Goal: Task Accomplishment & Management: Complete application form

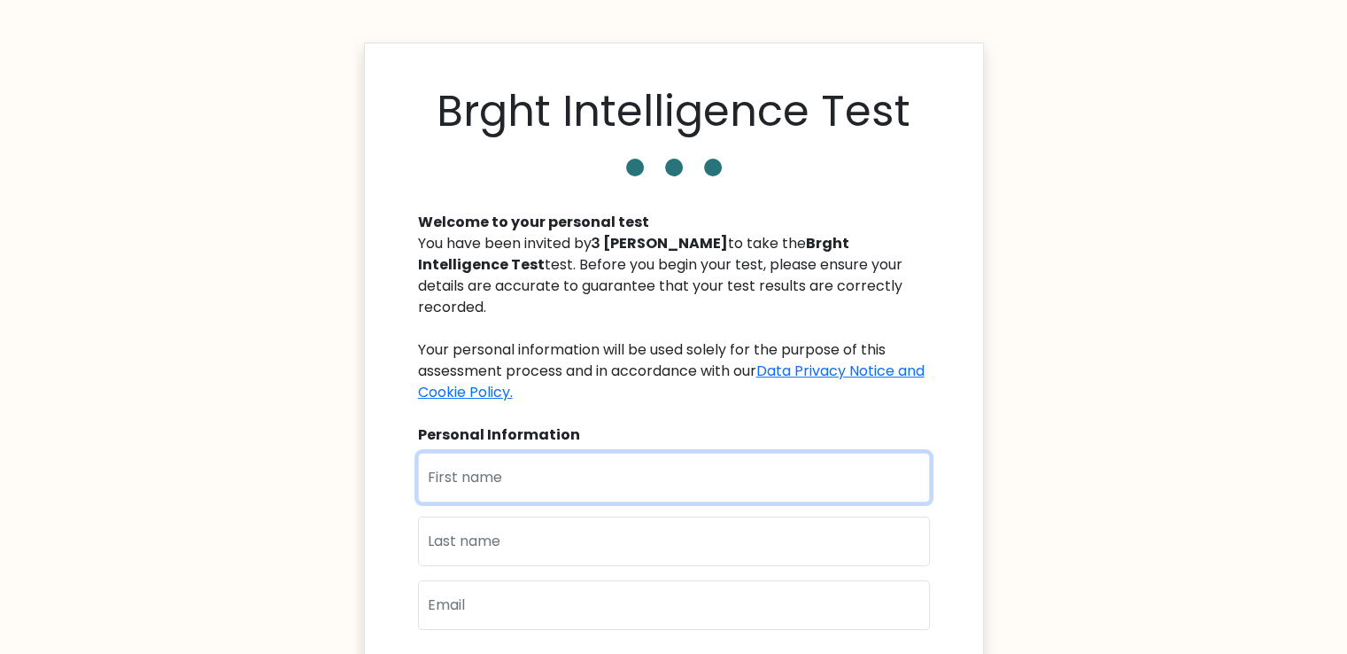
click at [574, 453] on input "text" at bounding box center [674, 478] width 512 height 50
type input "т"
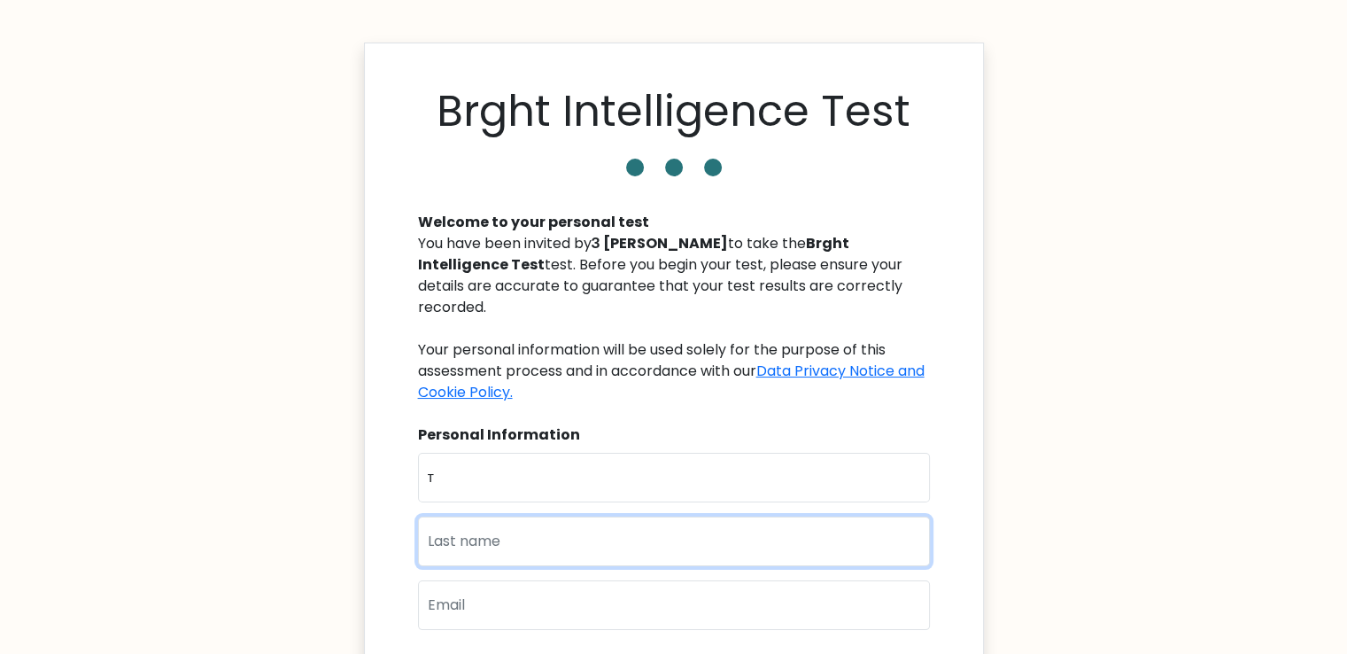
click at [661, 531] on input "text" at bounding box center [674, 541] width 512 height 50
type input "о"
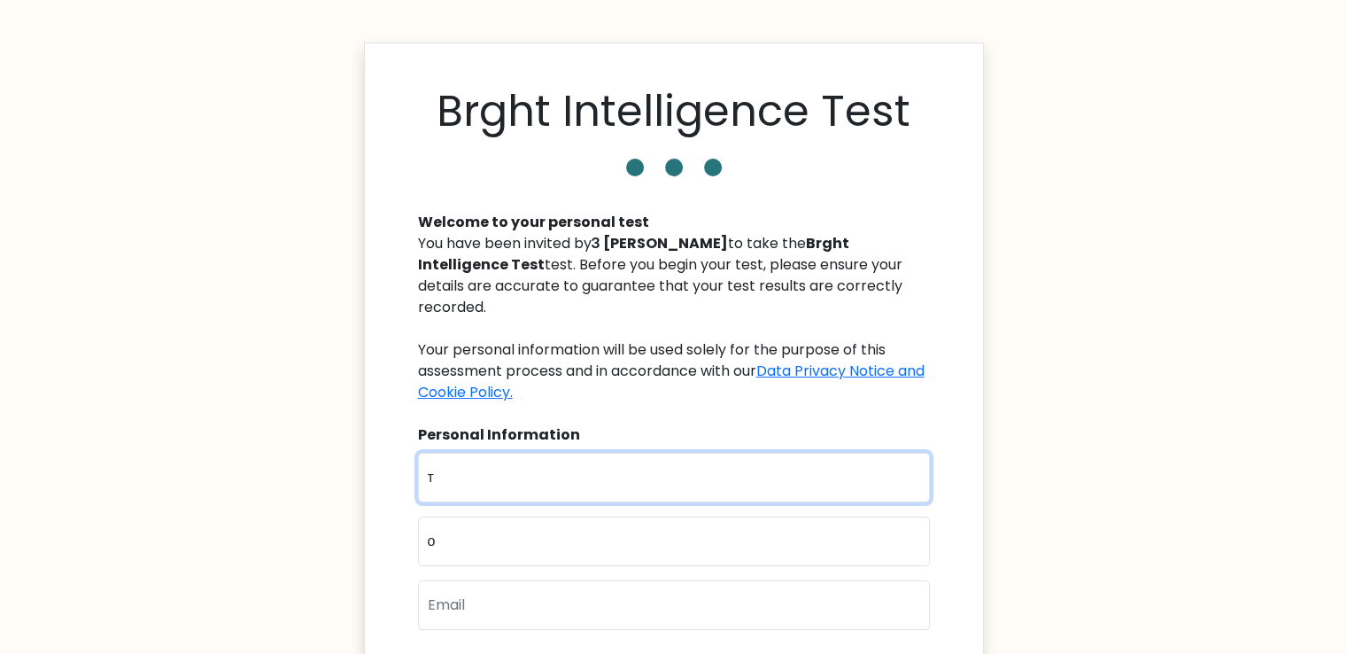
drag, startPoint x: 496, startPoint y: 453, endPoint x: 393, endPoint y: 461, distance: 103.0
click at [394, 461] on div "Brght Intelligence Test Welcome to your personal test You have been invited by …" at bounding box center [674, 455] width 620 height 824
click at [486, 465] on input "т" at bounding box center [674, 478] width 512 height 50
drag, startPoint x: 478, startPoint y: 465, endPoint x: 396, endPoint y: 453, distance: 83.2
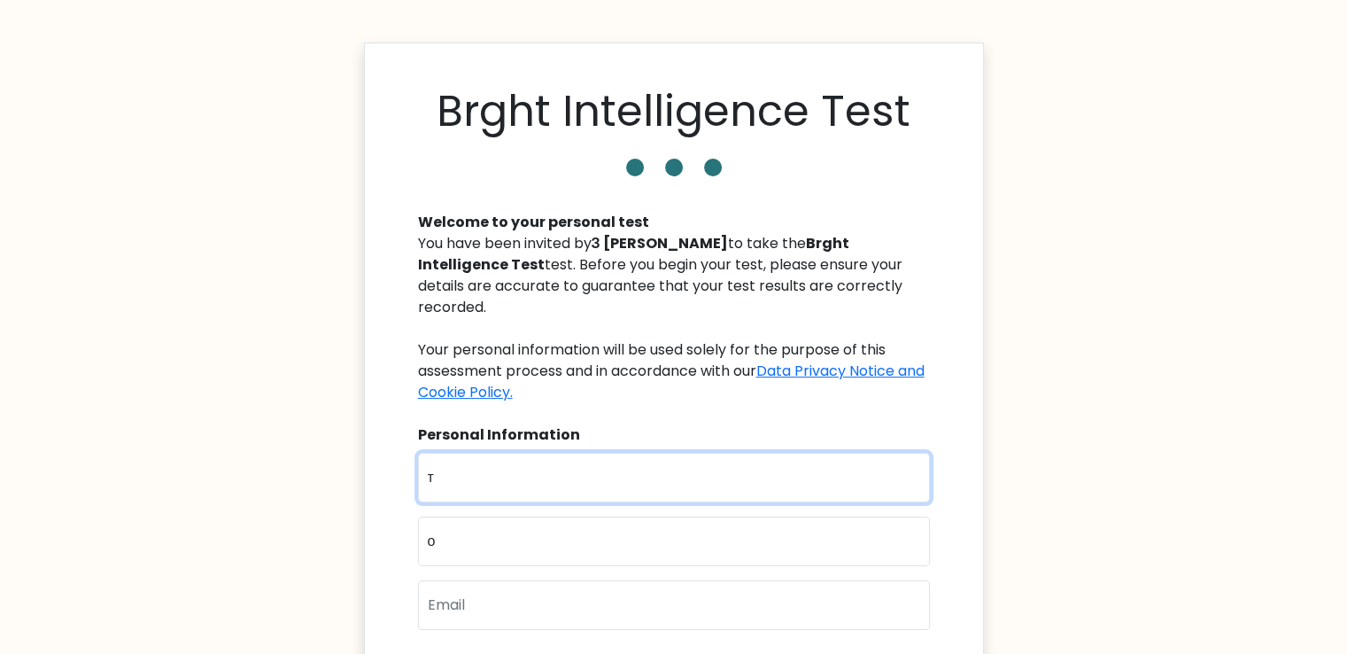
click at [339, 453] on body "Brght Intelligence Test Welcome to your personal test You have been invited by …" at bounding box center [673, 508] width 1347 height 1017
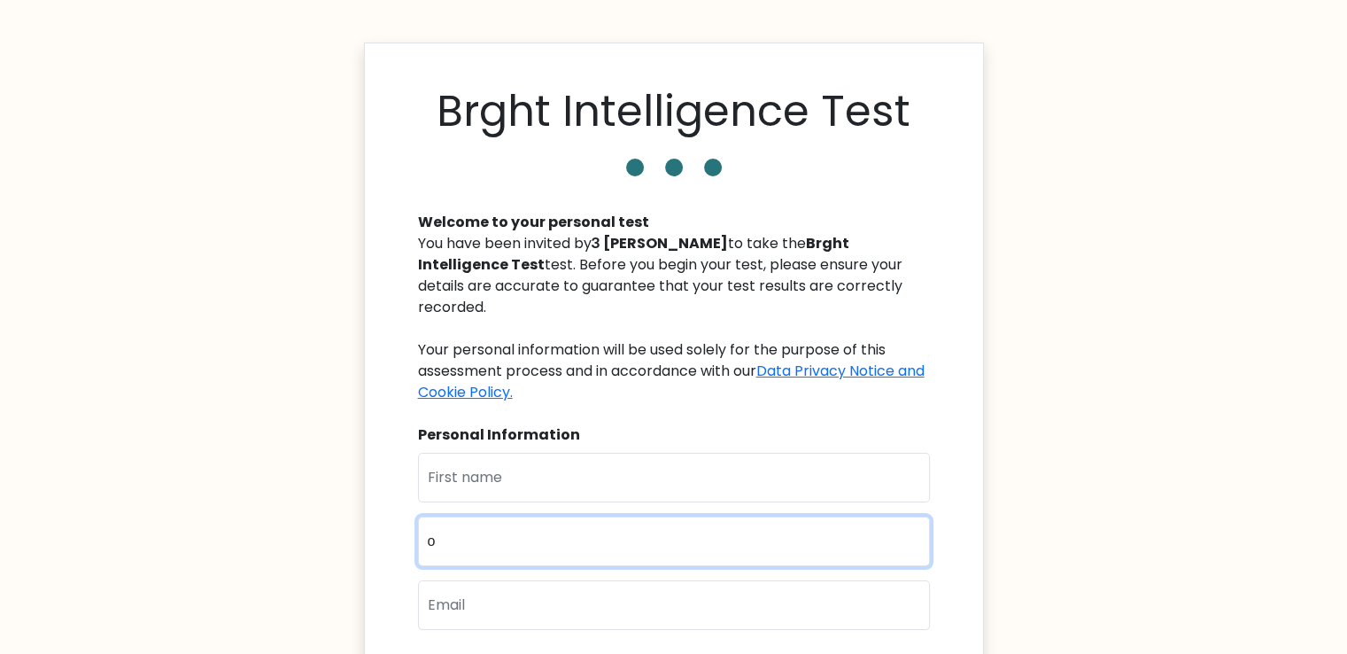
click at [346, 522] on body "Brght Intelligence Test Welcome to your personal test You have been invited by …" at bounding box center [673, 508] width 1347 height 1017
click at [514, 482] on div "First Name Last Name Email" at bounding box center [674, 548] width 512 height 191
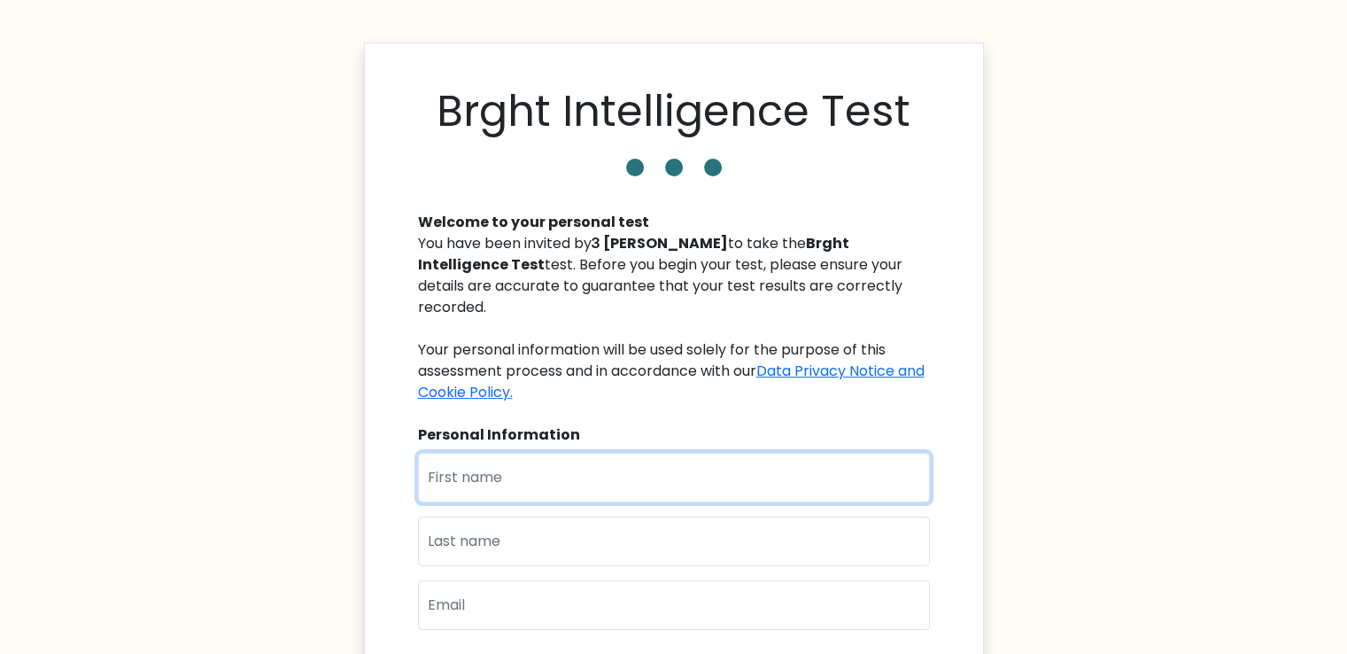
drag, startPoint x: 520, startPoint y: 468, endPoint x: 519, endPoint y: 456, distance: 11.5
click at [520, 465] on input "text" at bounding box center [674, 478] width 512 height 50
type input "Pavel"
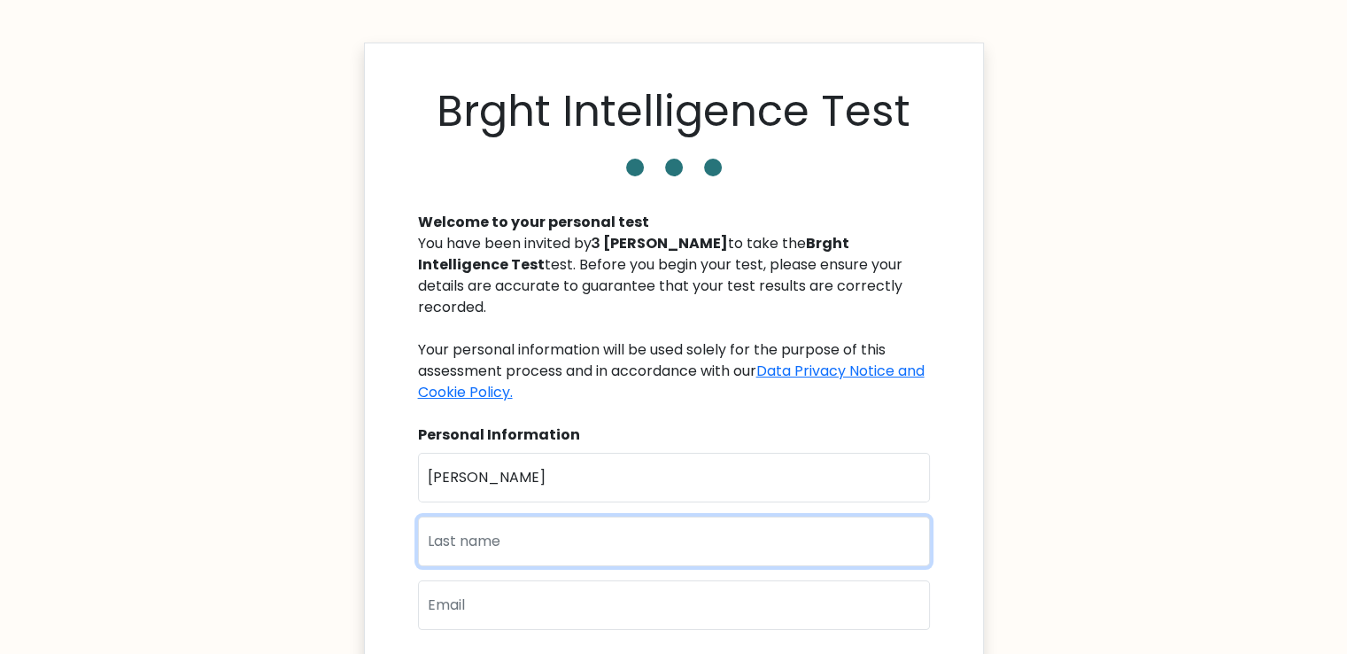
click at [472, 516] on input "text" at bounding box center [674, 541] width 512 height 50
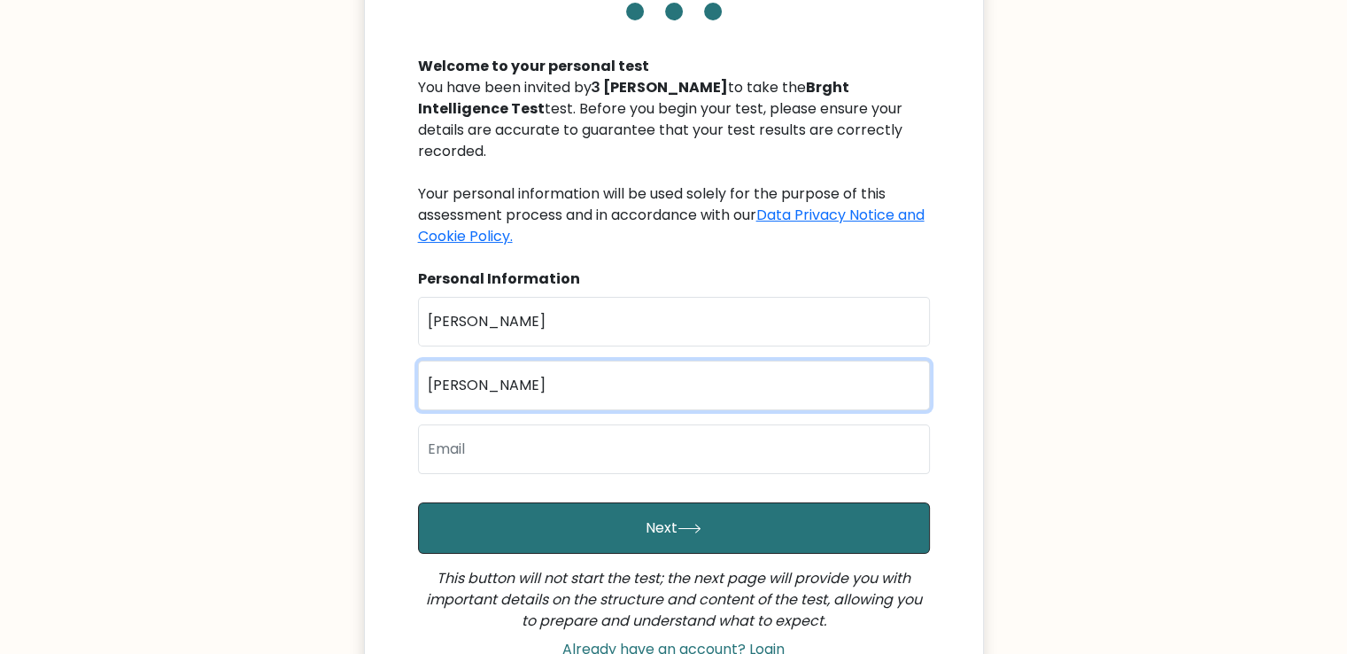
scroll to position [177, 0]
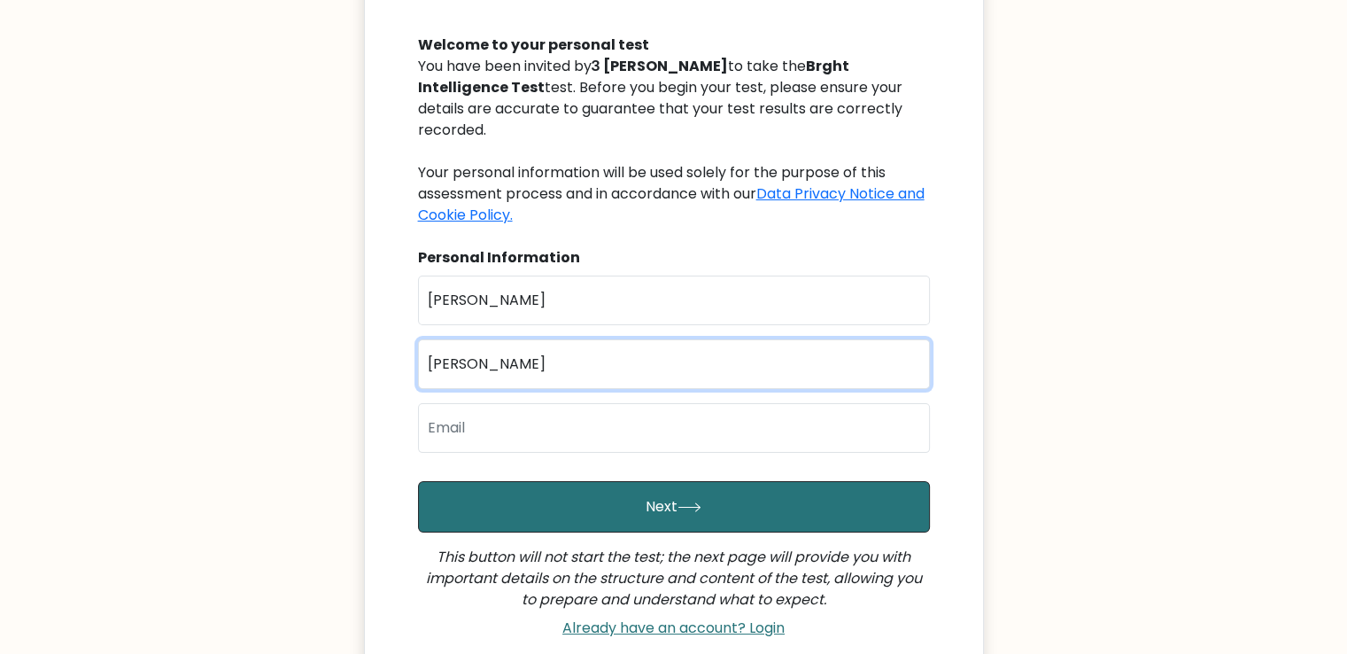
type input "Zinchuk"
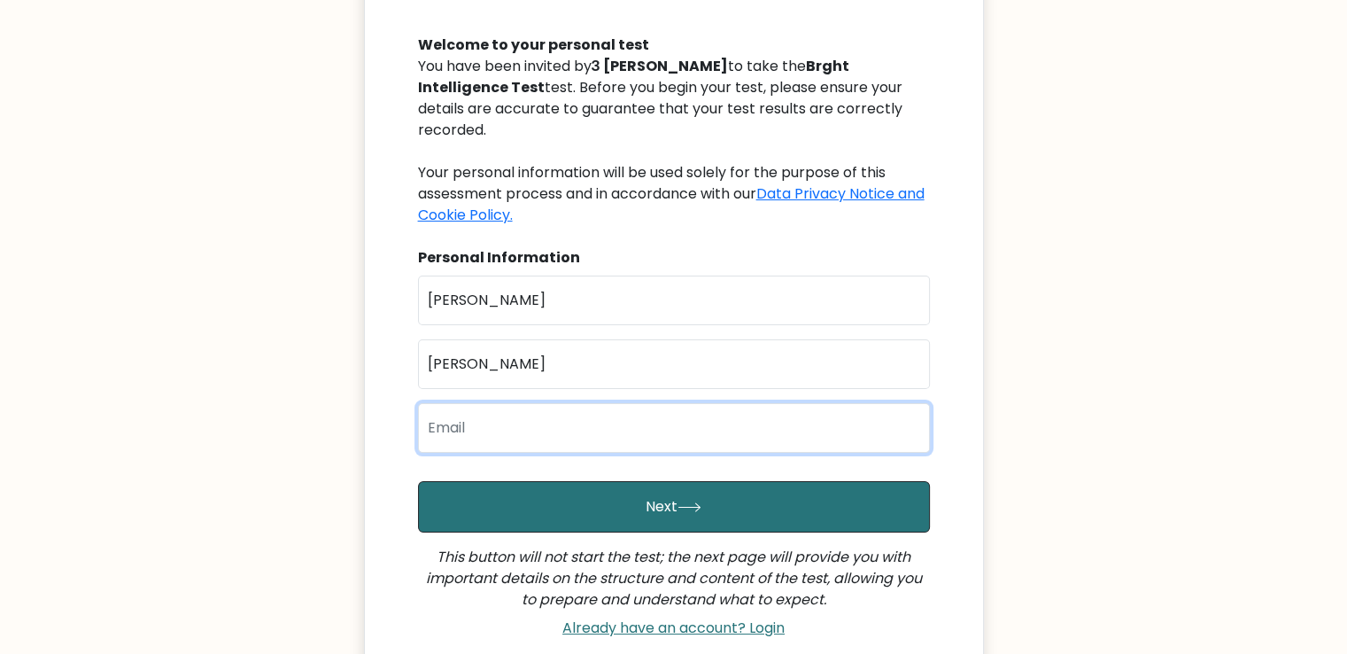
click at [466, 419] on input "email" at bounding box center [674, 428] width 512 height 50
type input "pashka.zinchuk@gmail.com"
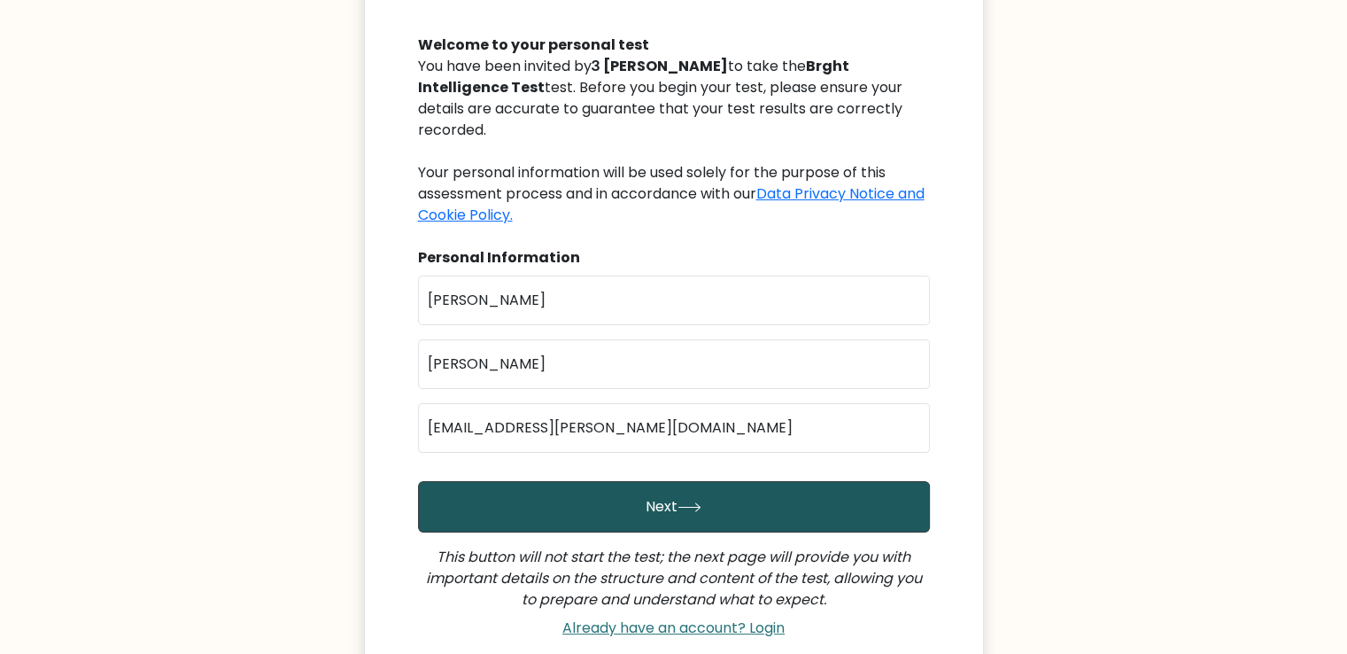
click at [615, 486] on button "Next" at bounding box center [674, 506] width 512 height 51
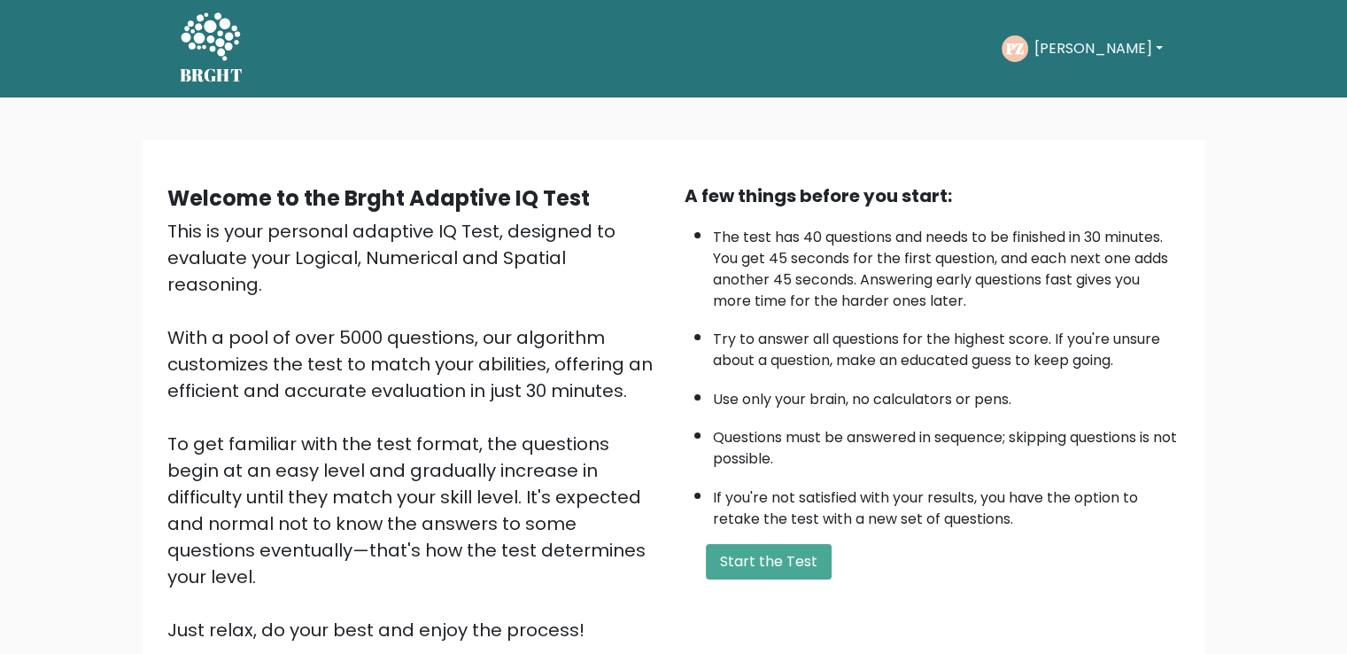
click at [244, 348] on div "This is your personal adaptive IQ Test, designed to evaluate your Logical, Nume…" at bounding box center [415, 430] width 496 height 425
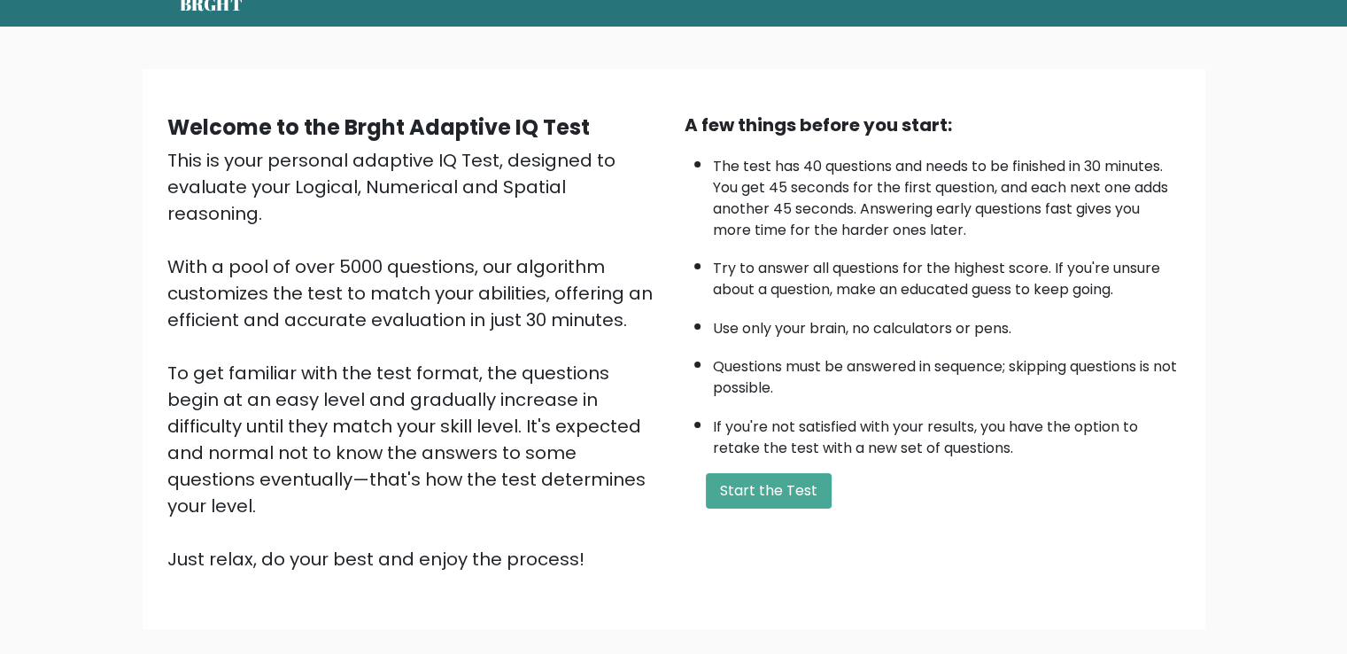
scroll to position [69, 0]
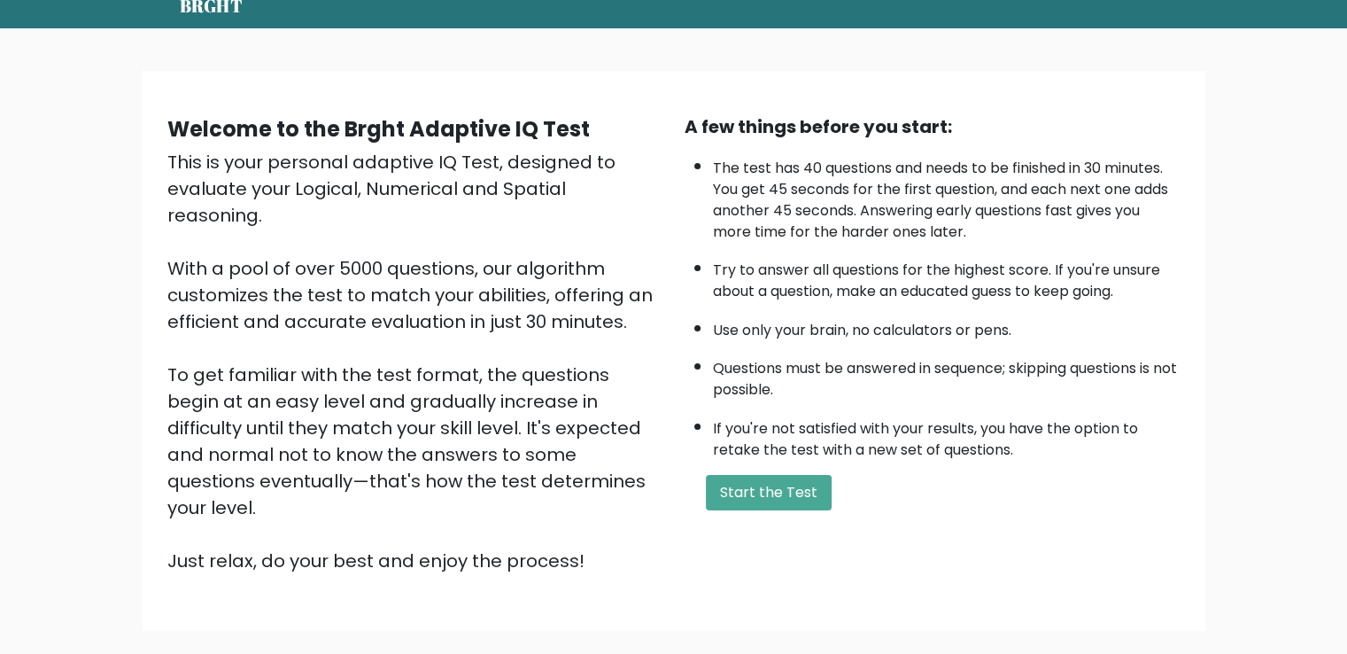
drag, startPoint x: 796, startPoint y: 231, endPoint x: 507, endPoint y: 419, distance: 345.1
click at [774, 276] on li "Try to answer all questions for the highest score. If you're unsure about a que…" at bounding box center [947, 276] width 468 height 51
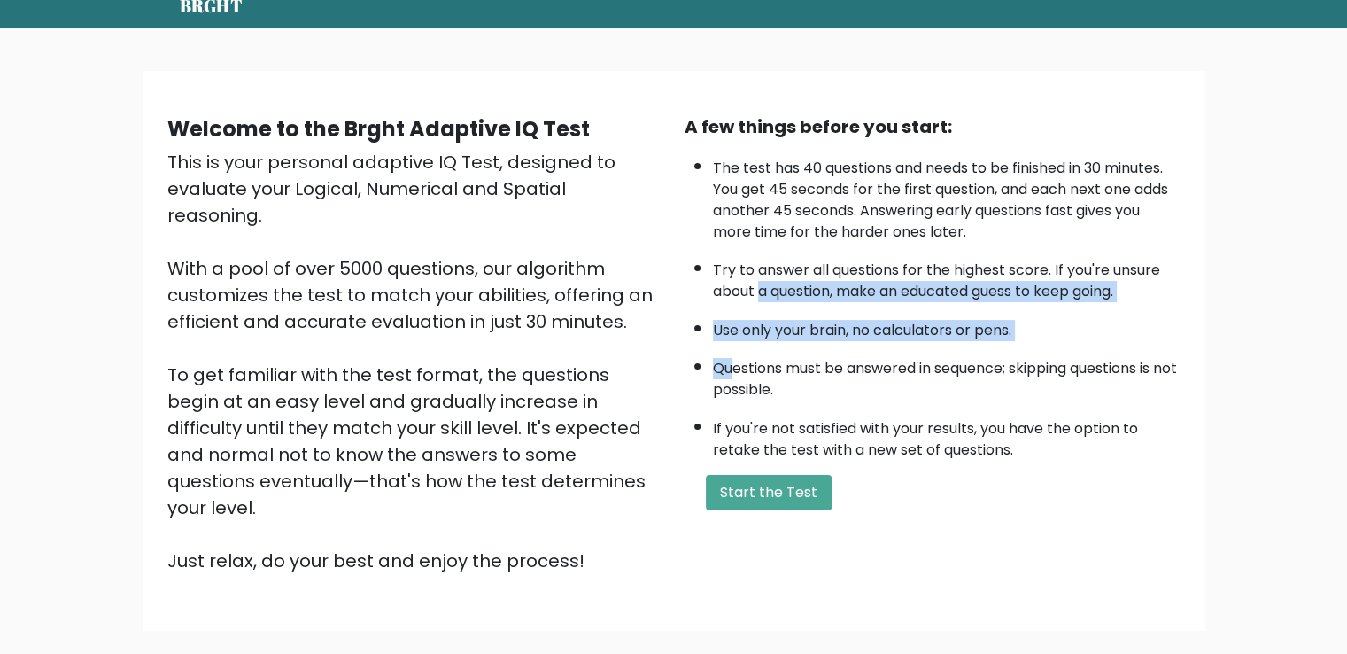
click at [729, 371] on ul "The test has 40 questions and needs to be finished in 30 minutes. You get 45 se…" at bounding box center [933, 305] width 496 height 312
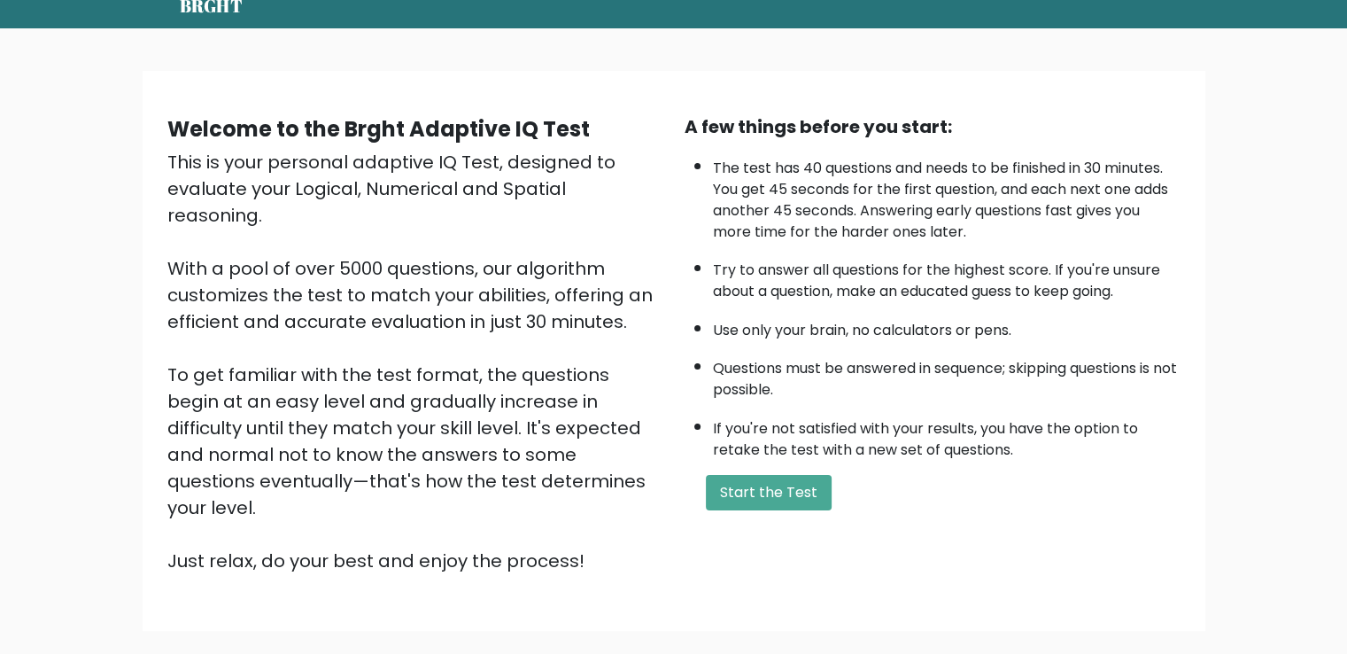
drag, startPoint x: 507, startPoint y: 419, endPoint x: 78, endPoint y: 388, distance: 429.7
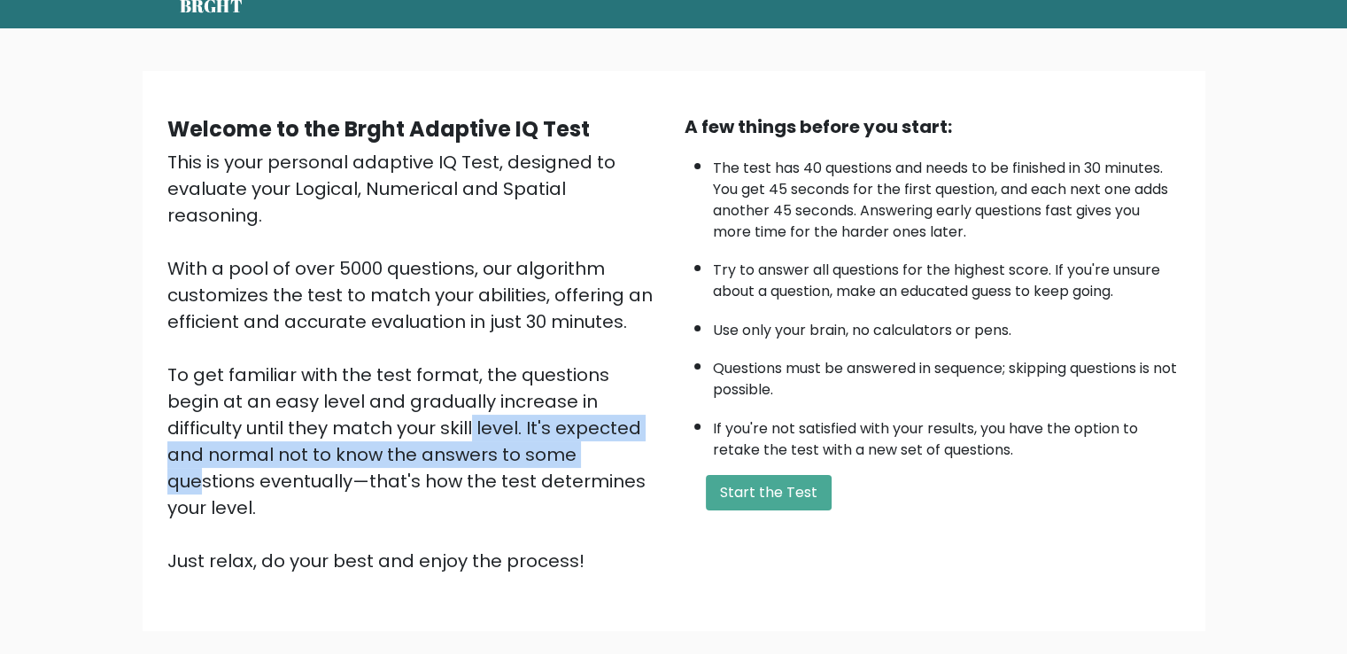
drag, startPoint x: 78, startPoint y: 388, endPoint x: 37, endPoint y: 362, distance: 48.2
click at [50, 369] on div "Welcome to the Brght Adaptive IQ Test This is your personal adaptive IQ Test, d…" at bounding box center [673, 357] width 1347 height 659
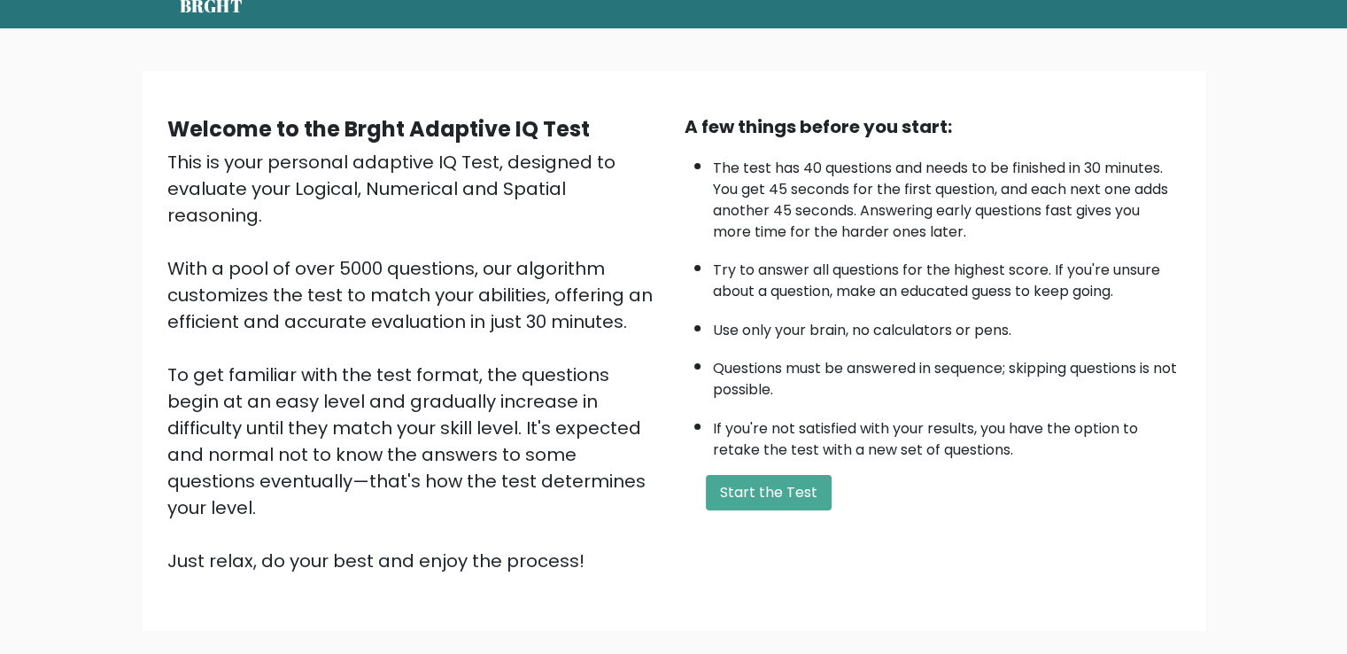
drag, startPoint x: 1359, startPoint y: 433, endPoint x: 556, endPoint y: 347, distance: 807.8
drag, startPoint x: 556, startPoint y: 347, endPoint x: 141, endPoint y: 338, distance: 415.4
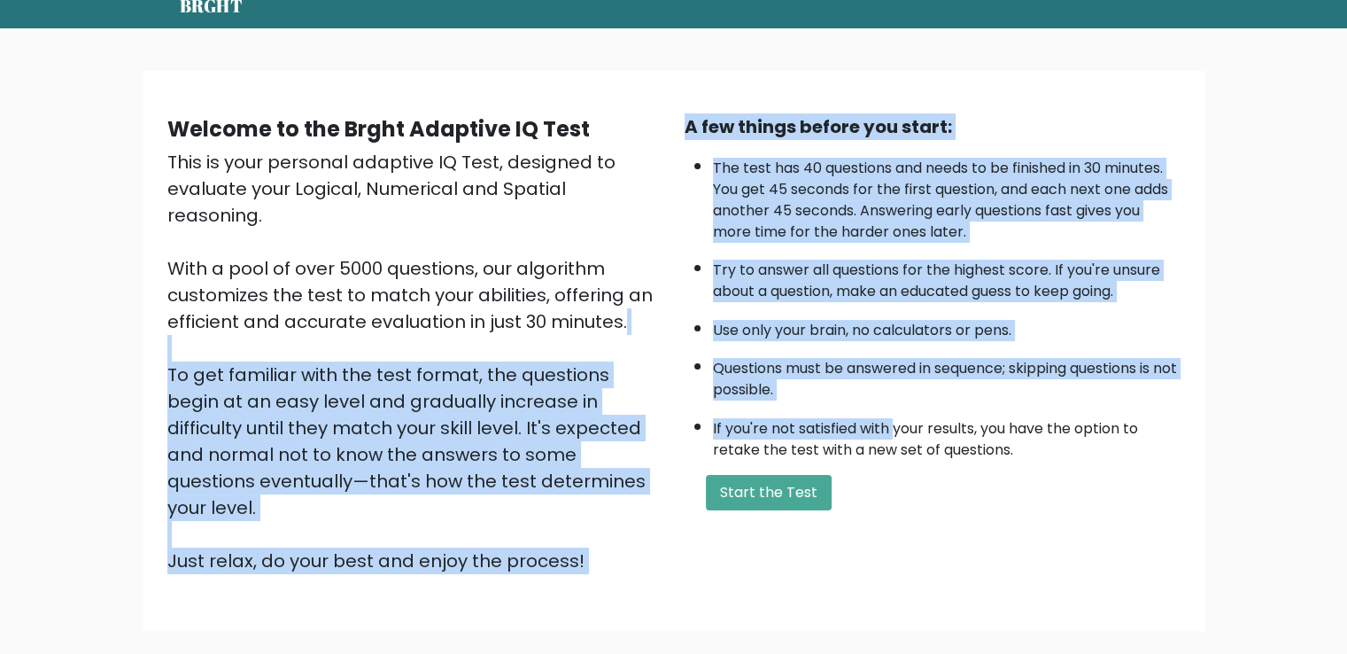
drag, startPoint x: 141, startPoint y: 338, endPoint x: 1359, endPoint y: 448, distance: 1223.4
click at [1346, 441] on html "BRGHT BRGHT Take the test PZ Pavel Dashboard Profile Settings Logout Dashboard …" at bounding box center [673, 363] width 1347 height 864
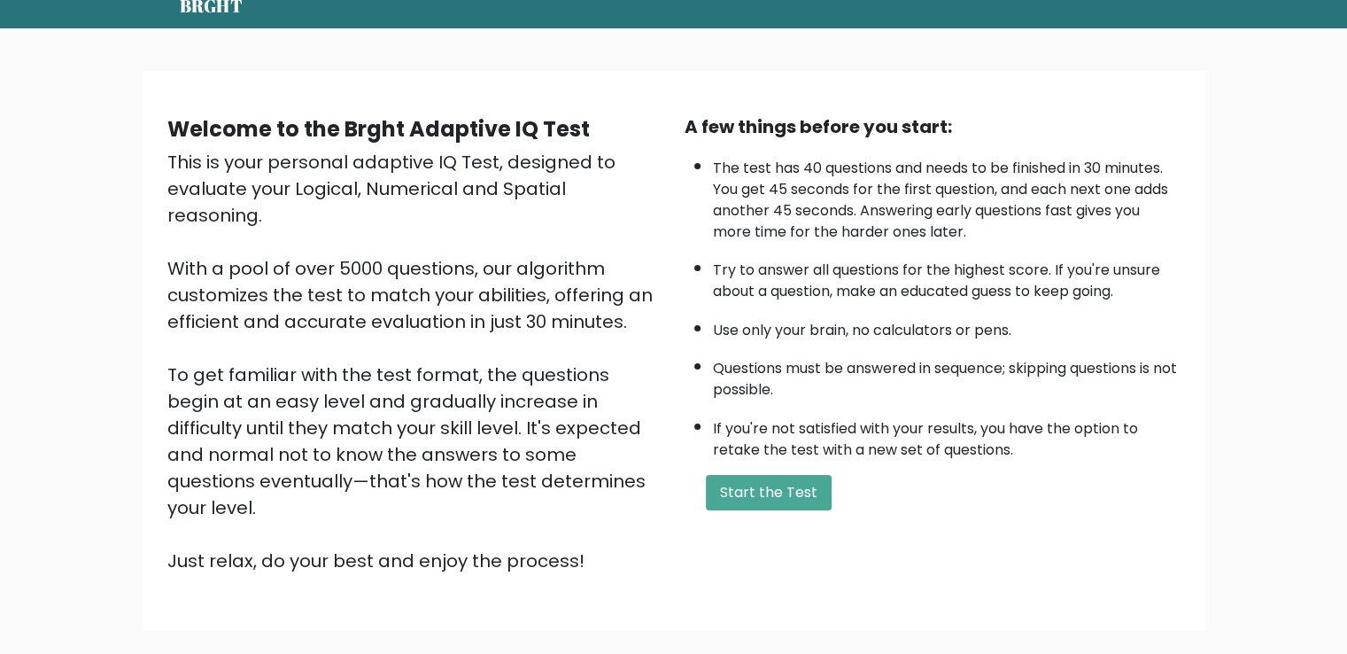
drag, startPoint x: 747, startPoint y: 267, endPoint x: 286, endPoint y: 298, distance: 461.5
click at [283, 298] on div "This is your personal adaptive IQ Test, designed to evaluate your Logical, Nume…" at bounding box center [415, 361] width 496 height 425
drag, startPoint x: 951, startPoint y: 352, endPoint x: 790, endPoint y: 337, distance: 161.9
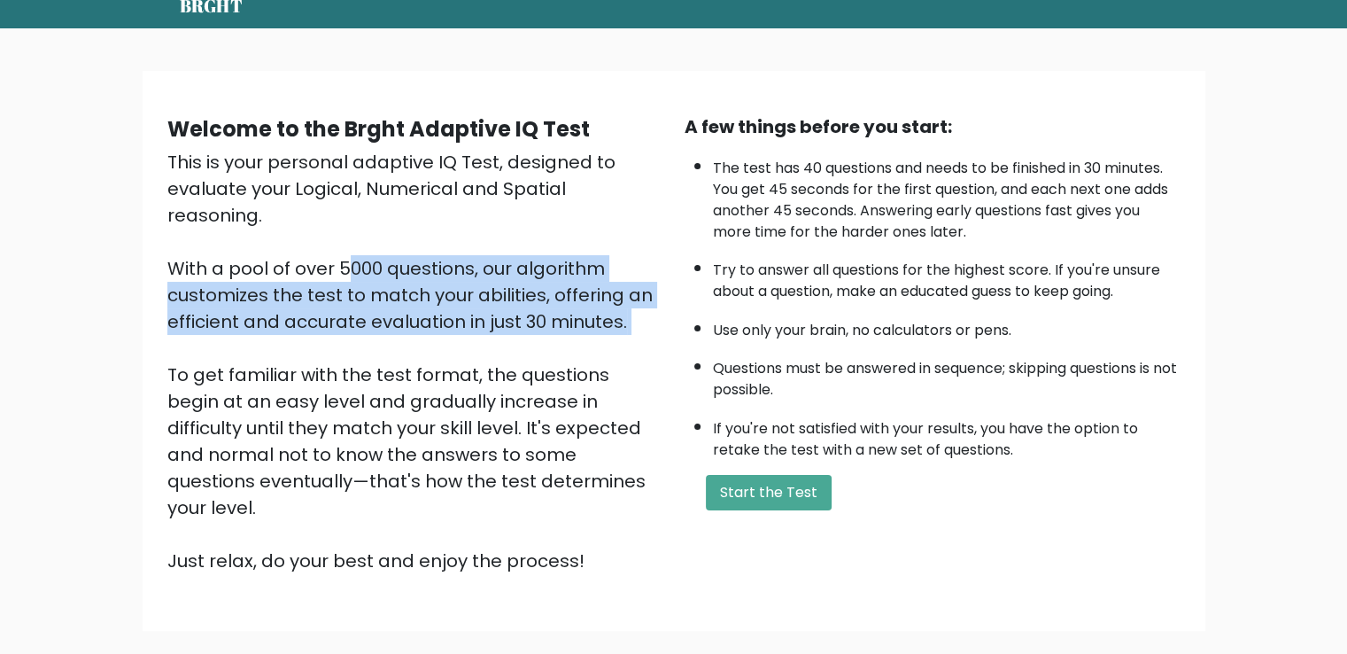
drag, startPoint x: 790, startPoint y: 337, endPoint x: 1359, endPoint y: 323, distance: 569.6
click at [871, 337] on div "Welcome to the Brght Adaptive IQ Test This is your personal adaptive IQ Test, d…" at bounding box center [673, 357] width 1347 height 659
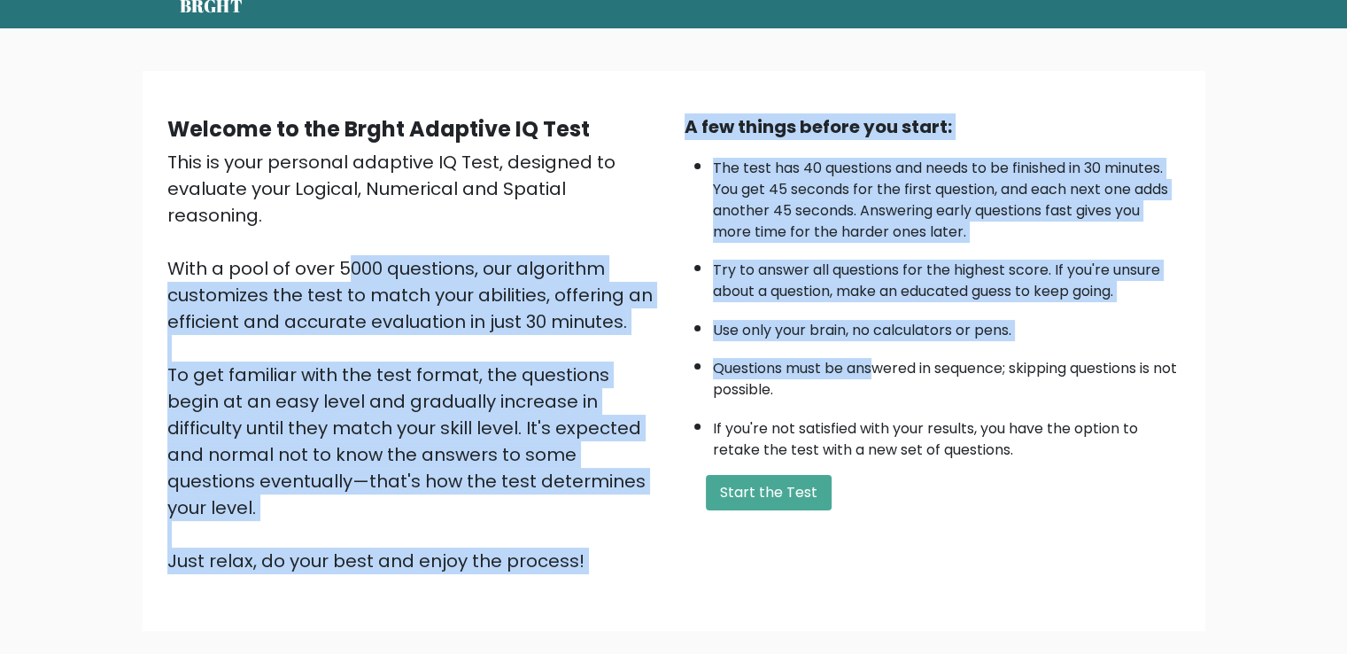
drag, startPoint x: 1359, startPoint y: 323, endPoint x: 627, endPoint y: 244, distance: 736.6
drag, startPoint x: 350, startPoint y: 319, endPoint x: 208, endPoint y: 305, distance: 142.4
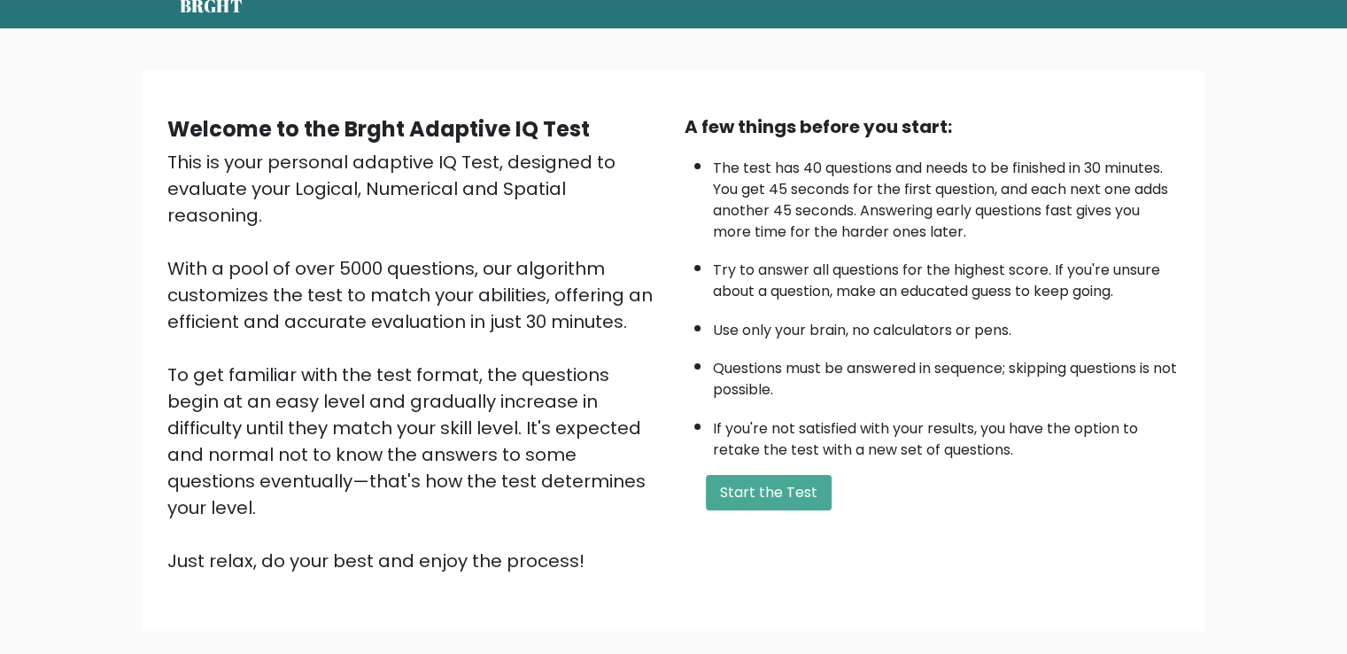
drag, startPoint x: 1359, startPoint y: 334, endPoint x: 626, endPoint y: 157, distance: 754.3
click at [631, 144] on div "Welcome to the Brght Adaptive IQ Test" at bounding box center [415, 129] width 496 height 32
drag, startPoint x: 626, startPoint y: 157, endPoint x: 460, endPoint y: 360, distance: 261.8
click at [509, 336] on div "This is your personal adaptive IQ Test, designed to evaluate your Logical, Nume…" at bounding box center [415, 361] width 496 height 425
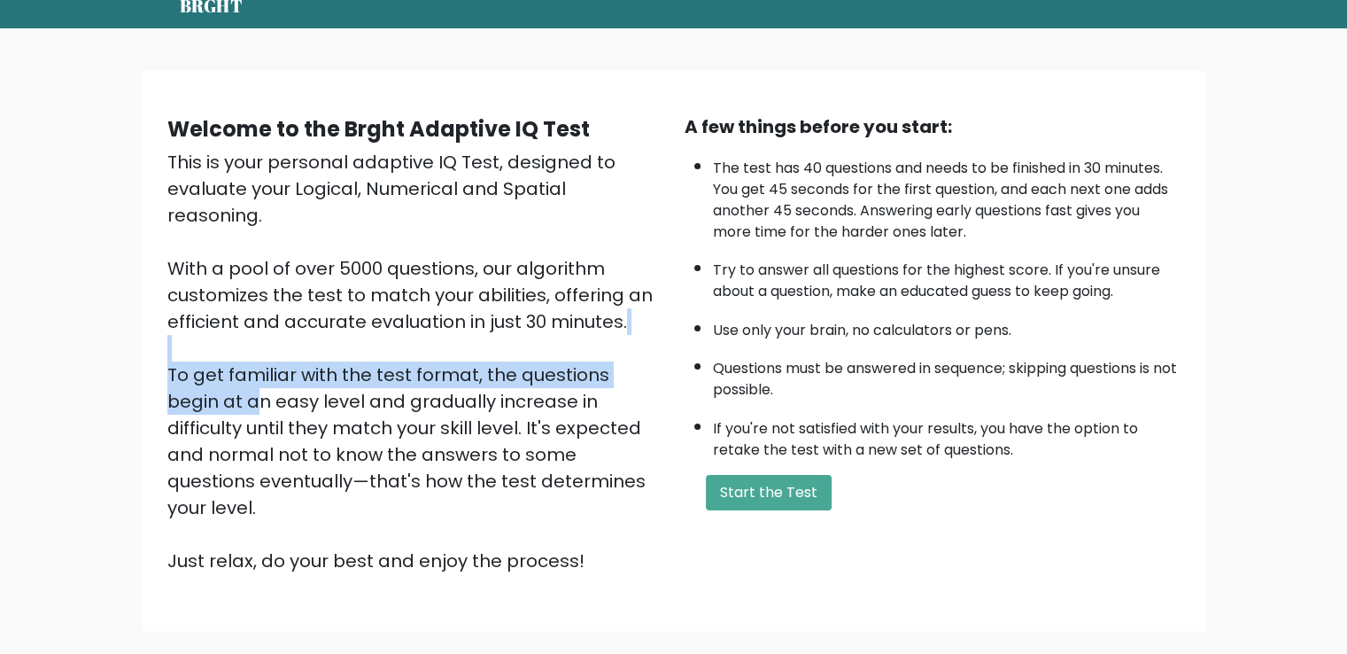
drag, startPoint x: 296, startPoint y: 316, endPoint x: 1359, endPoint y: 459, distance: 1073.0
click at [1223, 455] on div "Welcome to the Brght Adaptive IQ Test This is your personal adaptive IQ Test, d…" at bounding box center [673, 357] width 1347 height 659
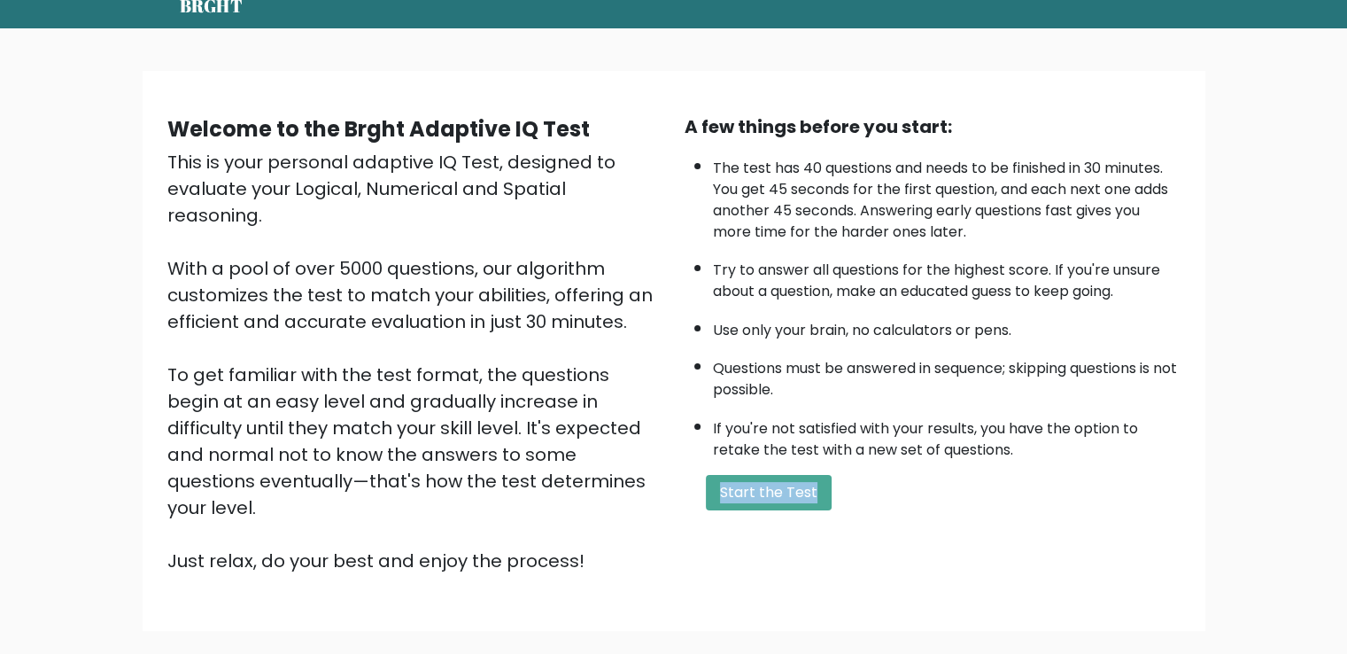
drag, startPoint x: 1359, startPoint y: 459, endPoint x: 690, endPoint y: 338, distance: 680.2
click at [758, 298] on li "Try to answer all questions for the highest score. If you're unsure about a que…" at bounding box center [947, 276] width 468 height 51
drag, startPoint x: 690, startPoint y: 338, endPoint x: 181, endPoint y: 352, distance: 509.4
click at [241, 309] on div "This is your personal adaptive IQ Test, designed to evaluate your Logical, Nume…" at bounding box center [415, 361] width 496 height 425
drag, startPoint x: 181, startPoint y: 352, endPoint x: 209, endPoint y: 359, distance: 29.2
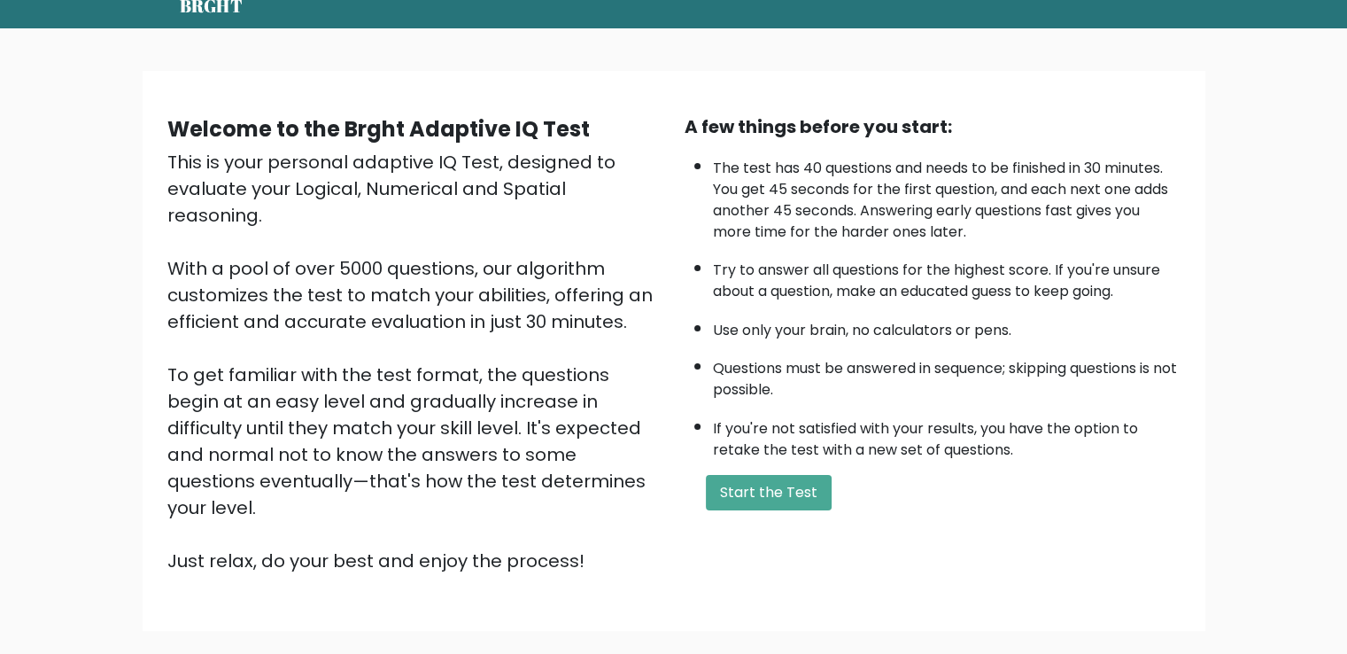
drag, startPoint x: 209, startPoint y: 359, endPoint x: 1359, endPoint y: 422, distance: 1152.1
click at [1346, 447] on html "BRGHT BRGHT Take the test PZ Pavel Dashboard Profile Settings Logout Dashboard …" at bounding box center [673, 363] width 1347 height 864
drag, startPoint x: 1359, startPoint y: 422, endPoint x: 666, endPoint y: 288, distance: 706.3
drag, startPoint x: 666, startPoint y: 288, endPoint x: 132, endPoint y: 252, distance: 535.2
drag, startPoint x: 132, startPoint y: 252, endPoint x: 439, endPoint y: 295, distance: 310.2
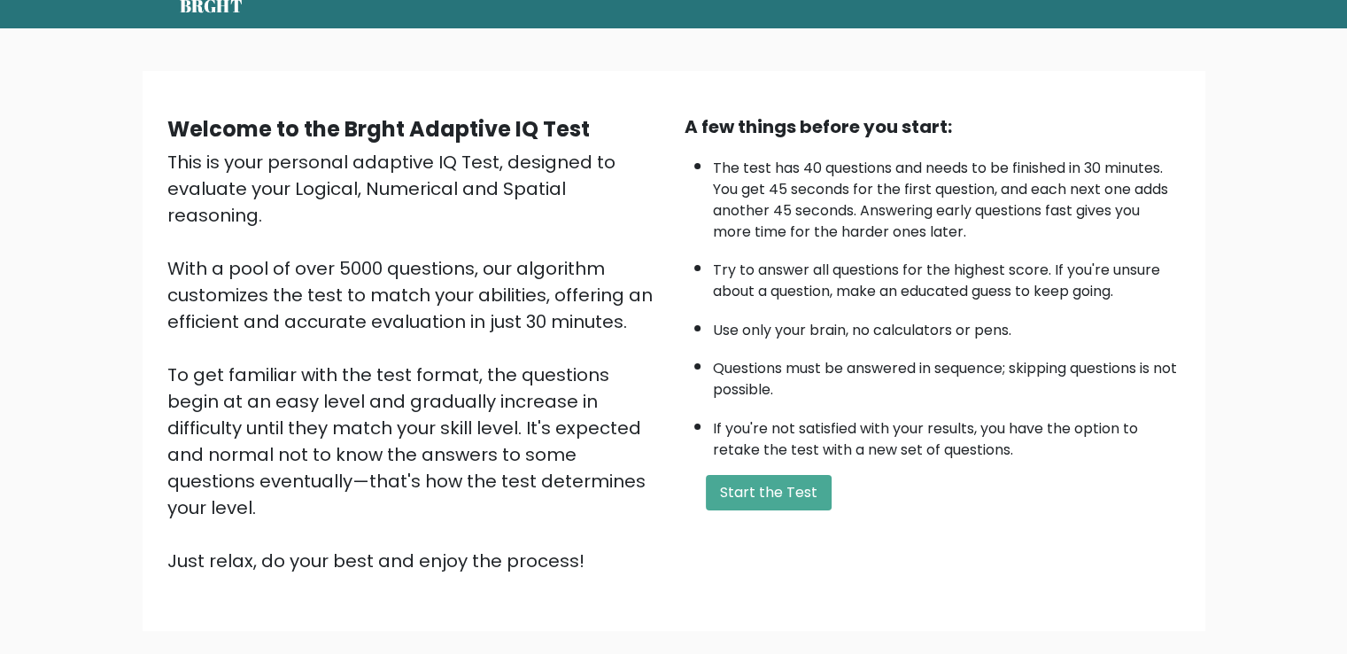
click at [216, 253] on div "Welcome to the Brght Adaptive IQ Test This is your personal adaptive IQ Test, d…" at bounding box center [673, 357] width 1347 height 659
drag, startPoint x: 439, startPoint y: 295, endPoint x: 1359, endPoint y: 687, distance: 1000.2
drag, startPoint x: 1359, startPoint y: 687, endPoint x: 796, endPoint y: 497, distance: 594.5
click at [796, 497] on button "Start the Test" at bounding box center [769, 492] width 126 height 35
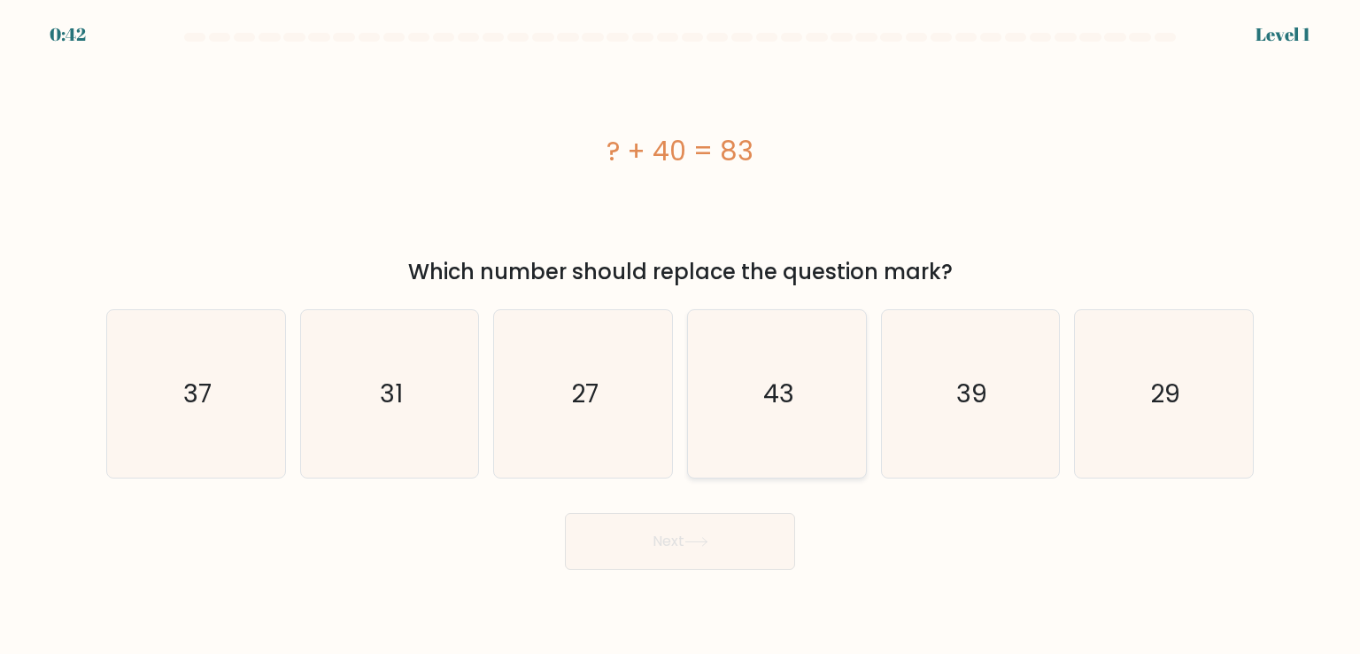
click at [787, 391] on text "43" at bounding box center [778, 392] width 31 height 35
click at [681, 336] on input "d. 43" at bounding box center [680, 331] width 1 height 9
radio input "true"
click at [680, 548] on button "Next" at bounding box center [680, 541] width 230 height 57
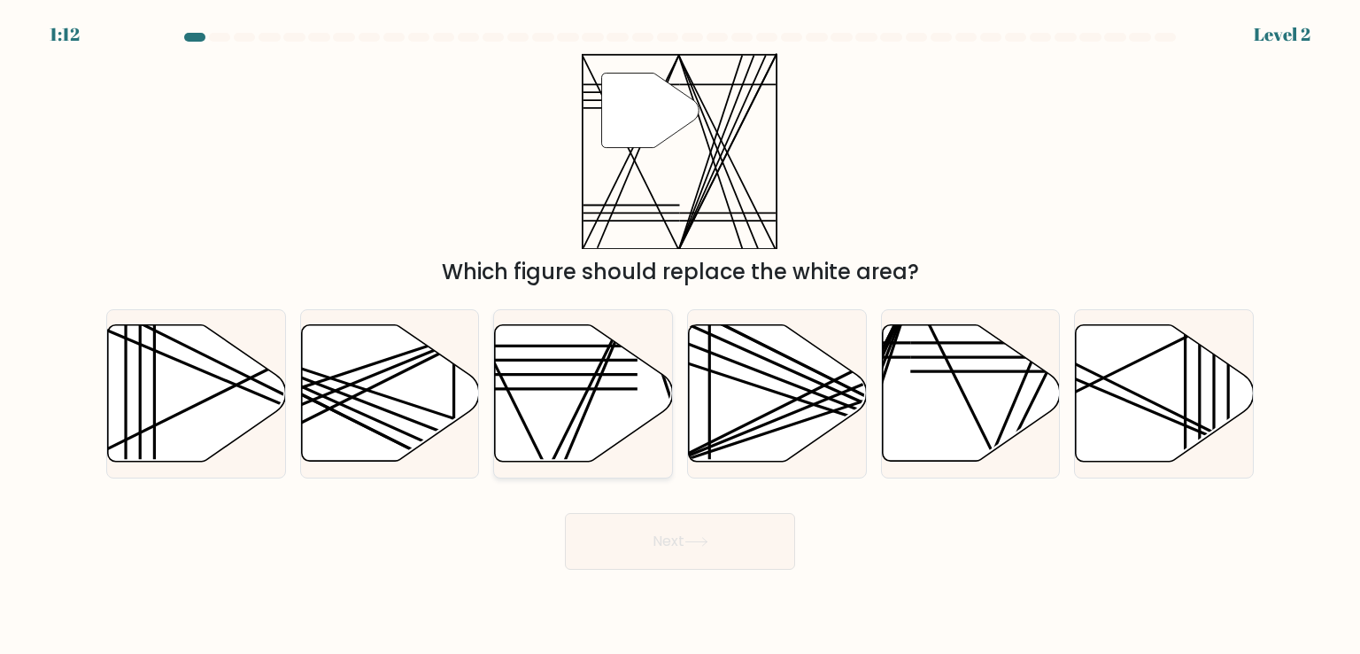
click at [569, 401] on icon at bounding box center [584, 393] width 178 height 136
click at [680, 336] on input "c." at bounding box center [680, 331] width 1 height 9
radio input "true"
click at [650, 543] on button "Next" at bounding box center [680, 541] width 230 height 57
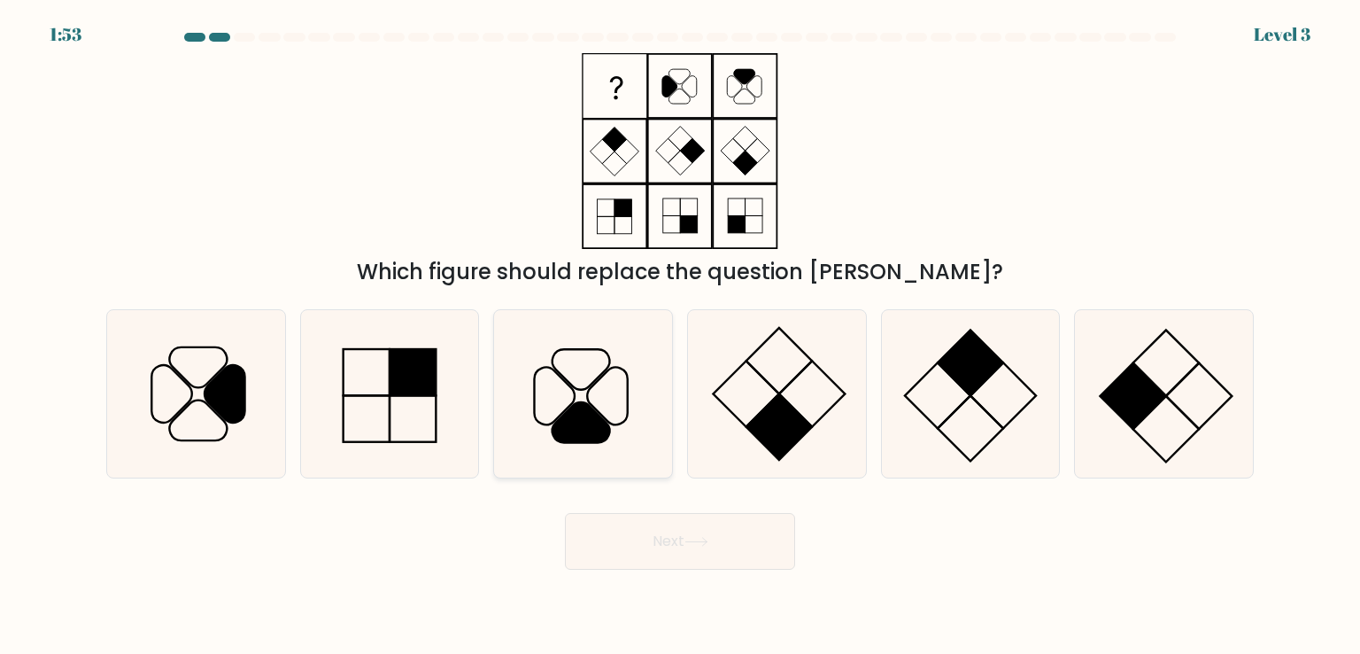
click at [576, 390] on icon at bounding box center [582, 393] width 166 height 166
click at [680, 336] on input "c." at bounding box center [680, 331] width 1 height 9
radio input "true"
click at [639, 532] on button "Next" at bounding box center [680, 541] width 230 height 57
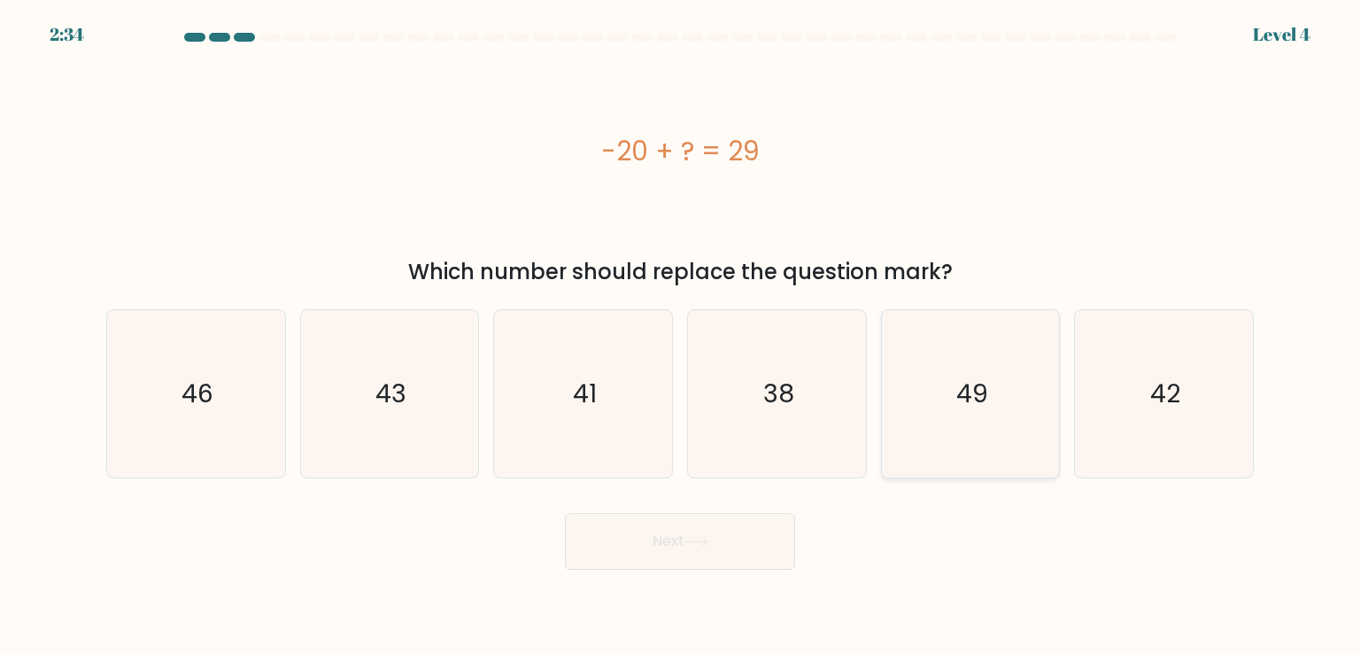
click at [949, 388] on icon "49" at bounding box center [970, 393] width 166 height 166
click at [681, 336] on input "e. 49" at bounding box center [680, 331] width 1 height 9
radio input "true"
click at [689, 549] on button "Next" at bounding box center [680, 541] width 230 height 57
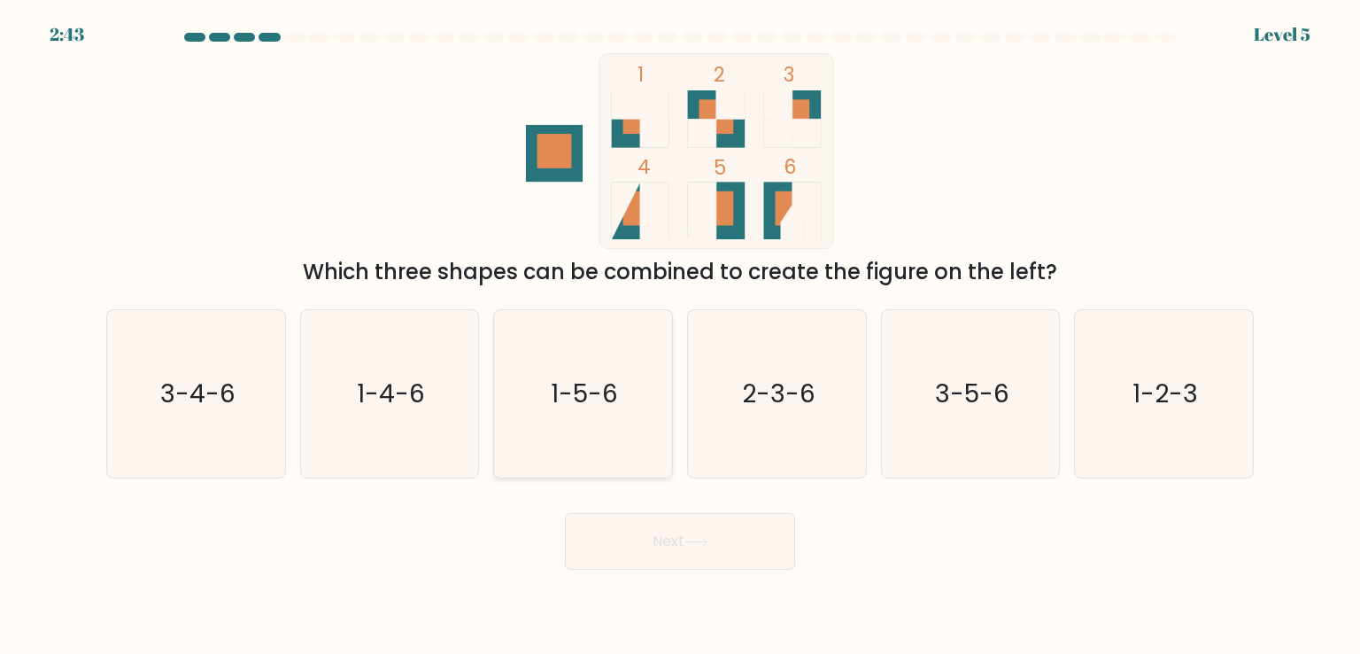
click at [652, 387] on icon "1-5-6" at bounding box center [582, 393] width 166 height 166
click at [680, 336] on input "c. 1-5-6" at bounding box center [680, 331] width 1 height 9
radio input "true"
click at [679, 539] on button "Next" at bounding box center [680, 541] width 230 height 57
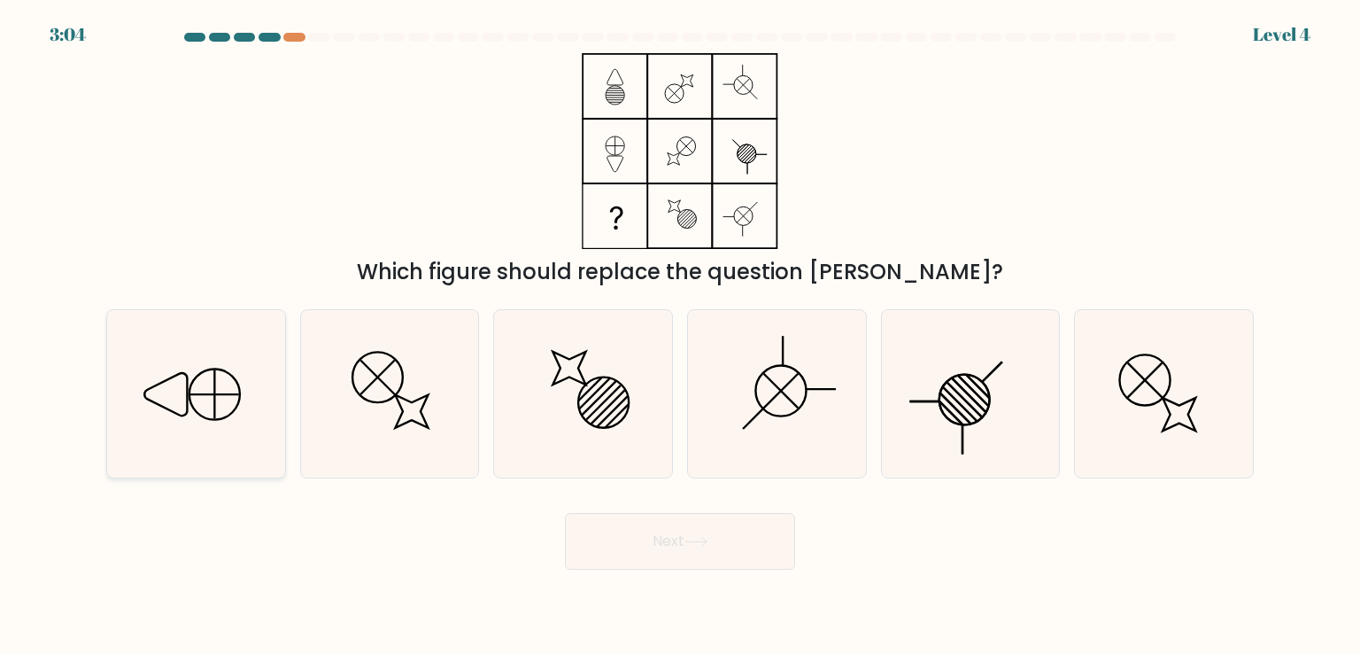
click at [166, 419] on icon at bounding box center [195, 393] width 166 height 166
click at [680, 336] on input "a." at bounding box center [680, 331] width 1 height 9
radio input "true"
click at [634, 543] on button "Next" at bounding box center [680, 541] width 230 height 57
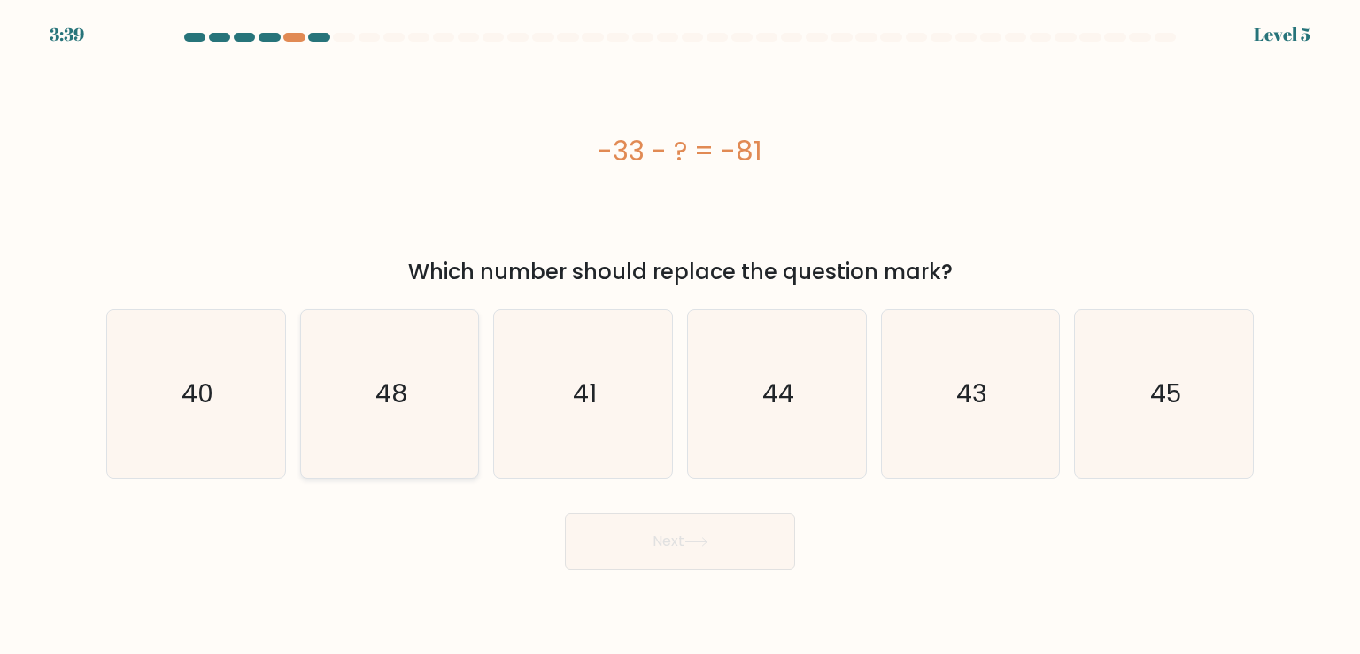
click at [399, 398] on text "48" at bounding box center [391, 392] width 32 height 35
click at [680, 336] on input "b. 48" at bounding box center [680, 331] width 1 height 9
radio input "true"
click at [693, 558] on button "Next" at bounding box center [680, 541] width 230 height 57
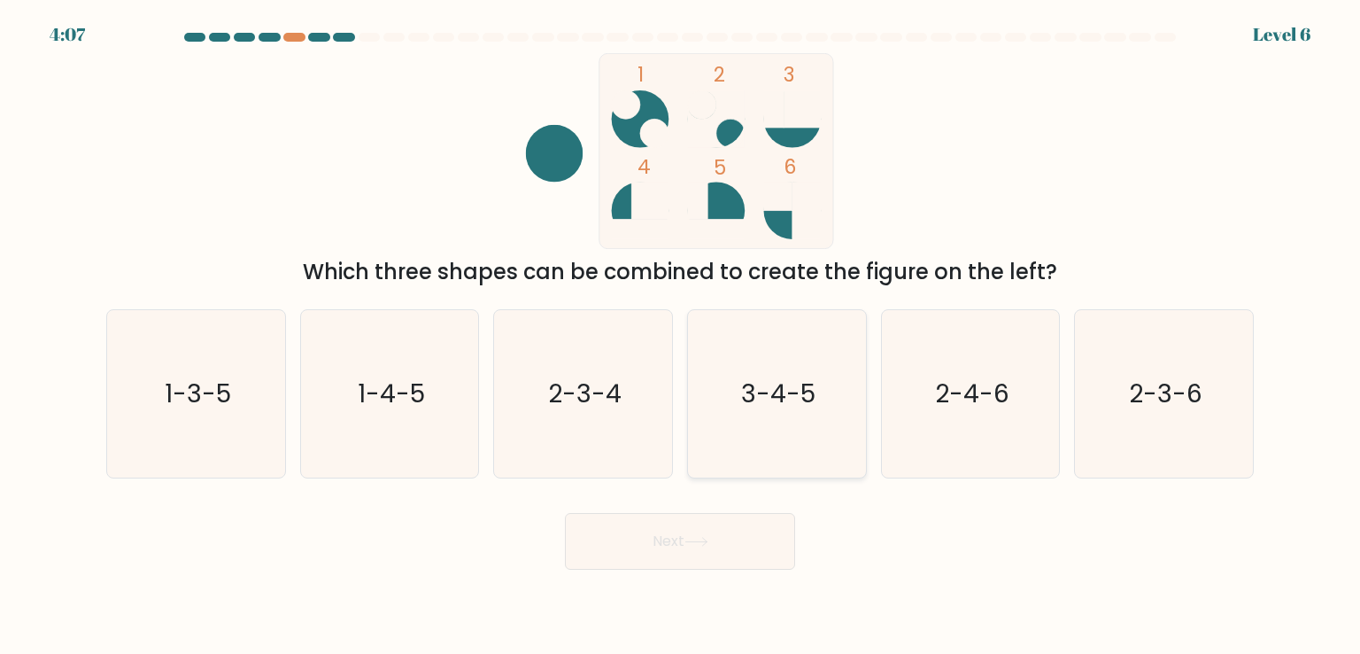
click at [804, 403] on text "3-4-5" at bounding box center [778, 392] width 74 height 35
click at [681, 336] on input "d. 3-4-5" at bounding box center [680, 331] width 1 height 9
radio input "true"
click at [708, 553] on button "Next" at bounding box center [680, 541] width 230 height 57
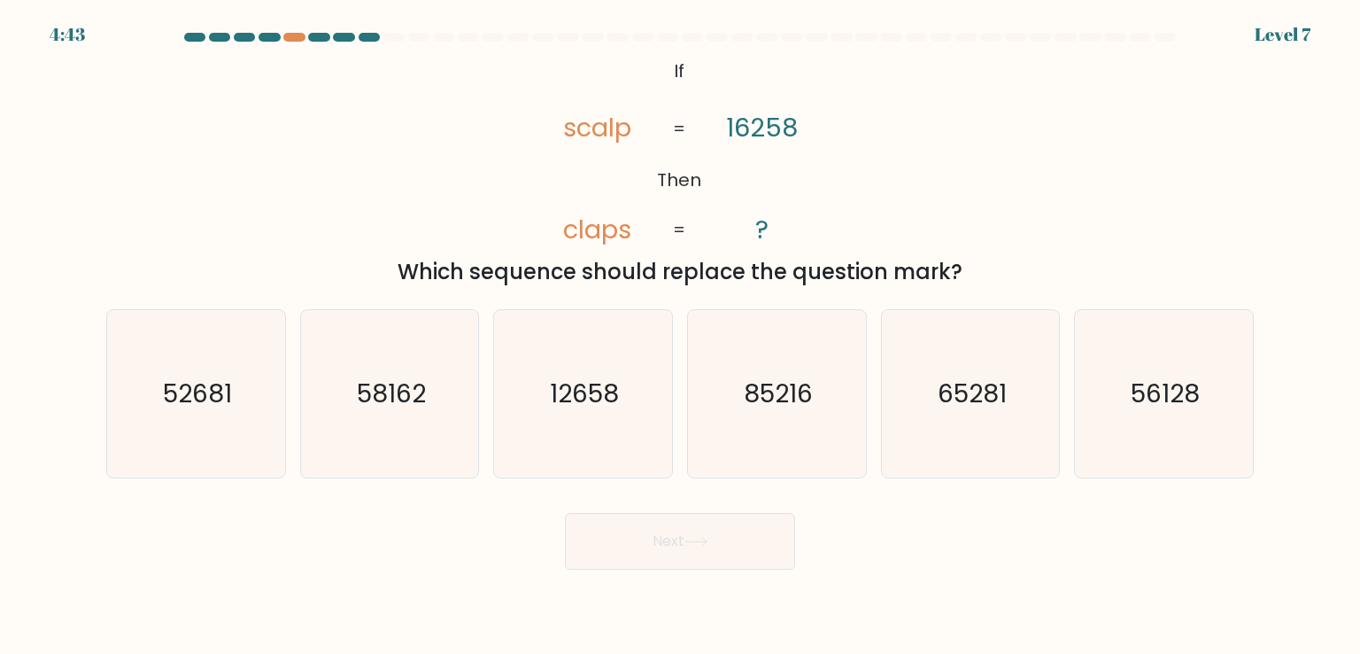
click at [568, 121] on tspan "scalp" at bounding box center [597, 127] width 68 height 35
click at [579, 127] on tspan "scalp" at bounding box center [597, 127] width 68 height 35
click at [603, 135] on tspan "scalp" at bounding box center [597, 127] width 68 height 35
click at [615, 133] on tspan "scalp" at bounding box center [597, 127] width 68 height 35
click at [625, 137] on tspan "scalp" at bounding box center [597, 127] width 68 height 35
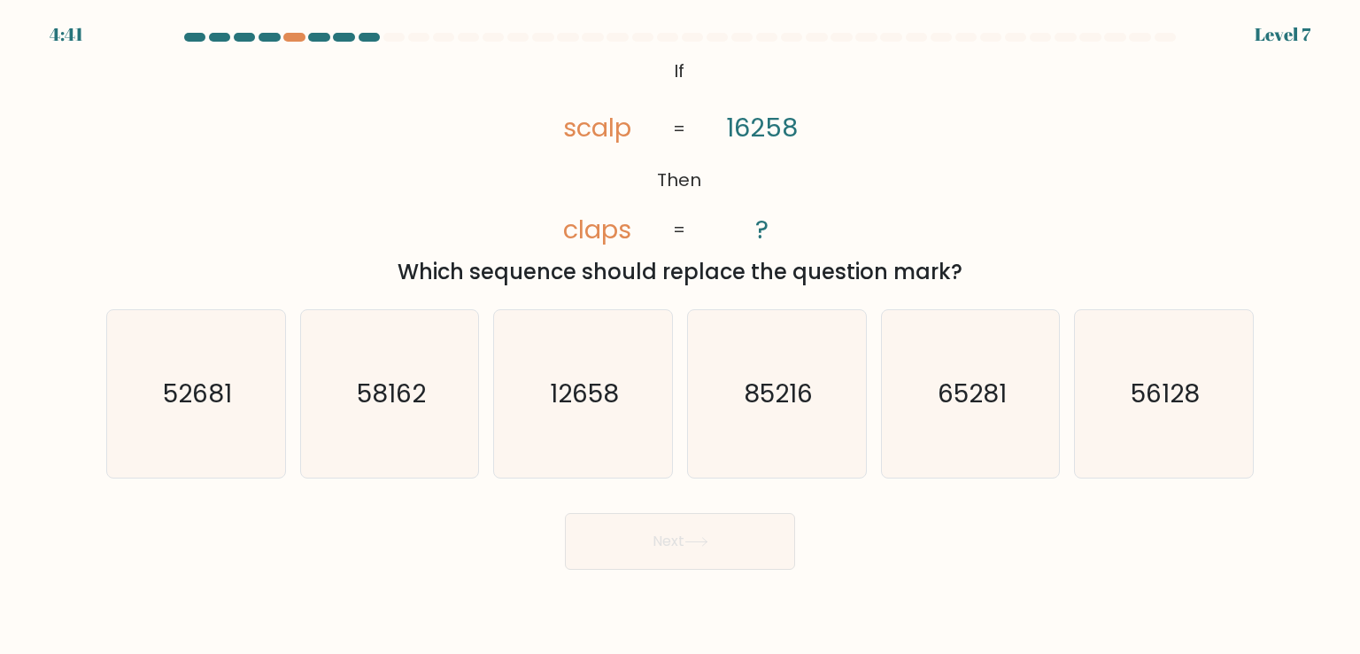
click at [727, 133] on tspan "16258" at bounding box center [763, 127] width 72 height 35
click at [744, 134] on tspan "16258" at bounding box center [763, 127] width 72 height 35
drag, startPoint x: 767, startPoint y: 142, endPoint x: 778, endPoint y: 142, distance: 11.5
click at [768, 142] on tspan "16258" at bounding box center [763, 127] width 72 height 35
click at [787, 139] on tspan "16258" at bounding box center [763, 127] width 72 height 35
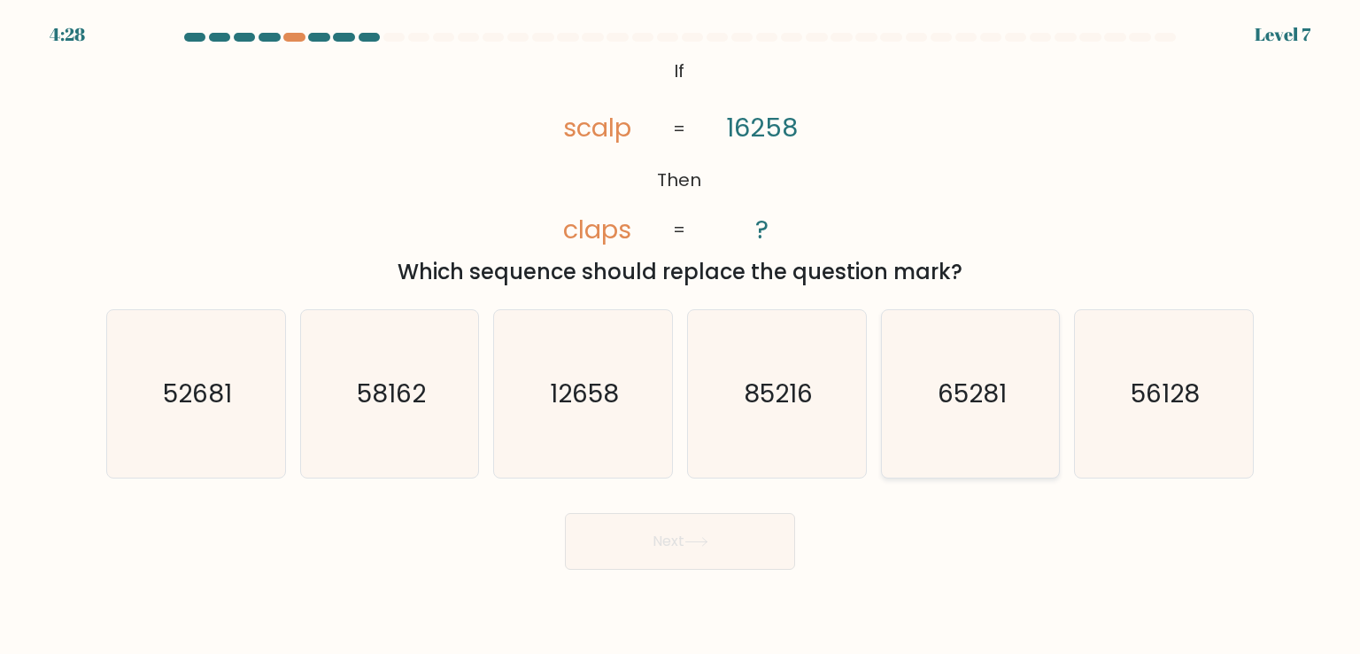
click at [986, 404] on text "65281" at bounding box center [972, 392] width 69 height 35
click at [681, 336] on input "e. 65281" at bounding box center [680, 331] width 1 height 9
radio input "true"
click at [684, 544] on button "Next" at bounding box center [680, 541] width 230 height 57
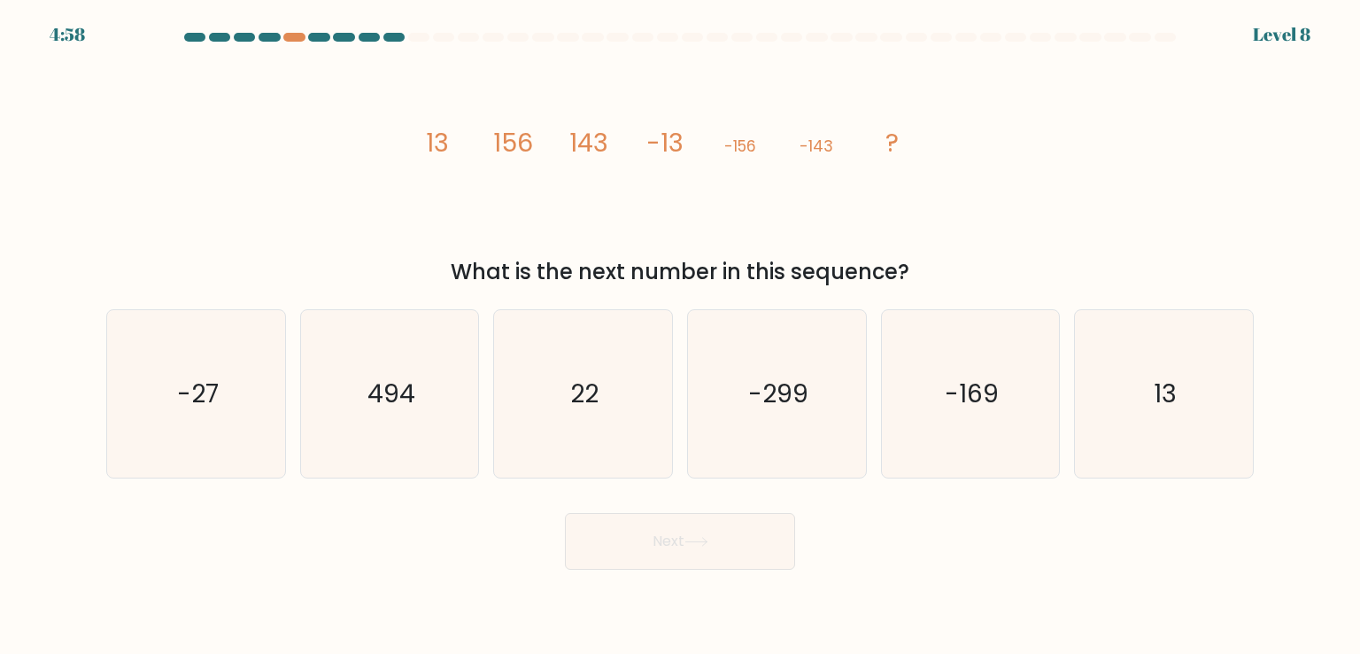
drag, startPoint x: 737, startPoint y: 147, endPoint x: 799, endPoint y: 145, distance: 62.0
click at [793, 146] on icon "image/svg+xml 13 156 143 -13 -156 -143 ?" at bounding box center [679, 151] width 531 height 196
drag, startPoint x: 808, startPoint y: 143, endPoint x: 839, endPoint y: 143, distance: 30.1
click at [838, 143] on icon "image/svg+xml 13 156 143 -13 -156 -143 ?" at bounding box center [679, 151] width 531 height 196
click at [839, 162] on icon "image/svg+xml 13 156 143 -13 -156 -143 ?" at bounding box center [679, 151] width 531 height 196
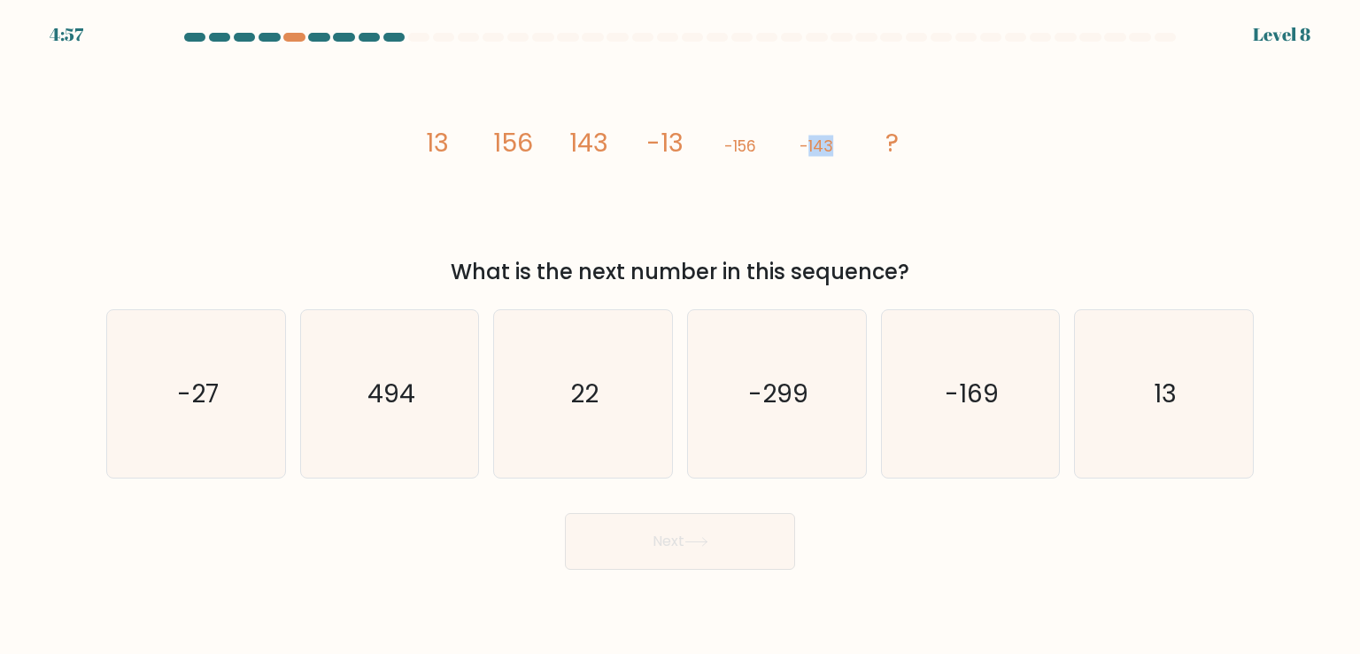
click at [829, 182] on icon "image/svg+xml 13 156 143 -13 -156 -143 ?" at bounding box center [679, 151] width 531 height 196
click at [1170, 383] on text "13" at bounding box center [1165, 392] width 23 height 35
click at [681, 336] on input "f. 13" at bounding box center [680, 331] width 1 height 9
radio input "true"
drag, startPoint x: 728, startPoint y: 538, endPoint x: 688, endPoint y: 398, distance: 146.3
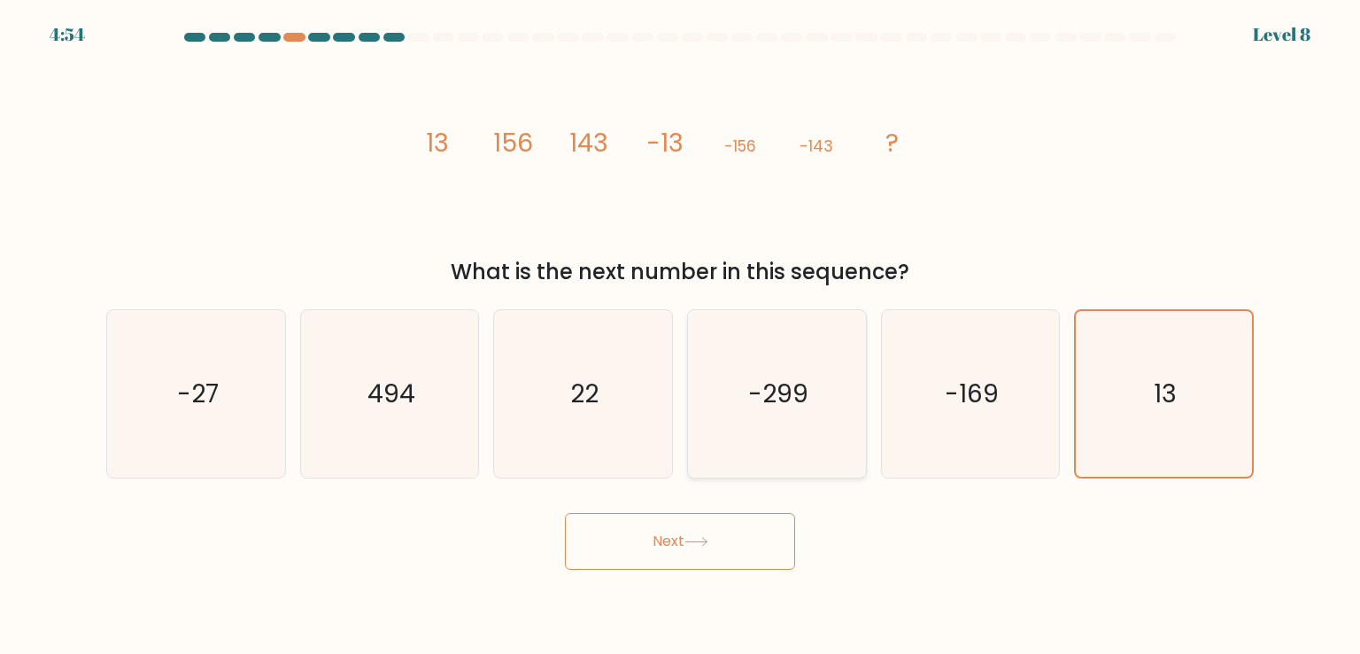
click at [726, 537] on button "Next" at bounding box center [680, 541] width 230 height 57
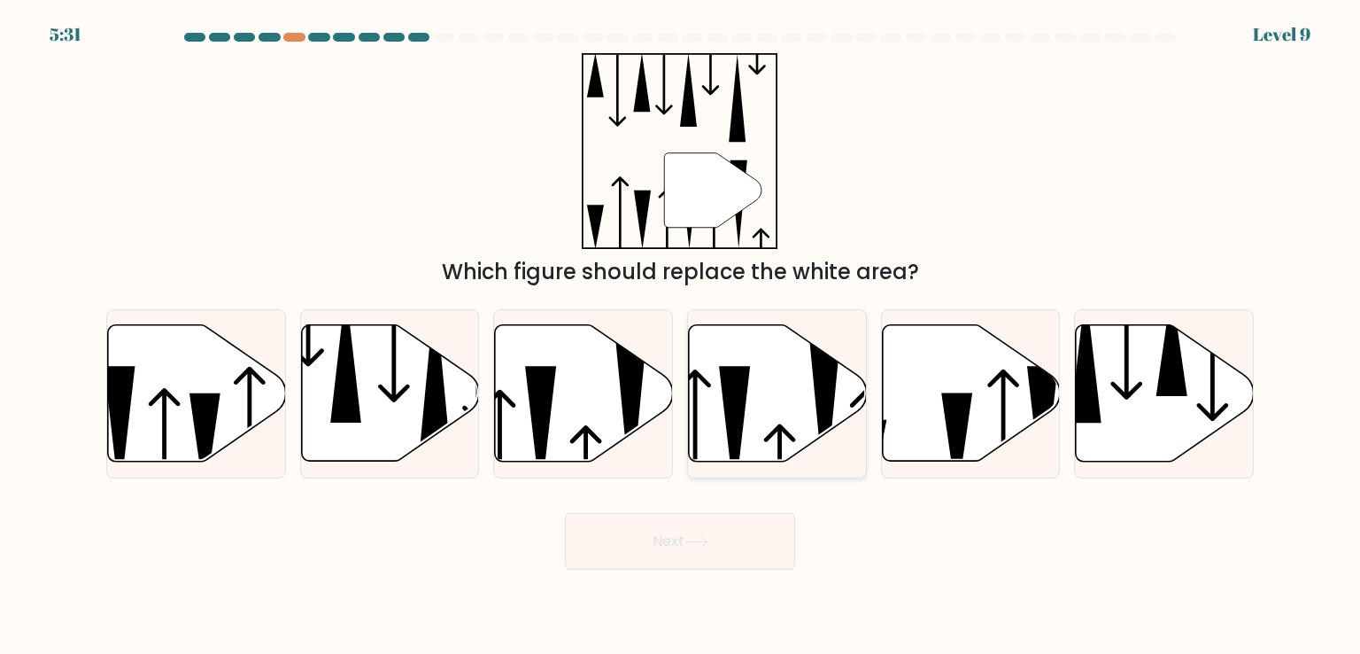
click at [762, 391] on icon at bounding box center [778, 393] width 178 height 136
click at [681, 336] on input "d." at bounding box center [680, 331] width 1 height 9
radio input "true"
click at [691, 543] on icon at bounding box center [697, 542] width 24 height 10
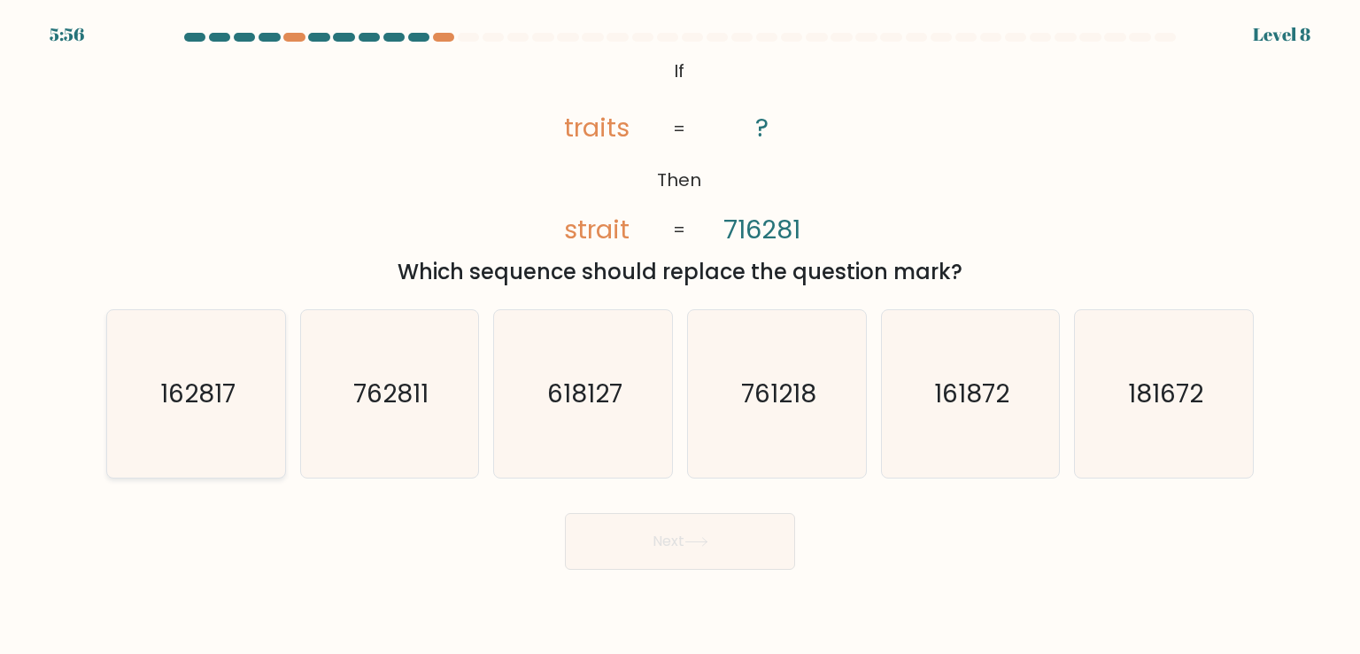
drag, startPoint x: 191, startPoint y: 471, endPoint x: 418, endPoint y: 459, distance: 227.0
click at [191, 470] on icon "162817" at bounding box center [195, 393] width 166 height 166
click at [680, 336] on input "a. 162817" at bounding box center [680, 331] width 1 height 9
radio input "true"
click at [673, 525] on button "Next" at bounding box center [680, 541] width 230 height 57
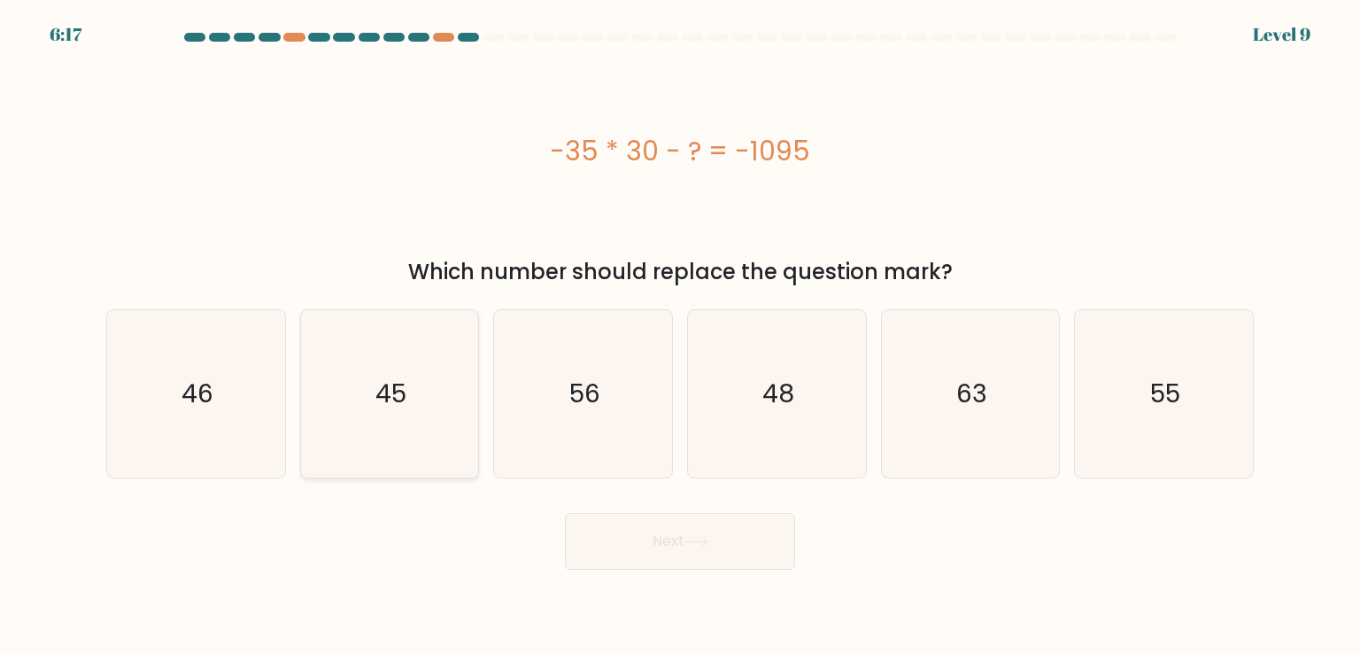
click at [389, 392] on text "45" at bounding box center [390, 392] width 31 height 35
click at [680, 336] on input "b. 45" at bounding box center [680, 331] width 1 height 9
radio input "true"
click at [682, 536] on button "Next" at bounding box center [680, 541] width 230 height 57
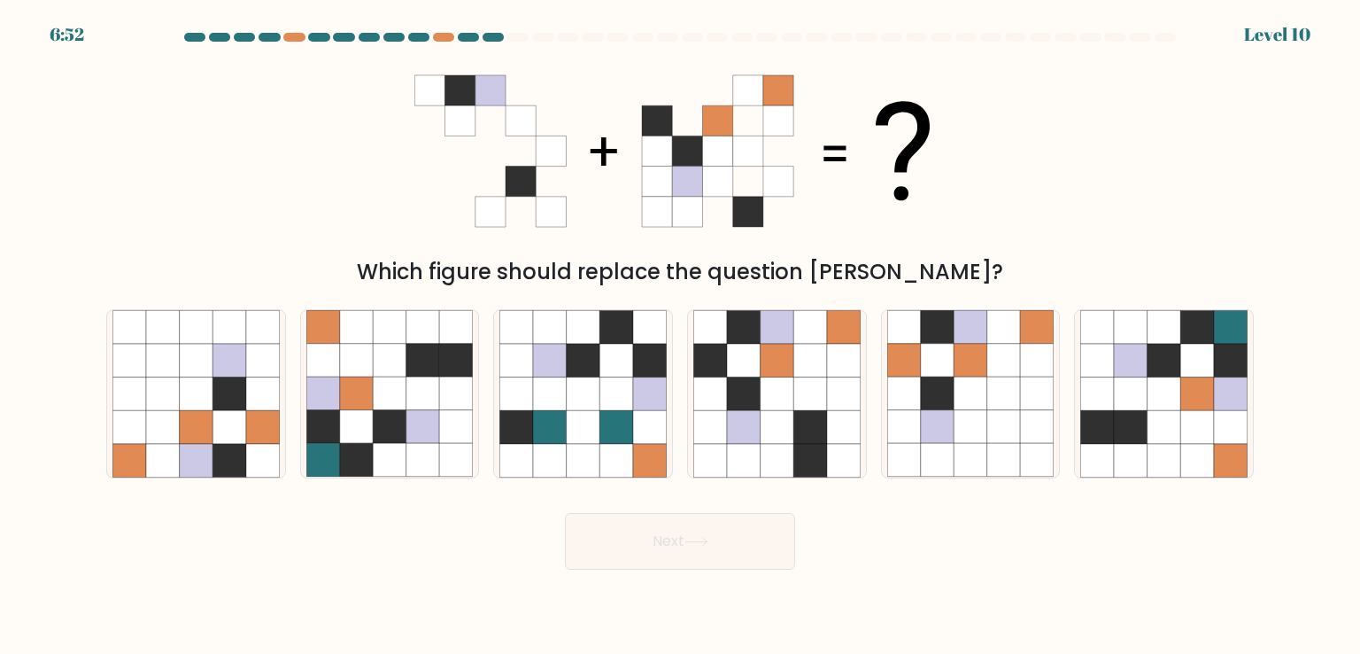
drag, startPoint x: 743, startPoint y: 394, endPoint x: 701, endPoint y: 517, distance: 129.9
click at [742, 394] on icon at bounding box center [744, 394] width 34 height 34
click at [681, 336] on input "d." at bounding box center [680, 331] width 1 height 9
radio input "true"
click at [682, 553] on button "Next" at bounding box center [680, 541] width 230 height 57
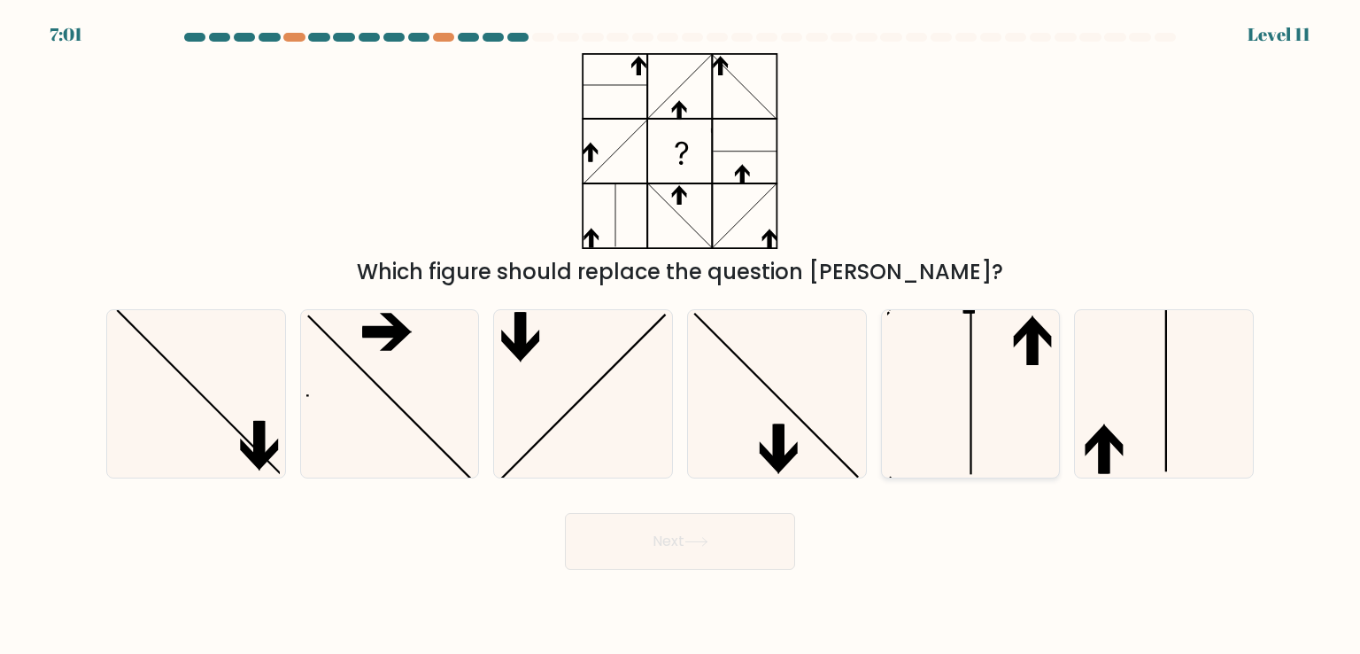
click at [953, 412] on icon at bounding box center [970, 393] width 166 height 166
click at [681, 336] on input "e." at bounding box center [680, 331] width 1 height 9
radio input "true"
drag, startPoint x: 688, startPoint y: 546, endPoint x: 683, endPoint y: 491, distance: 55.2
click at [688, 546] on button "Next" at bounding box center [680, 541] width 230 height 57
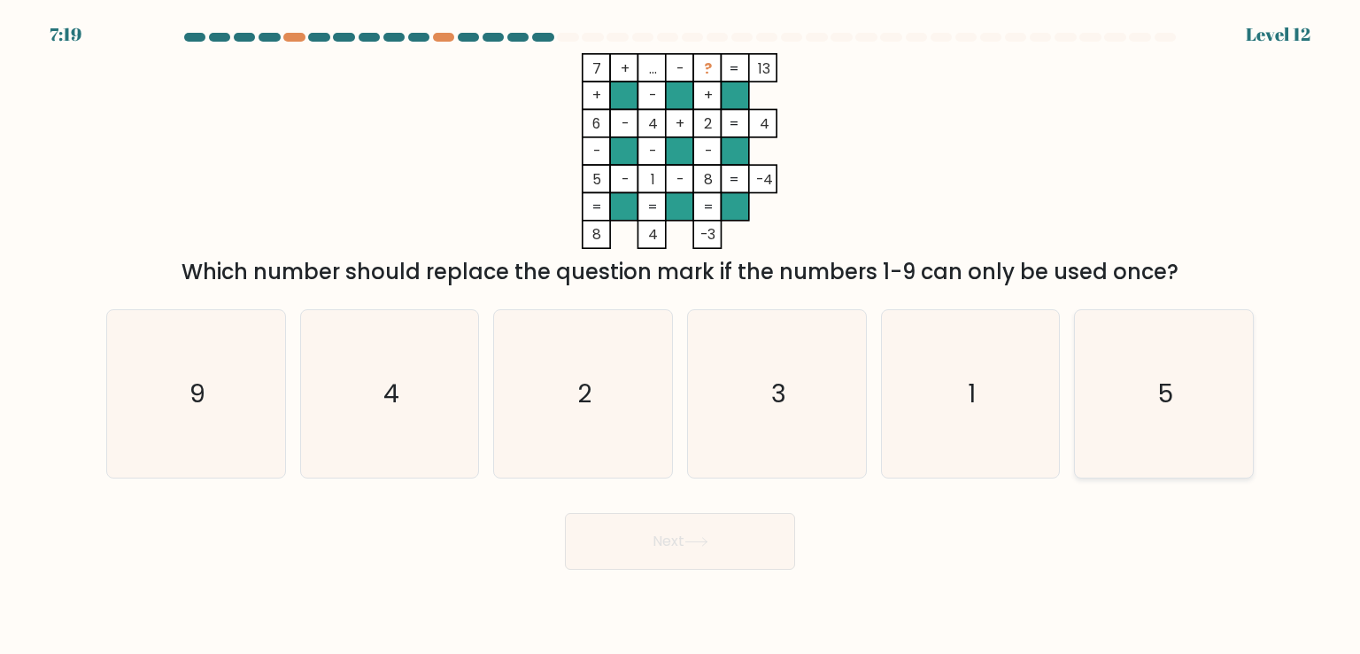
click at [1130, 380] on icon "5" at bounding box center [1163, 393] width 166 height 166
click at [681, 336] on input "f. 5" at bounding box center [680, 331] width 1 height 9
radio input "true"
drag, startPoint x: 754, startPoint y: 525, endPoint x: 747, endPoint y: 514, distance: 13.1
click at [753, 525] on button "Next" at bounding box center [680, 541] width 230 height 57
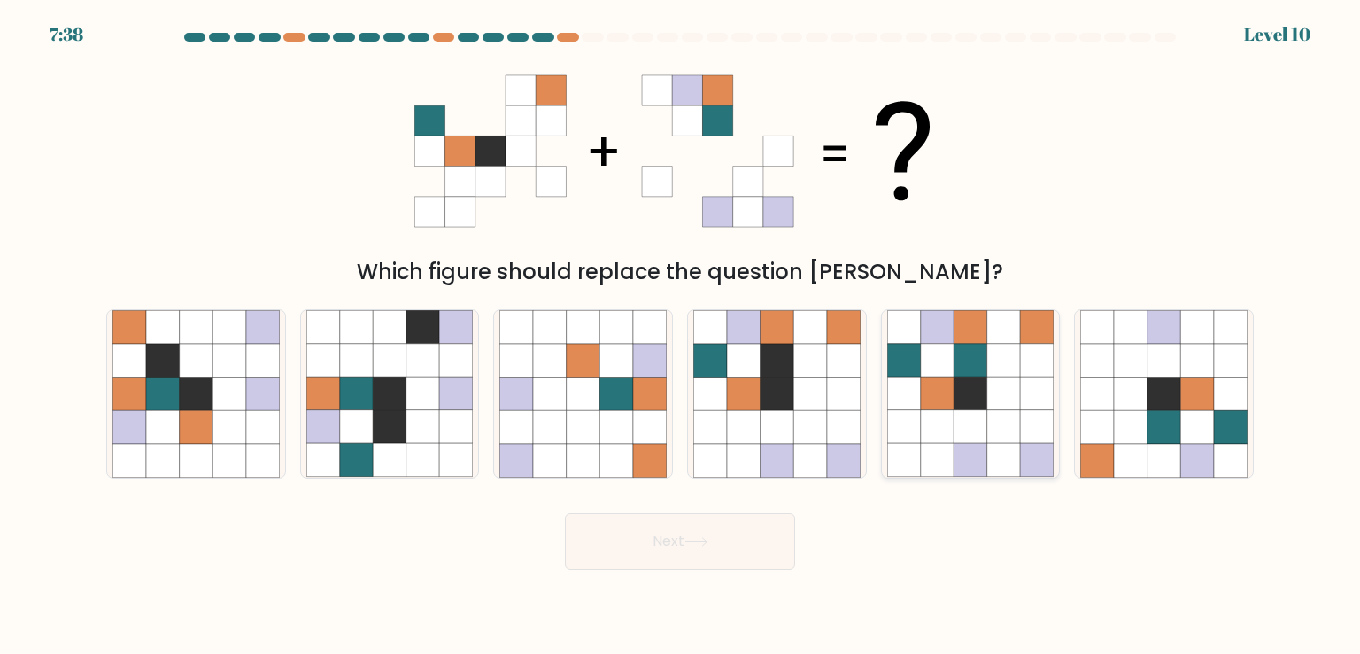
click at [967, 369] on icon at bounding box center [971, 361] width 34 height 34
click at [681, 336] on input "e." at bounding box center [680, 331] width 1 height 9
radio input "true"
click at [747, 541] on button "Next" at bounding box center [680, 541] width 230 height 57
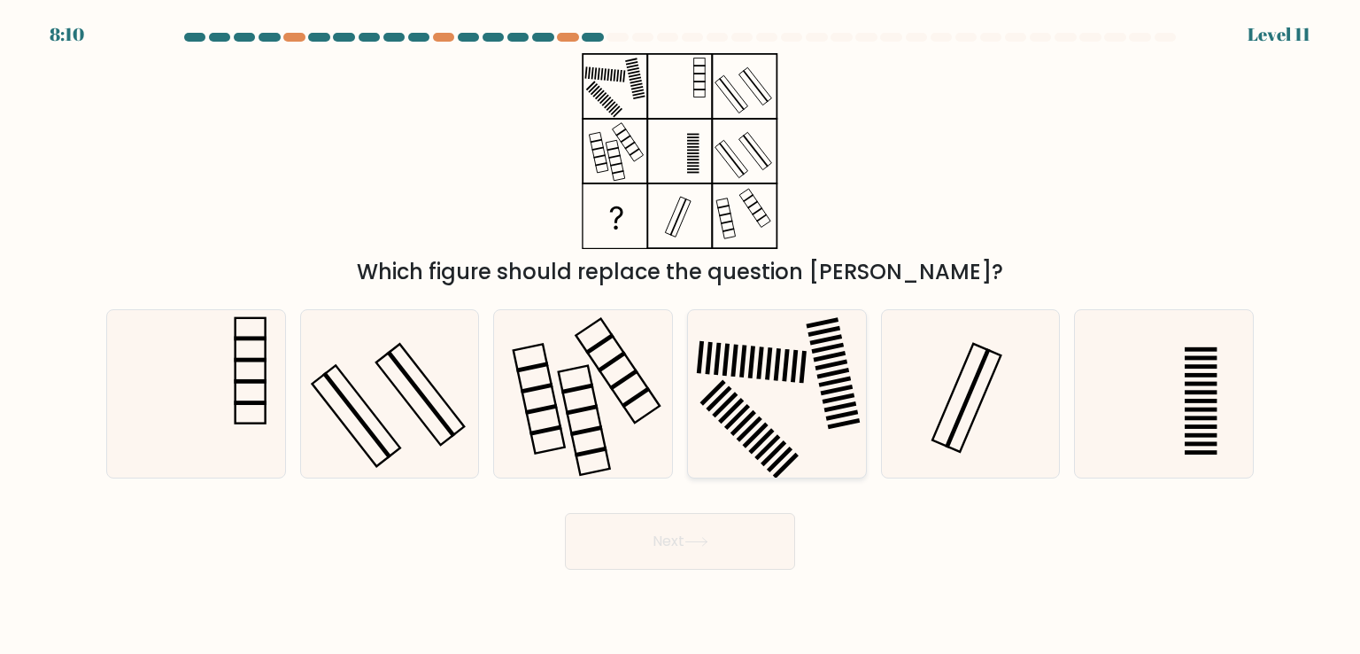
click at [737, 443] on icon at bounding box center [776, 393] width 166 height 166
click at [681, 336] on input "d." at bounding box center [680, 331] width 1 height 9
radio input "true"
click at [702, 557] on button "Next" at bounding box center [680, 541] width 230 height 57
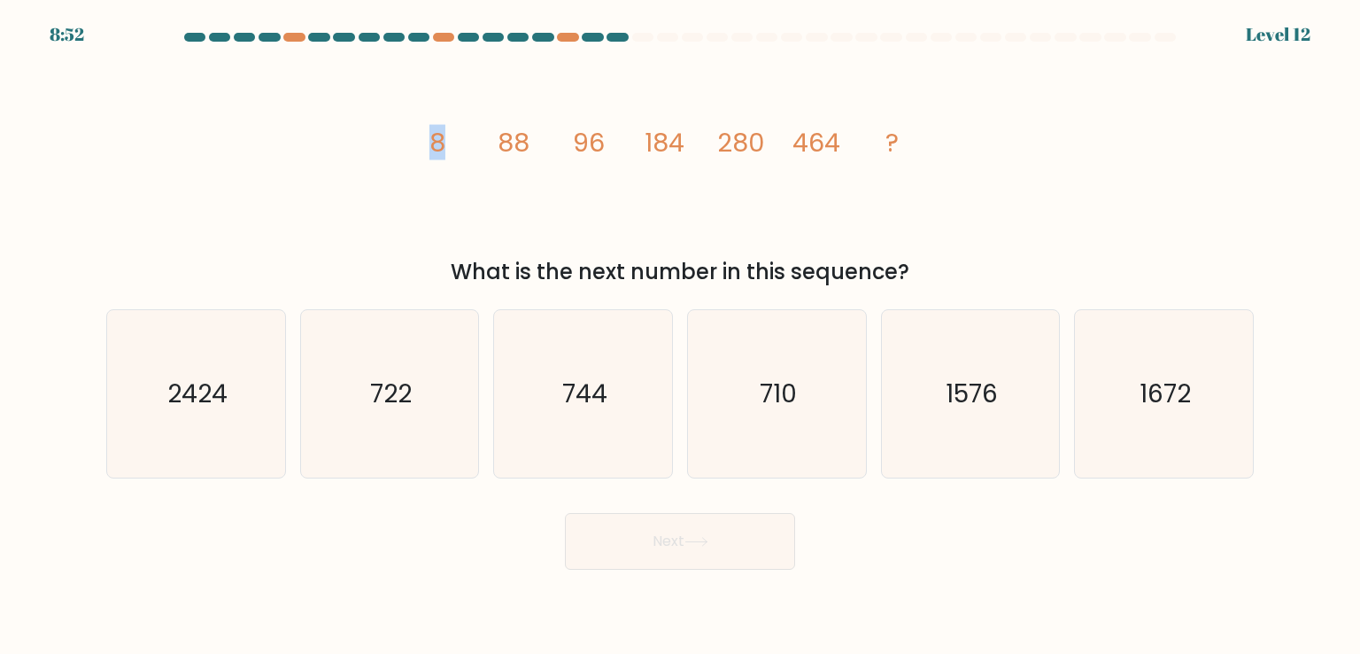
drag, startPoint x: 457, startPoint y: 142, endPoint x: 429, endPoint y: 139, distance: 28.5
click at [429, 138] on icon "image/svg+xml 8 88 96 184 280 464 ?" at bounding box center [679, 151] width 531 height 196
click at [514, 151] on tspan "88" at bounding box center [514, 142] width 32 height 35
click at [592, 397] on text "744" at bounding box center [584, 392] width 45 height 35
click at [680, 336] on input "c. 744" at bounding box center [680, 331] width 1 height 9
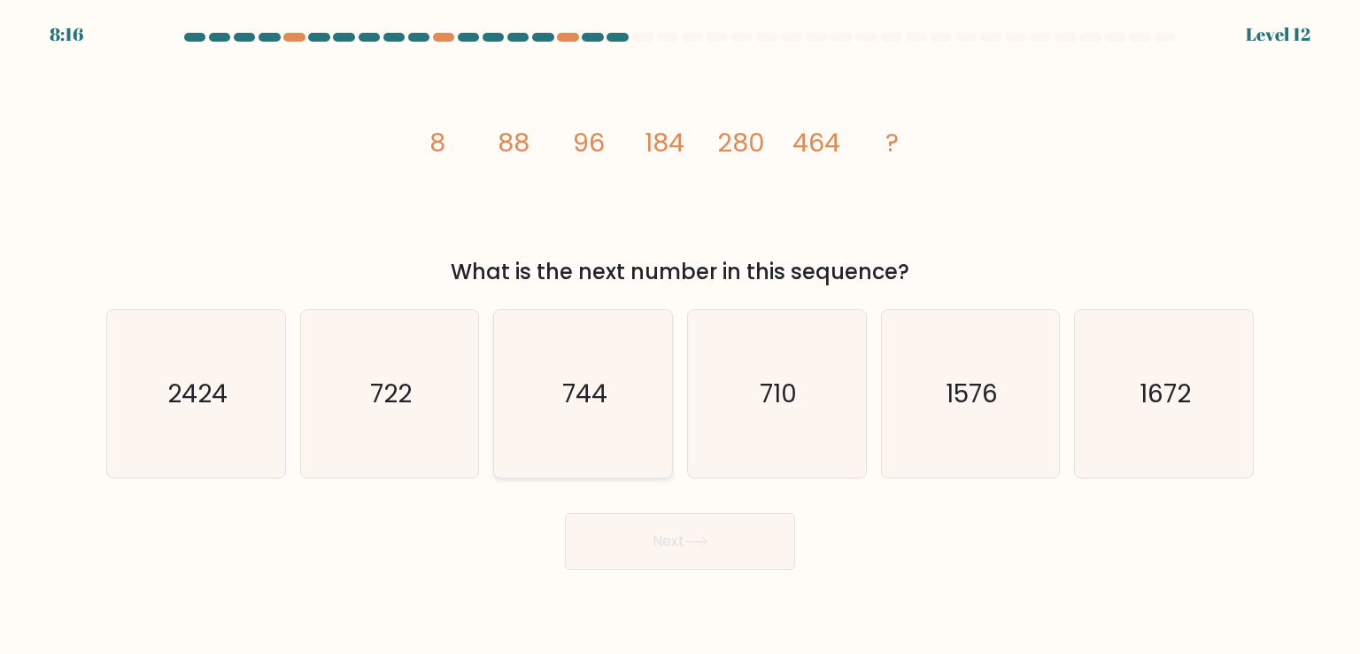
radio input "true"
click at [680, 532] on button "Next" at bounding box center [680, 541] width 230 height 57
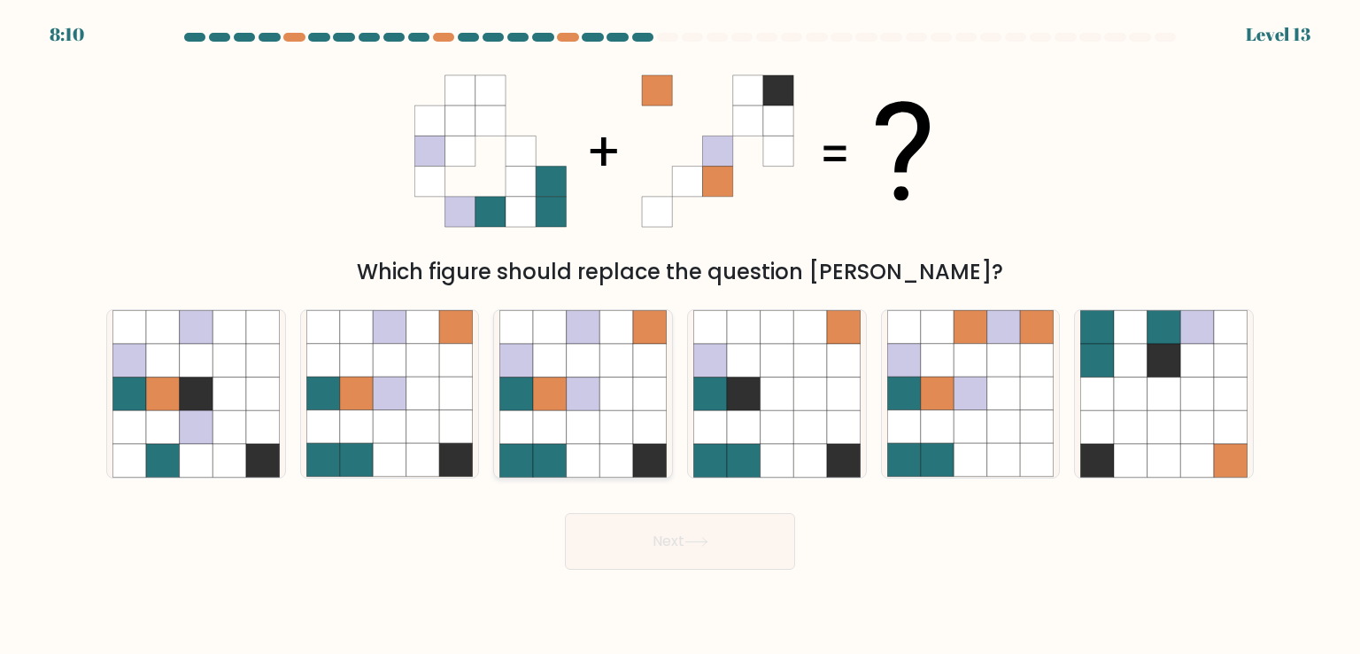
click at [560, 423] on icon at bounding box center [550, 427] width 34 height 34
click at [680, 336] on input "c." at bounding box center [680, 331] width 1 height 9
radio input "true"
click at [631, 553] on button "Next" at bounding box center [680, 541] width 230 height 57
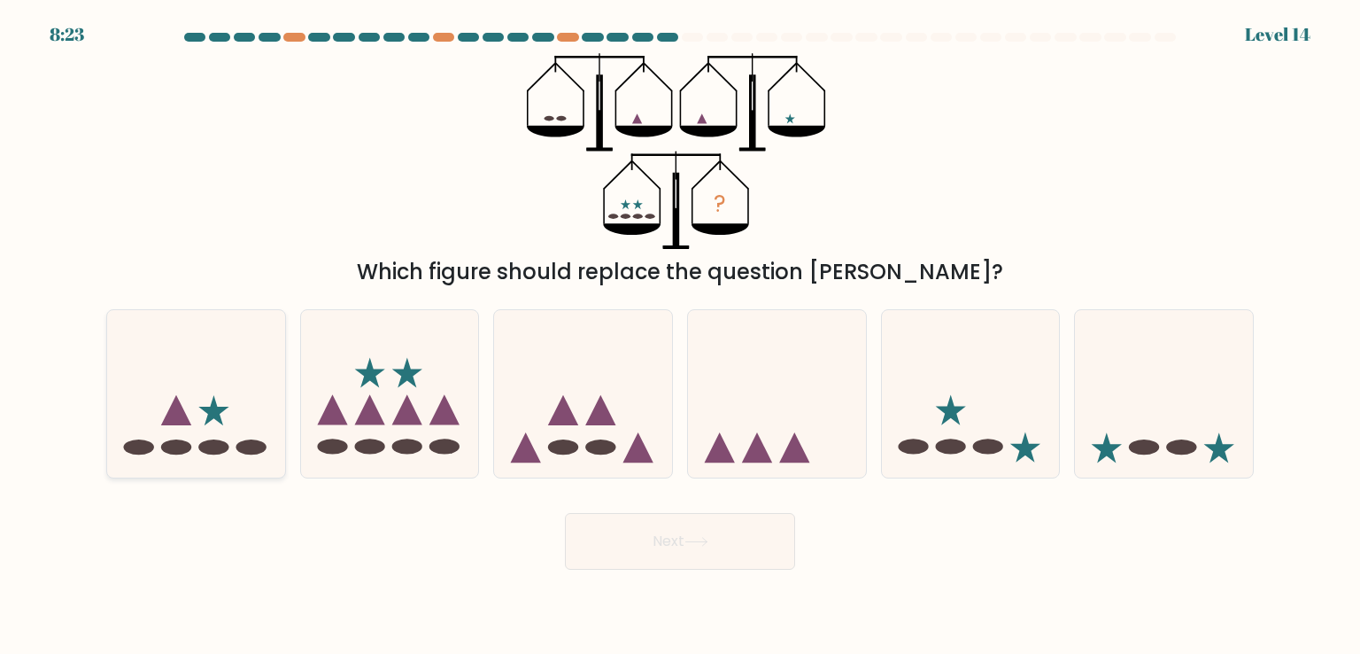
click at [174, 408] on icon at bounding box center [176, 410] width 30 height 30
click at [680, 336] on input "a." at bounding box center [680, 331] width 1 height 9
radio input "true"
click at [630, 541] on button "Next" at bounding box center [680, 541] width 230 height 57
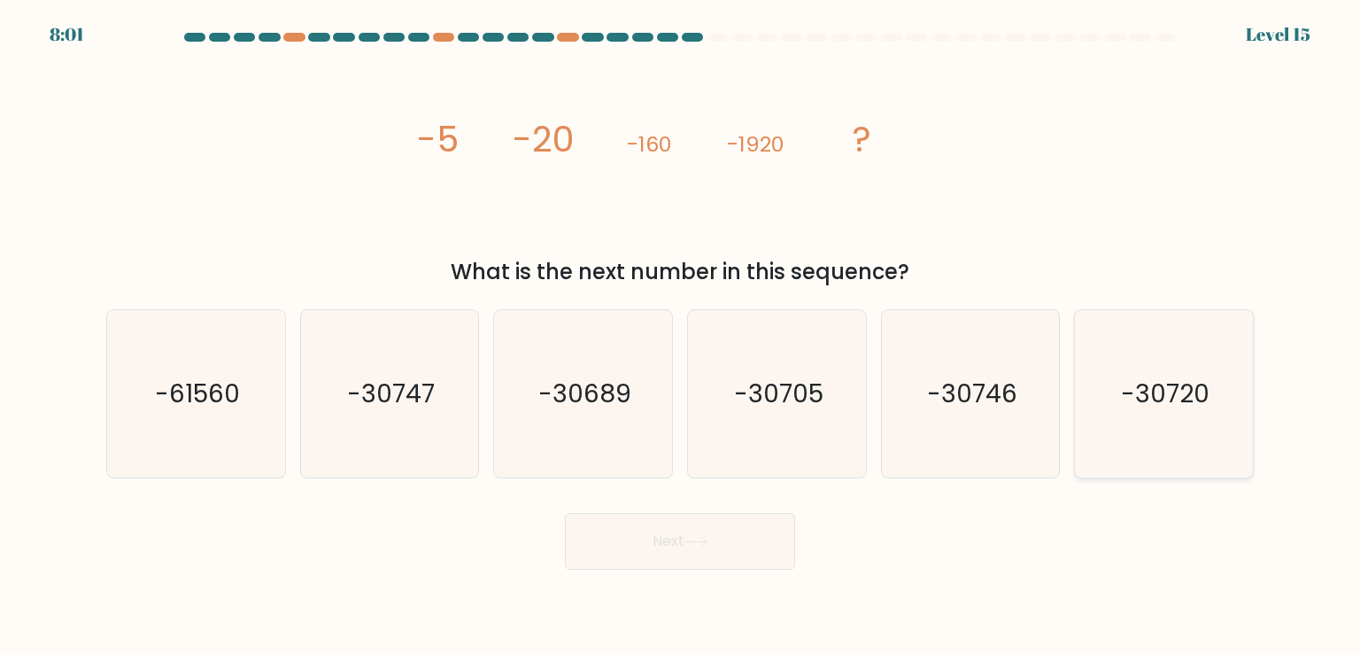
click at [1180, 414] on icon "-30720" at bounding box center [1163, 393] width 166 height 166
click at [681, 336] on input "f. -30720" at bounding box center [680, 331] width 1 height 9
radio input "true"
drag, startPoint x: 737, startPoint y: 553, endPoint x: 739, endPoint y: 542, distance: 11.8
click at [737, 553] on button "Next" at bounding box center [680, 541] width 230 height 57
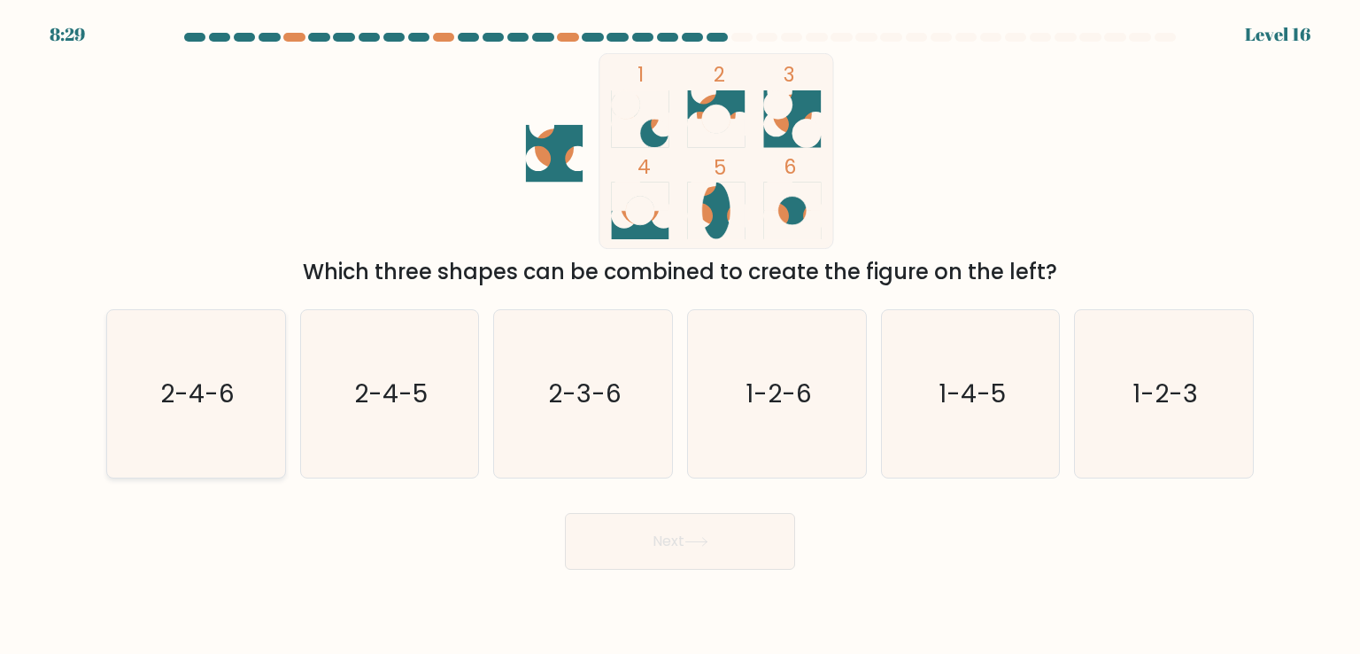
click at [189, 395] on text "2-4-6" at bounding box center [197, 392] width 74 height 35
click at [680, 336] on input "a. 2-4-6" at bounding box center [680, 331] width 1 height 9
radio input "true"
drag, startPoint x: 670, startPoint y: 549, endPoint x: 635, endPoint y: 478, distance: 79.2
click at [670, 546] on button "Next" at bounding box center [680, 541] width 230 height 57
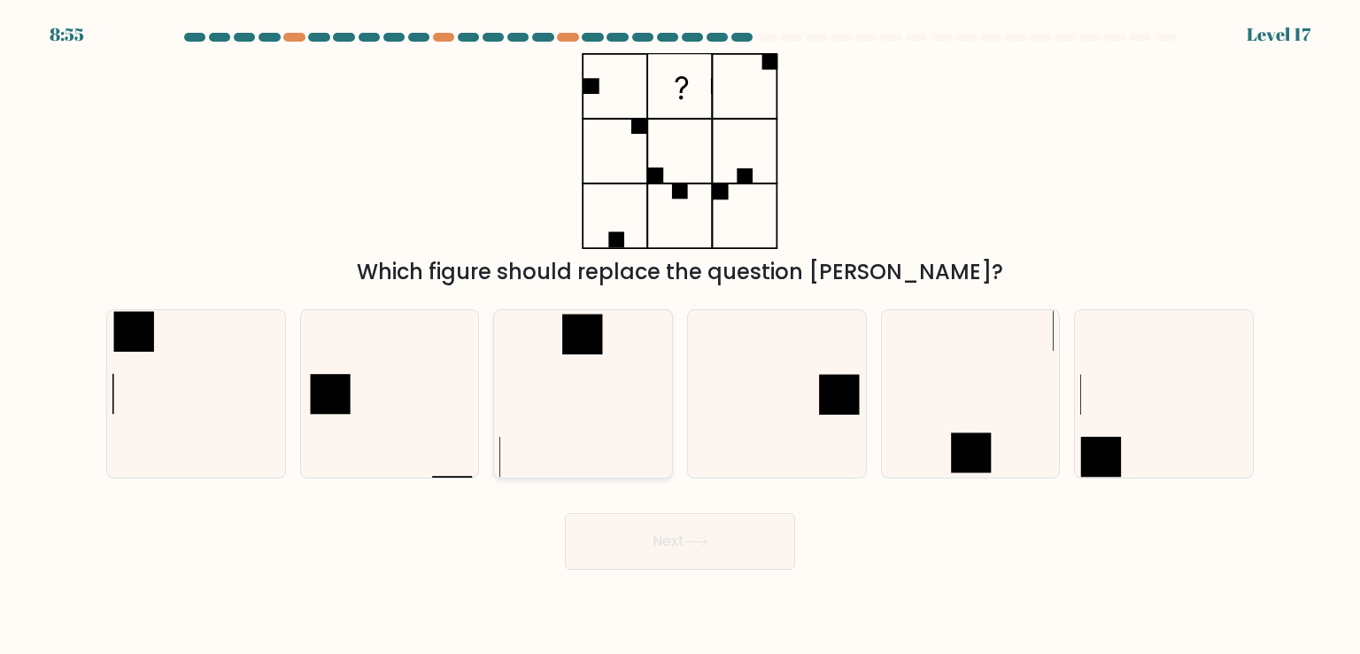
click at [601, 422] on icon at bounding box center [582, 393] width 166 height 166
click at [680, 336] on input "c." at bounding box center [680, 331] width 1 height 9
radio input "true"
click at [669, 542] on button "Next" at bounding box center [680, 541] width 230 height 57
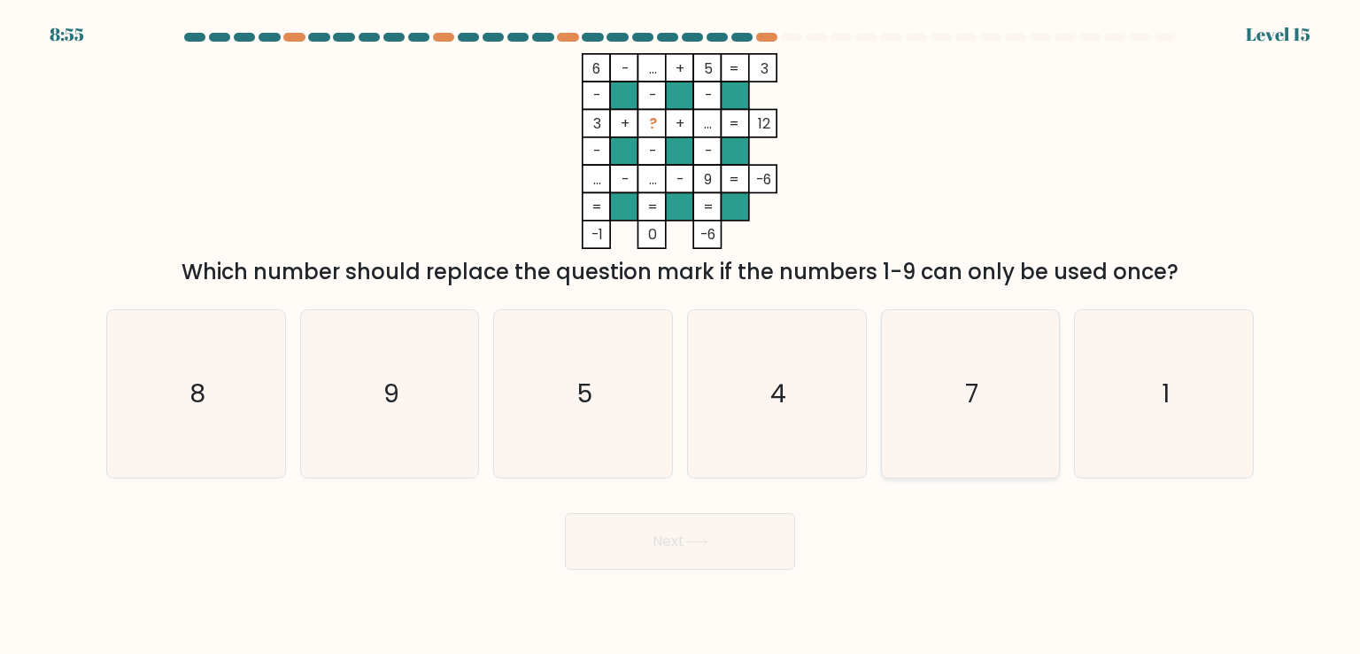
click at [977, 361] on icon "7" at bounding box center [970, 393] width 166 height 166
click at [681, 336] on input "e. 7" at bounding box center [680, 331] width 1 height 9
radio input "true"
click at [755, 539] on button "Next" at bounding box center [680, 541] width 230 height 57
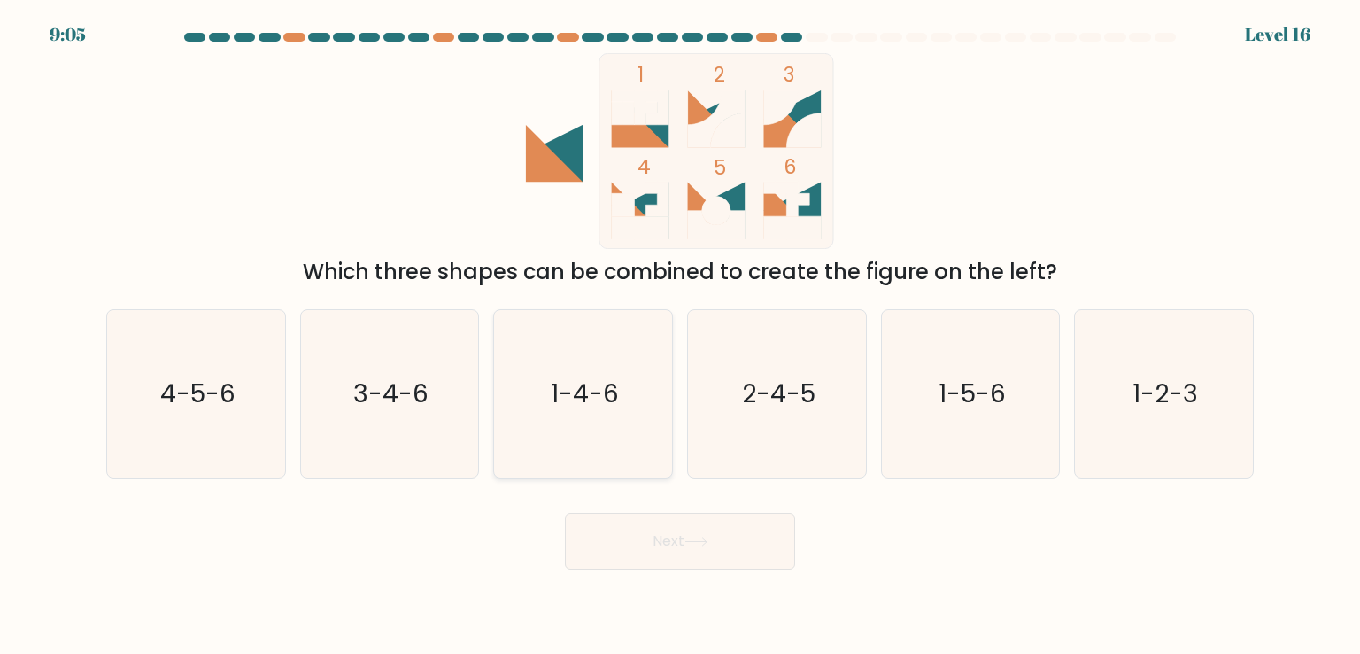
click at [606, 395] on text "1-4-6" at bounding box center [585, 392] width 68 height 35
click at [680, 336] on input "c. 1-4-6" at bounding box center [680, 331] width 1 height 9
radio input "true"
click at [678, 535] on button "Next" at bounding box center [680, 541] width 230 height 57
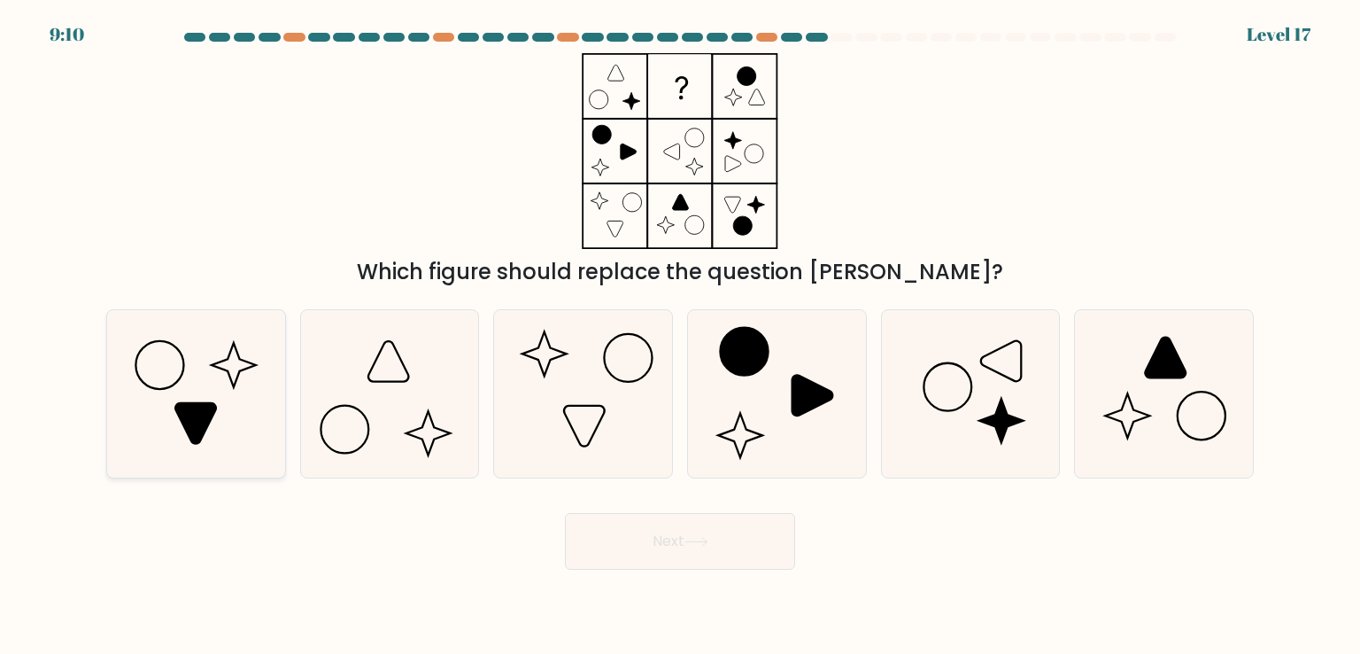
click at [190, 407] on icon at bounding box center [195, 423] width 41 height 41
click at [680, 336] on input "a." at bounding box center [680, 331] width 1 height 9
radio input "true"
click at [698, 569] on body "9:09 Level 17" at bounding box center [680, 327] width 1360 height 654
click at [700, 550] on button "Next" at bounding box center [680, 541] width 230 height 57
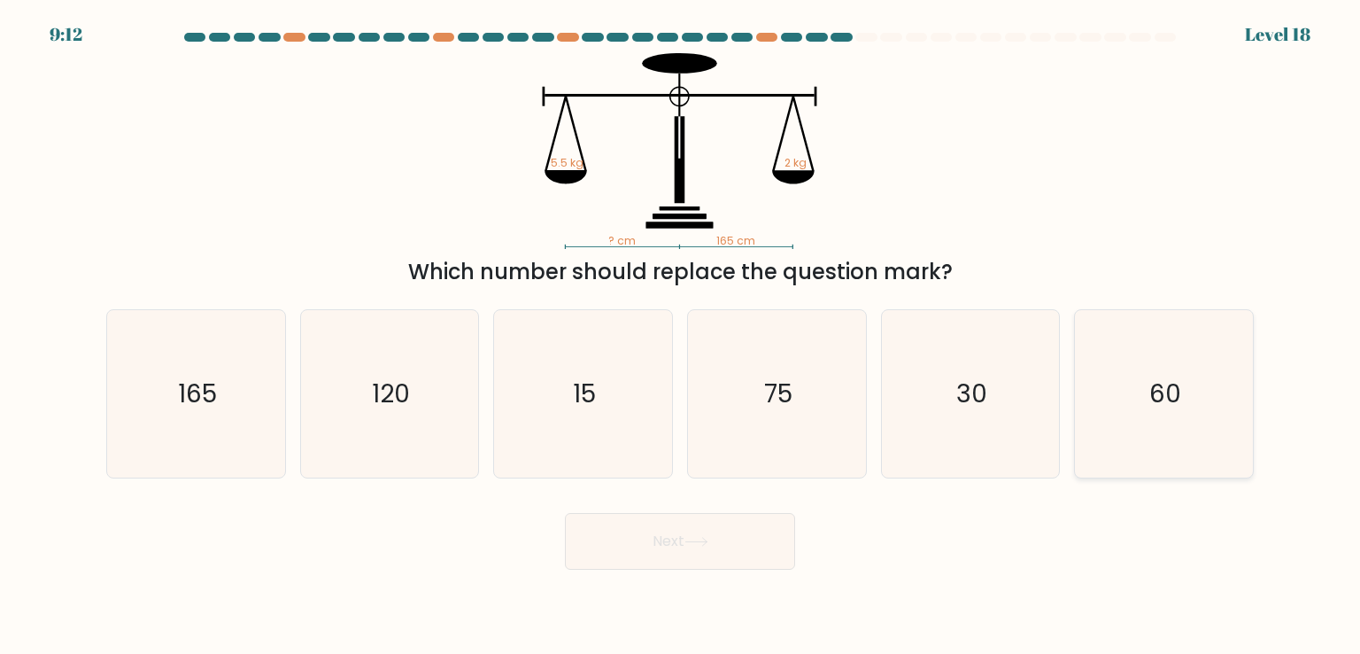
click at [1171, 333] on icon "60" at bounding box center [1163, 393] width 166 height 166
click at [681, 333] on input "f. 60" at bounding box center [680, 331] width 1 height 9
radio input "true"
click at [730, 545] on button "Next" at bounding box center [680, 541] width 230 height 57
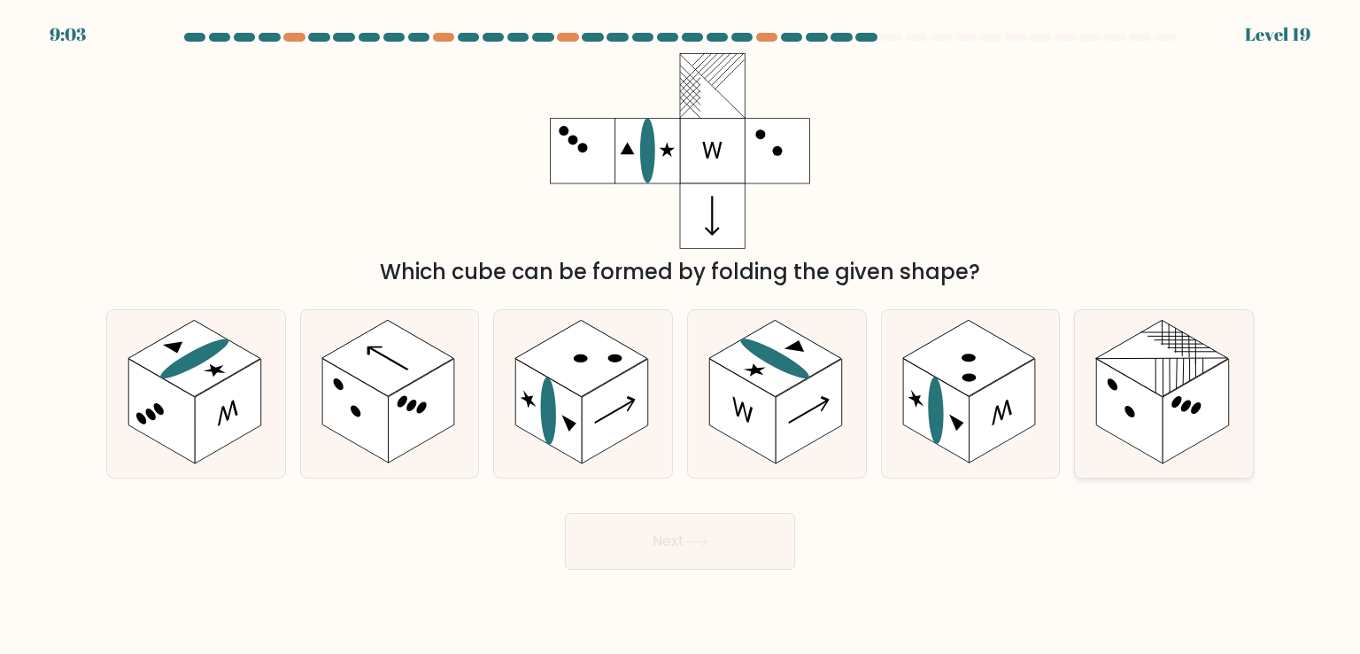
click at [1135, 429] on rect at bounding box center [1129, 411] width 66 height 104
click at [681, 336] on input "f." at bounding box center [680, 331] width 1 height 9
radio input "true"
drag, startPoint x: 680, startPoint y: 561, endPoint x: 637, endPoint y: 425, distance: 142.3
click at [680, 556] on button "Next" at bounding box center [680, 541] width 230 height 57
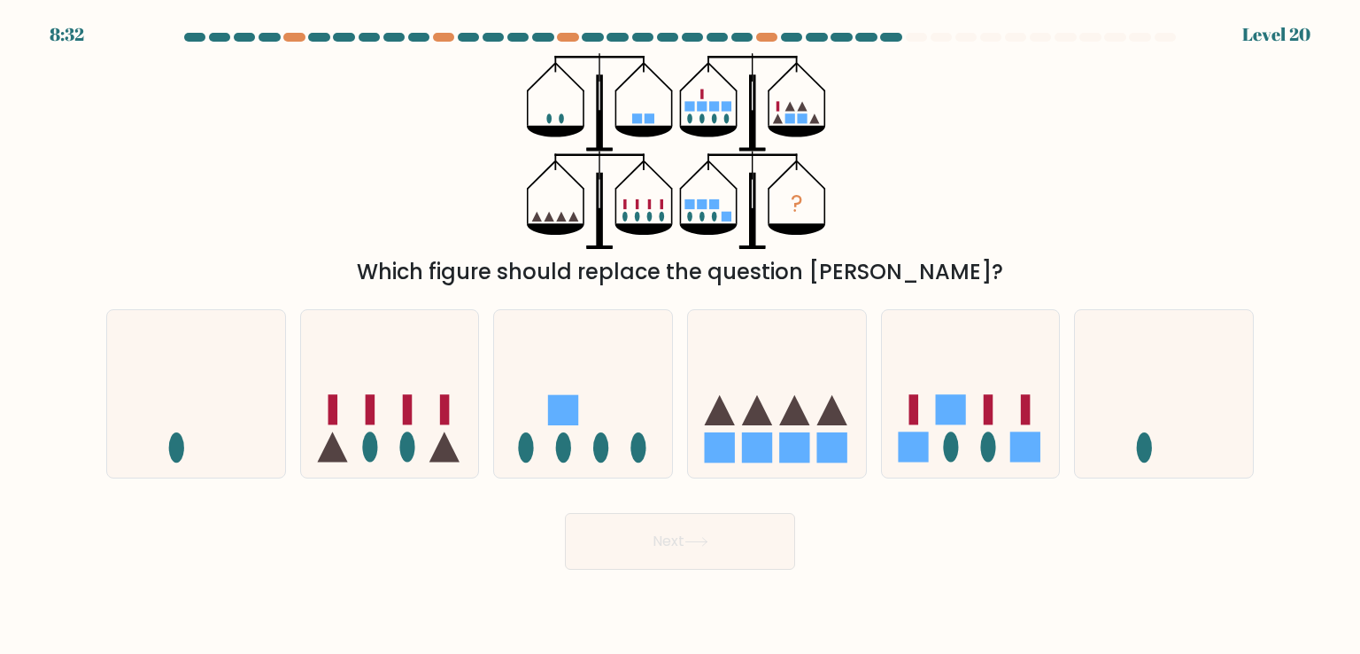
drag, startPoint x: 422, startPoint y: 401, endPoint x: 650, endPoint y: 542, distance: 267.6
click at [424, 401] on icon at bounding box center [390, 393] width 178 height 147
click at [680, 336] on input "b." at bounding box center [680, 331] width 1 height 9
radio input "true"
click at [677, 545] on button "Next" at bounding box center [680, 541] width 230 height 57
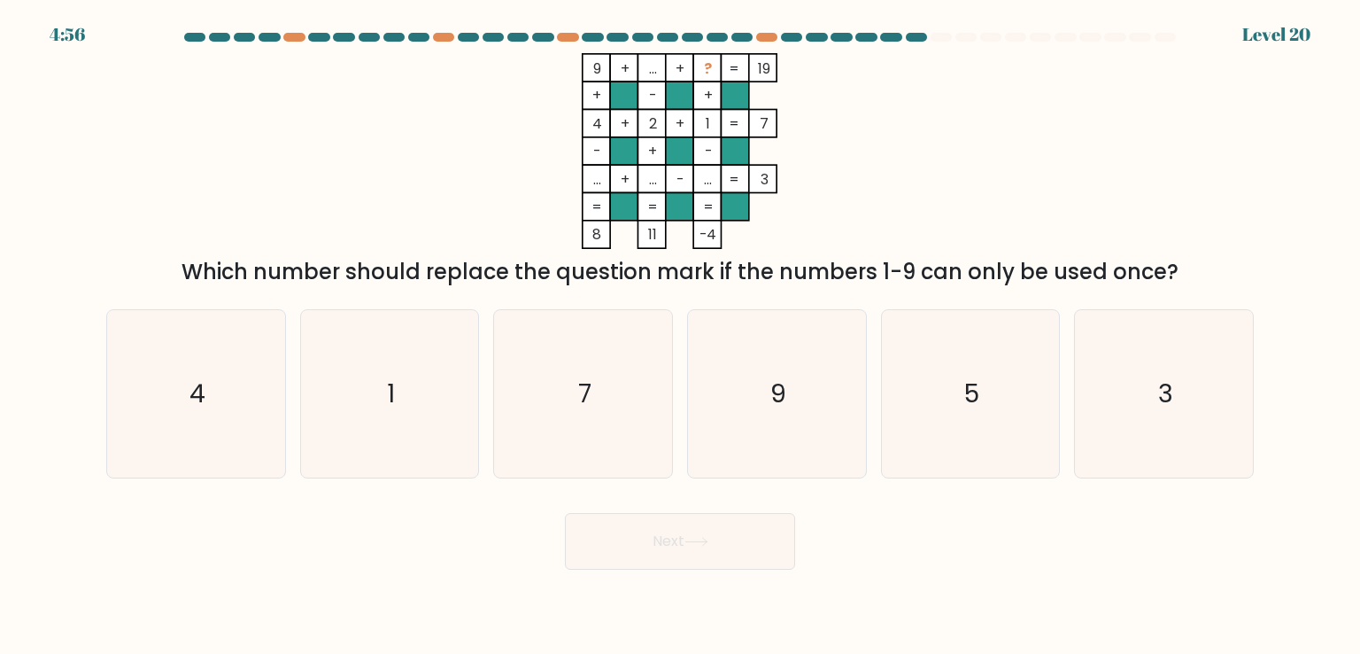
drag, startPoint x: 715, startPoint y: 65, endPoint x: 702, endPoint y: 65, distance: 12.4
click at [702, 65] on rect at bounding box center [707, 67] width 27 height 27
click at [707, 65] on tspan "?" at bounding box center [709, 68] width 8 height 20
click at [1170, 433] on icon "3" at bounding box center [1163, 393] width 166 height 166
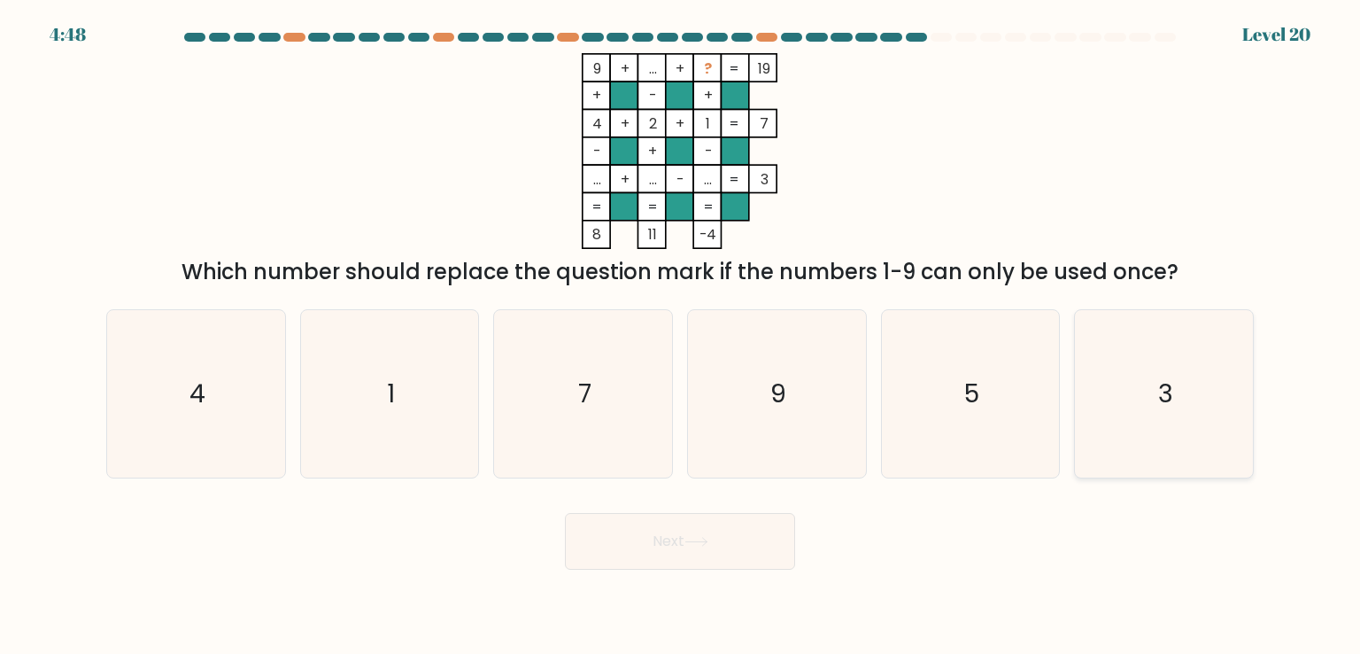
click at [681, 336] on input "f. 3" at bounding box center [680, 331] width 1 height 9
radio input "true"
click at [698, 552] on button "Next" at bounding box center [680, 541] width 230 height 57
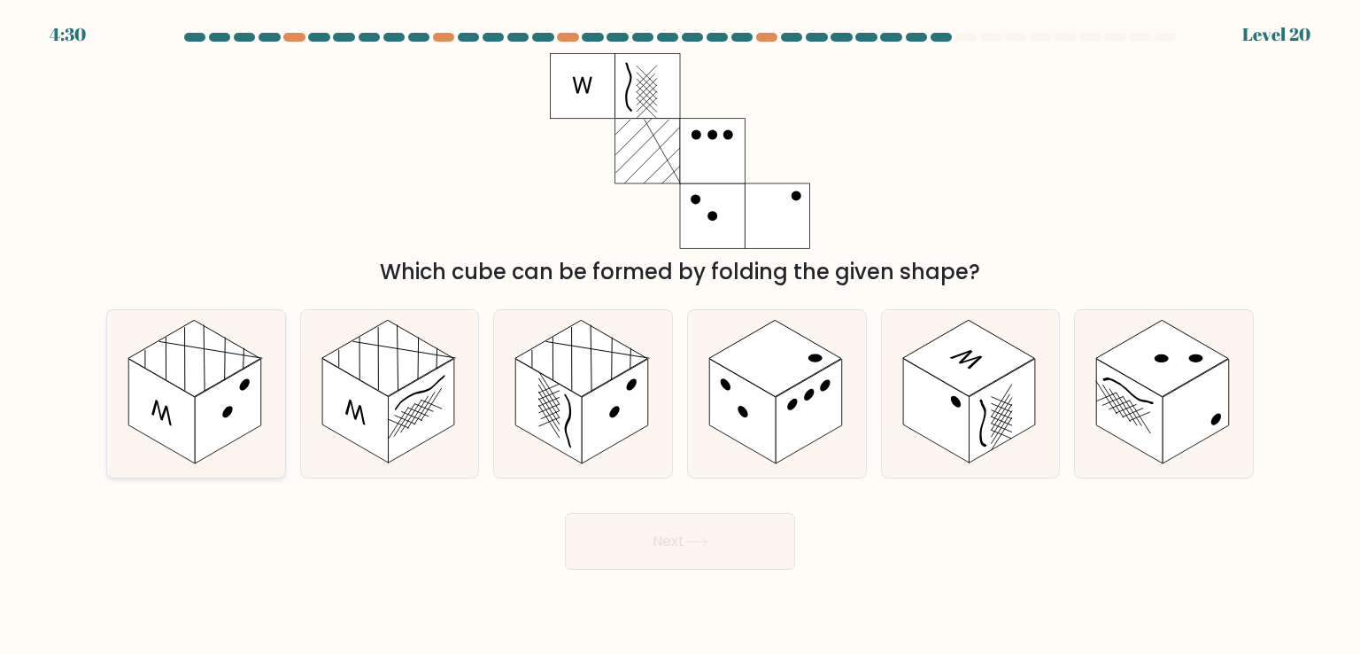
click at [129, 364] on rect at bounding box center [161, 411] width 66 height 104
click at [680, 336] on input "a." at bounding box center [680, 331] width 1 height 9
radio input "true"
click at [673, 526] on button "Next" at bounding box center [680, 541] width 230 height 57
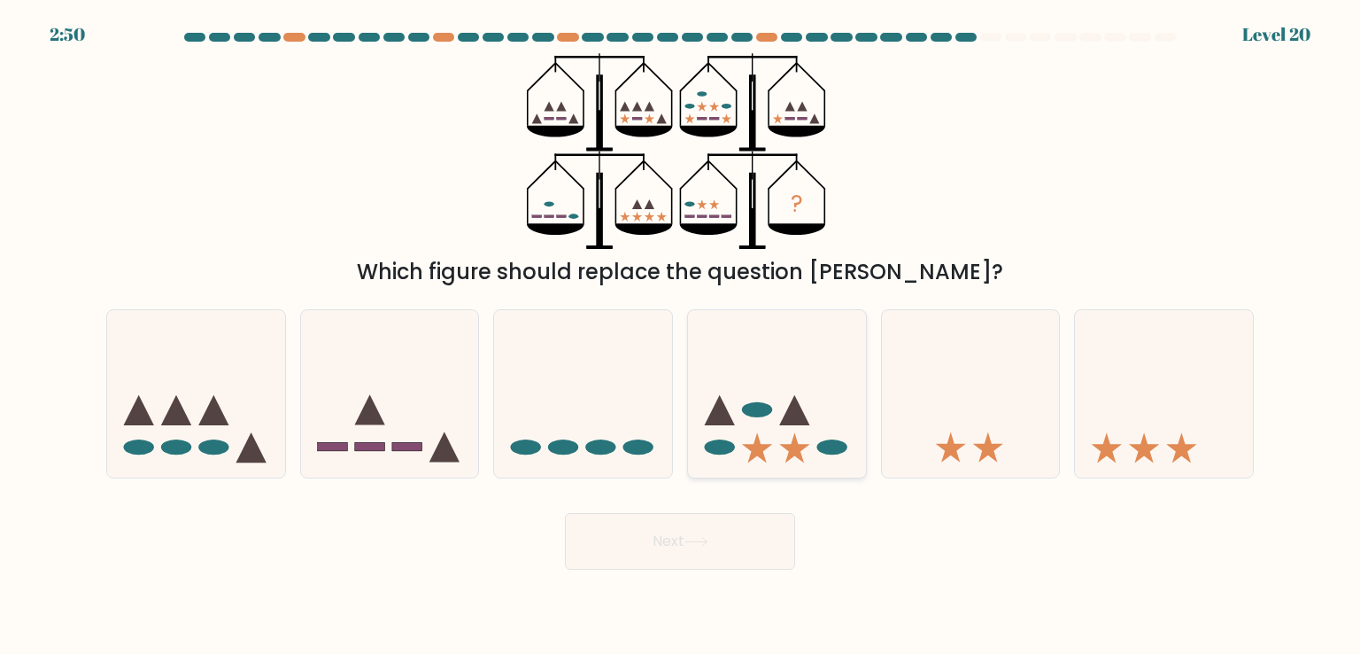
click at [729, 426] on icon at bounding box center [777, 393] width 178 height 147
click at [681, 336] on input "d." at bounding box center [680, 331] width 1 height 9
radio input "true"
click at [715, 543] on button "Next" at bounding box center [680, 541] width 230 height 57
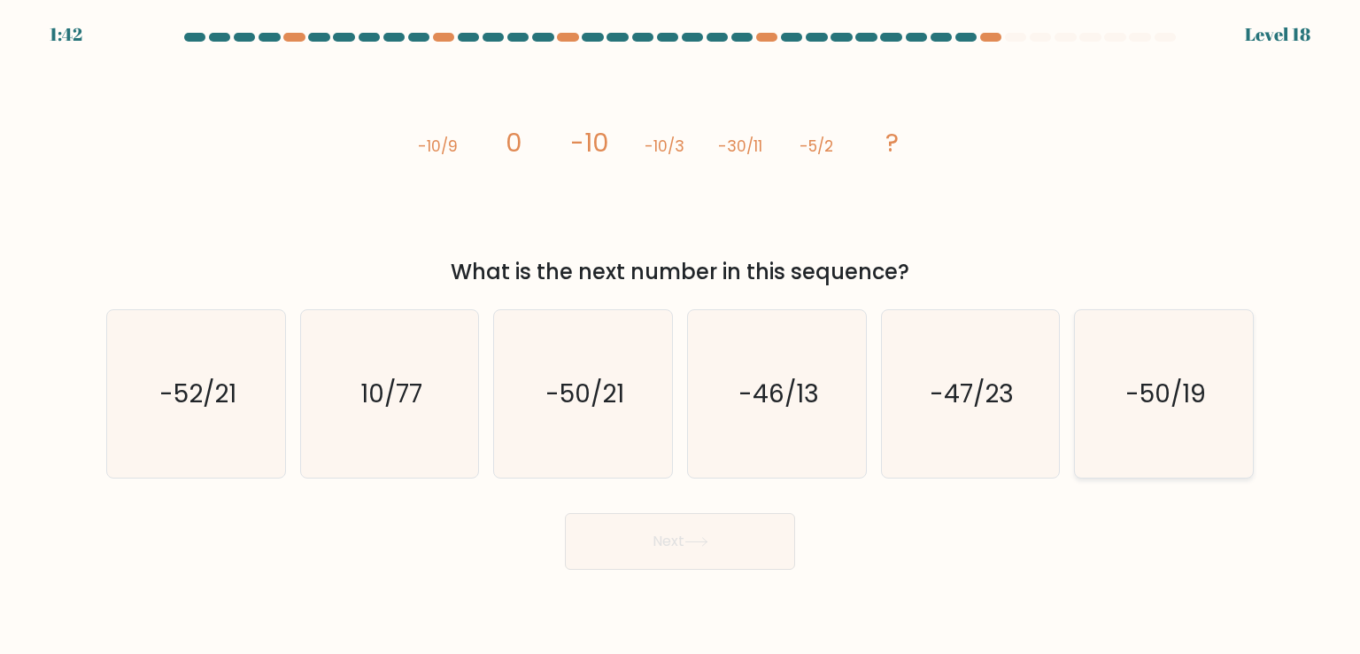
click at [1169, 398] on text "-50/19" at bounding box center [1166, 392] width 81 height 35
click at [681, 336] on input "f. -50/19" at bounding box center [680, 331] width 1 height 9
radio input "true"
click at [740, 548] on button "Next" at bounding box center [680, 541] width 230 height 57
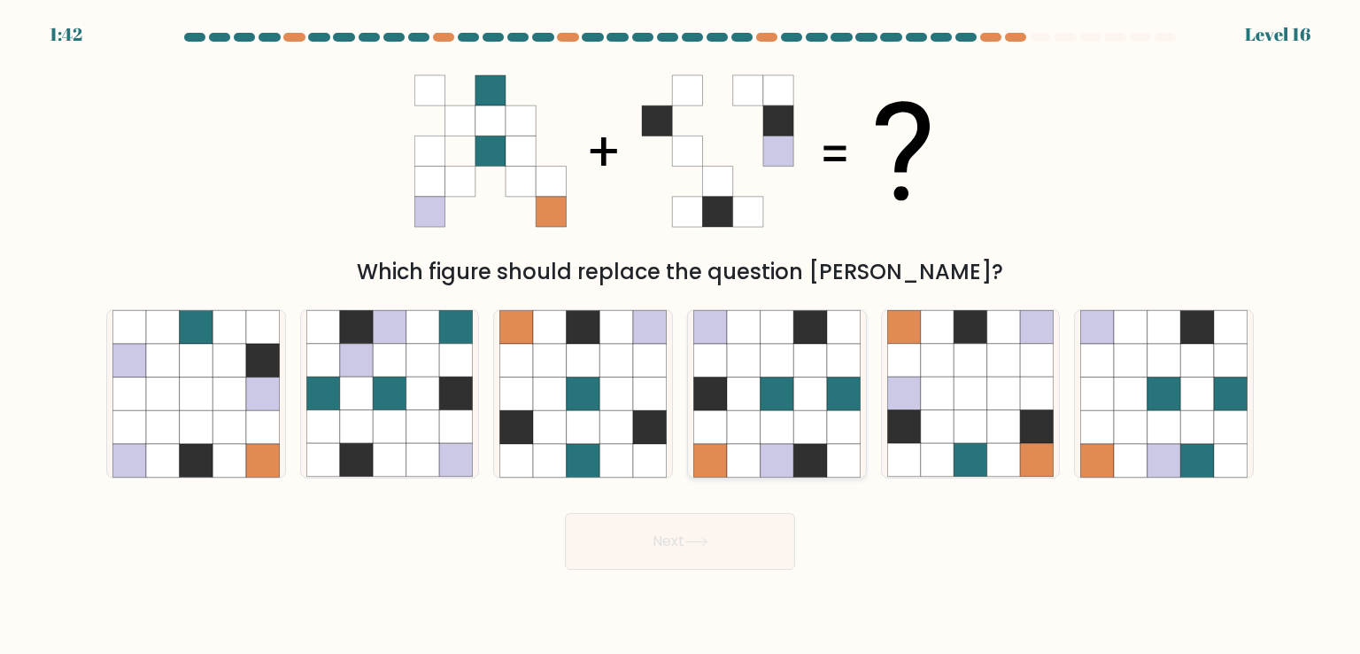
click at [820, 391] on icon at bounding box center [810, 394] width 34 height 34
click at [681, 336] on input "d." at bounding box center [680, 331] width 1 height 9
radio input "true"
click at [717, 531] on button "Next" at bounding box center [680, 541] width 230 height 57
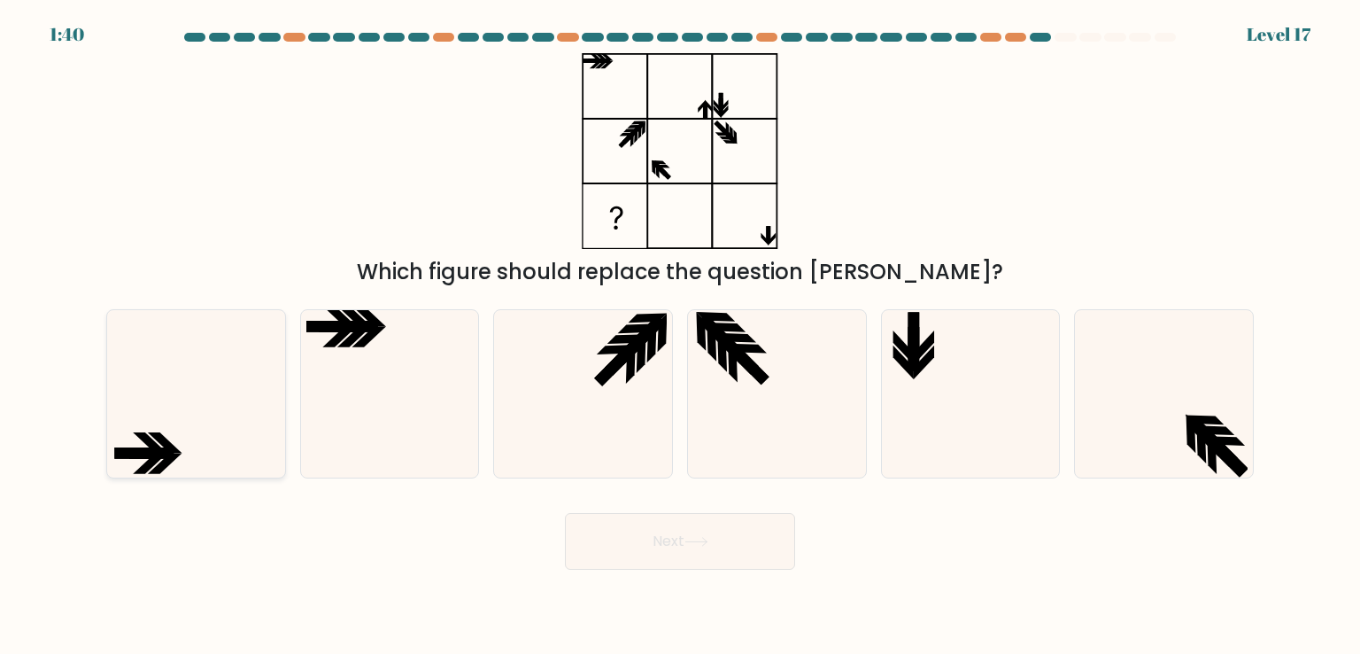
click at [168, 447] on icon at bounding box center [151, 453] width 44 height 12
click at [680, 336] on input "a." at bounding box center [680, 331] width 1 height 9
radio input "true"
click at [740, 545] on button "Next" at bounding box center [680, 541] width 230 height 57
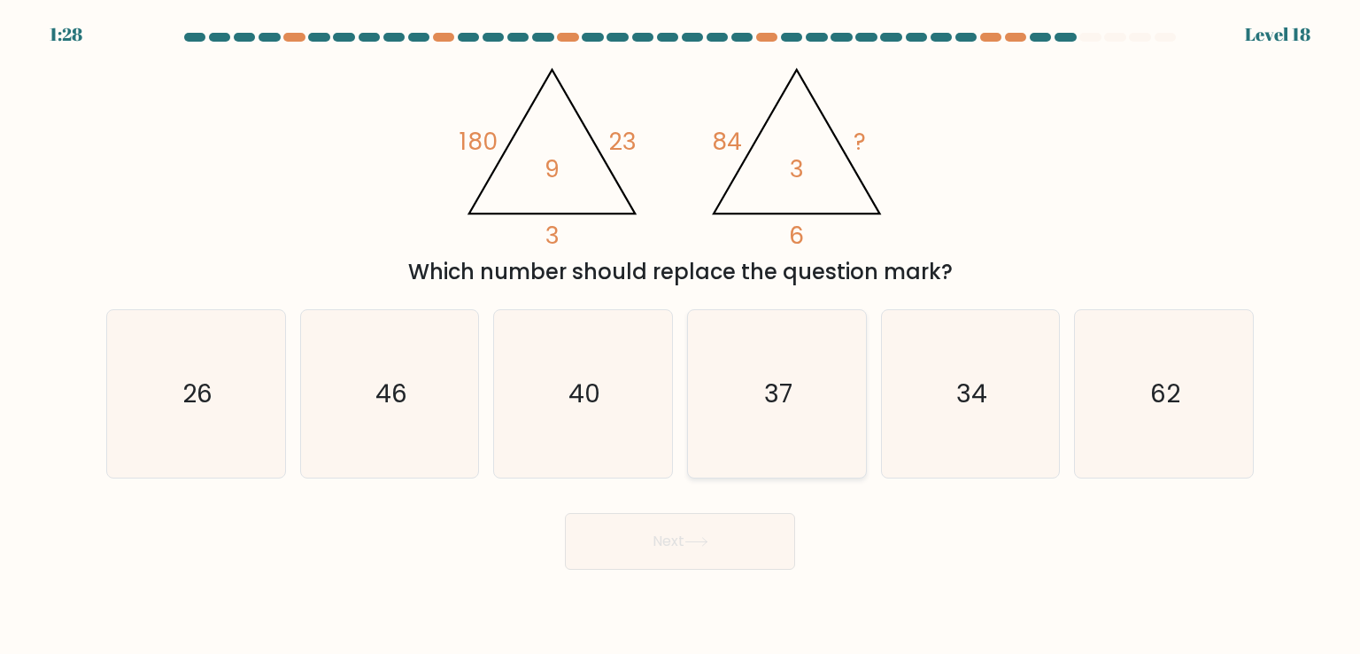
click at [744, 404] on icon "37" at bounding box center [776, 393] width 166 height 166
click at [681, 336] on input "d. 37" at bounding box center [680, 331] width 1 height 9
radio input "true"
click at [708, 538] on icon at bounding box center [697, 542] width 24 height 10
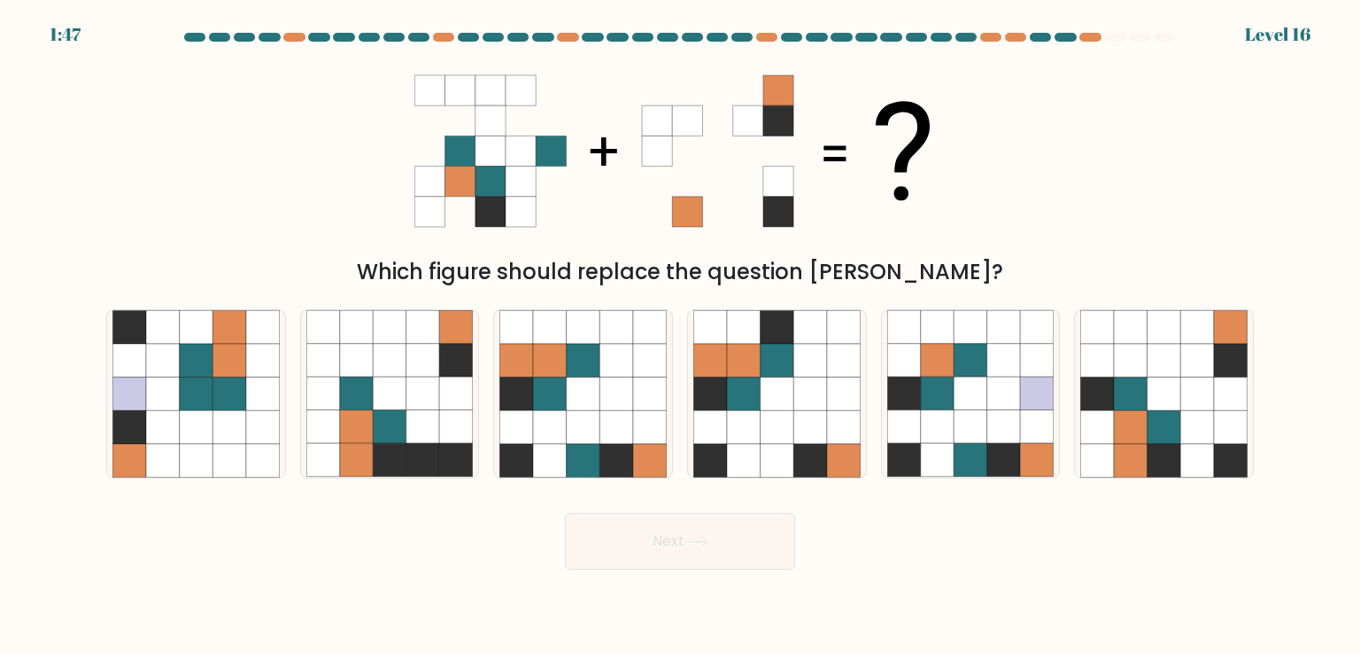
click at [600, 481] on form at bounding box center [680, 301] width 1360 height 537
click at [614, 430] on icon at bounding box center [617, 427] width 34 height 34
click at [680, 336] on input "c." at bounding box center [680, 331] width 1 height 9
radio input "true"
click at [648, 538] on button "Next" at bounding box center [680, 541] width 230 height 57
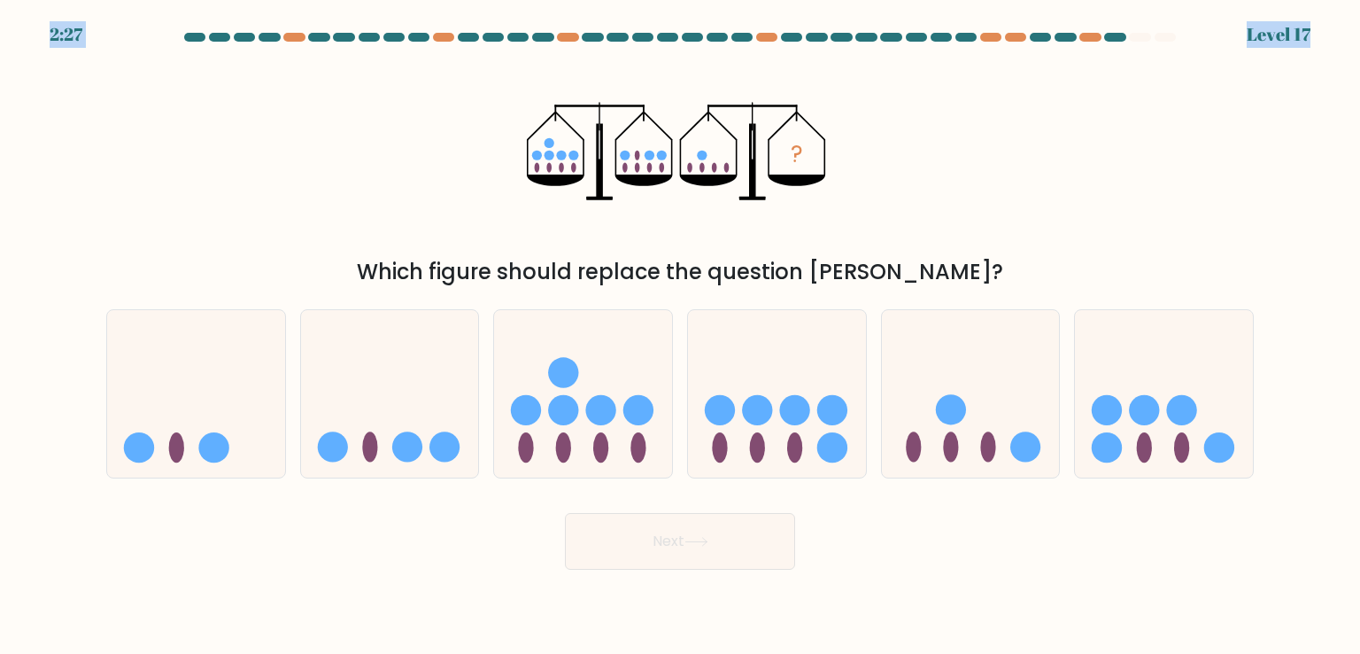
click at [1321, 27] on body "2:27 Level 17" at bounding box center [680, 327] width 1360 height 654
click at [1321, 42] on form at bounding box center [680, 301] width 1360 height 537
click at [1316, 43] on form at bounding box center [680, 301] width 1360 height 537
click at [1297, 35] on form at bounding box center [680, 301] width 1360 height 537
click at [1296, 35] on form at bounding box center [680, 301] width 1360 height 537
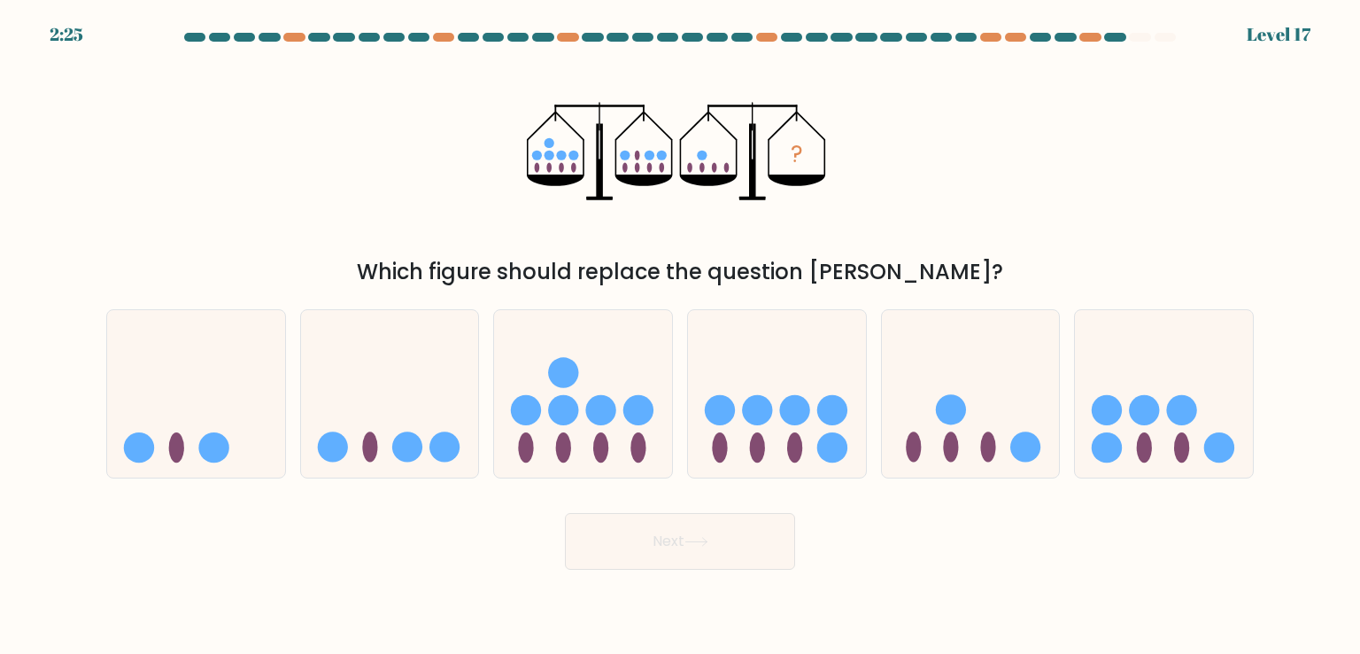
click at [859, 130] on div "? Which figure should replace the question mark?" at bounding box center [680, 170] width 1169 height 235
click at [1184, 398] on circle at bounding box center [1182, 410] width 30 height 30
click at [681, 336] on input "f." at bounding box center [680, 331] width 1 height 9
radio input "true"
click at [752, 549] on button "Next" at bounding box center [680, 541] width 230 height 57
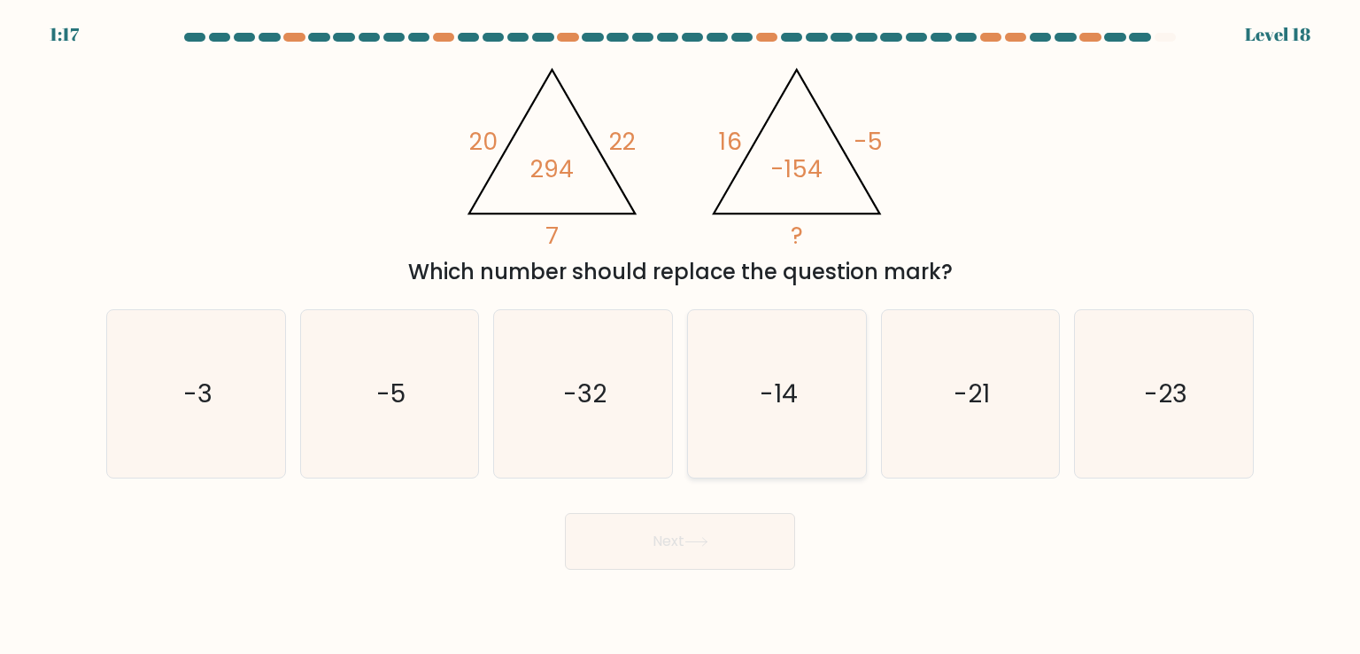
click at [789, 414] on icon "-14" at bounding box center [776, 393] width 166 height 166
click at [681, 336] on input "d. -14" at bounding box center [680, 331] width 1 height 9
radio input "true"
drag, startPoint x: 714, startPoint y: 550, endPoint x: 736, endPoint y: 468, distance: 84.4
click at [714, 548] on button "Next" at bounding box center [680, 541] width 230 height 57
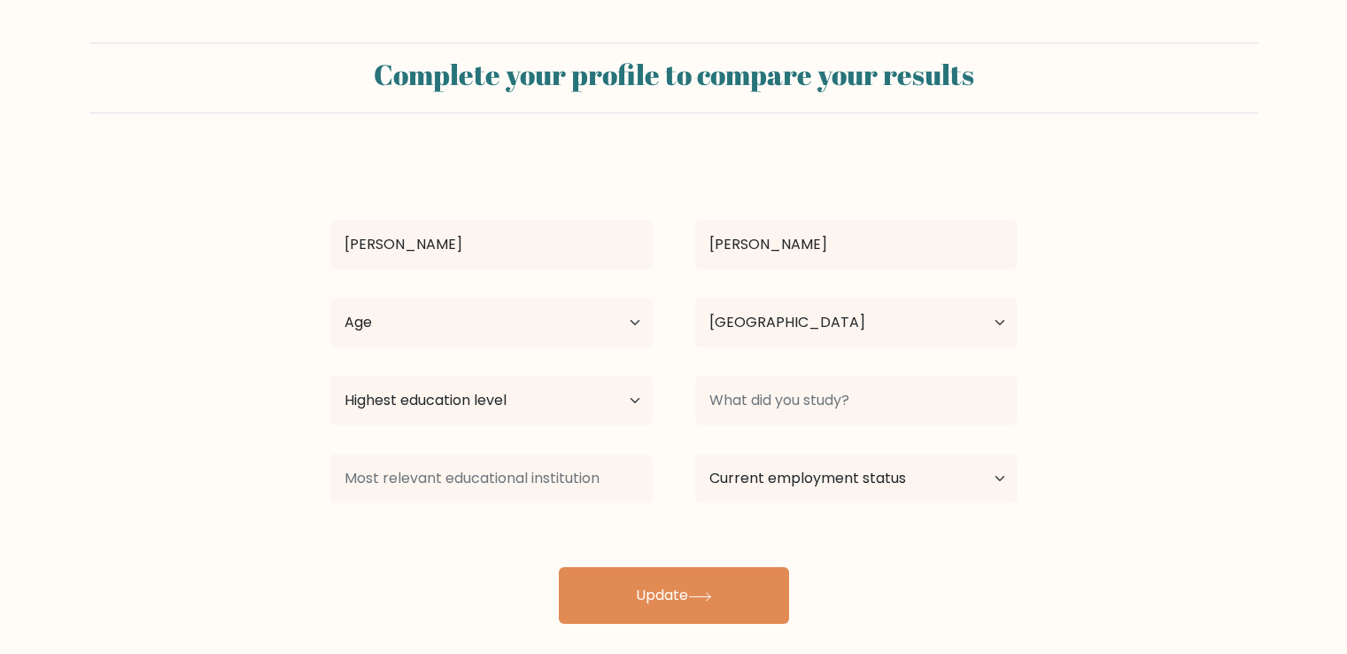
select select "UA"
click at [504, 308] on select "Age Under 18 years old 18-24 years old 25-34 years old 35-44 years old 45-54 ye…" at bounding box center [491, 323] width 322 height 50
select select "min_18"
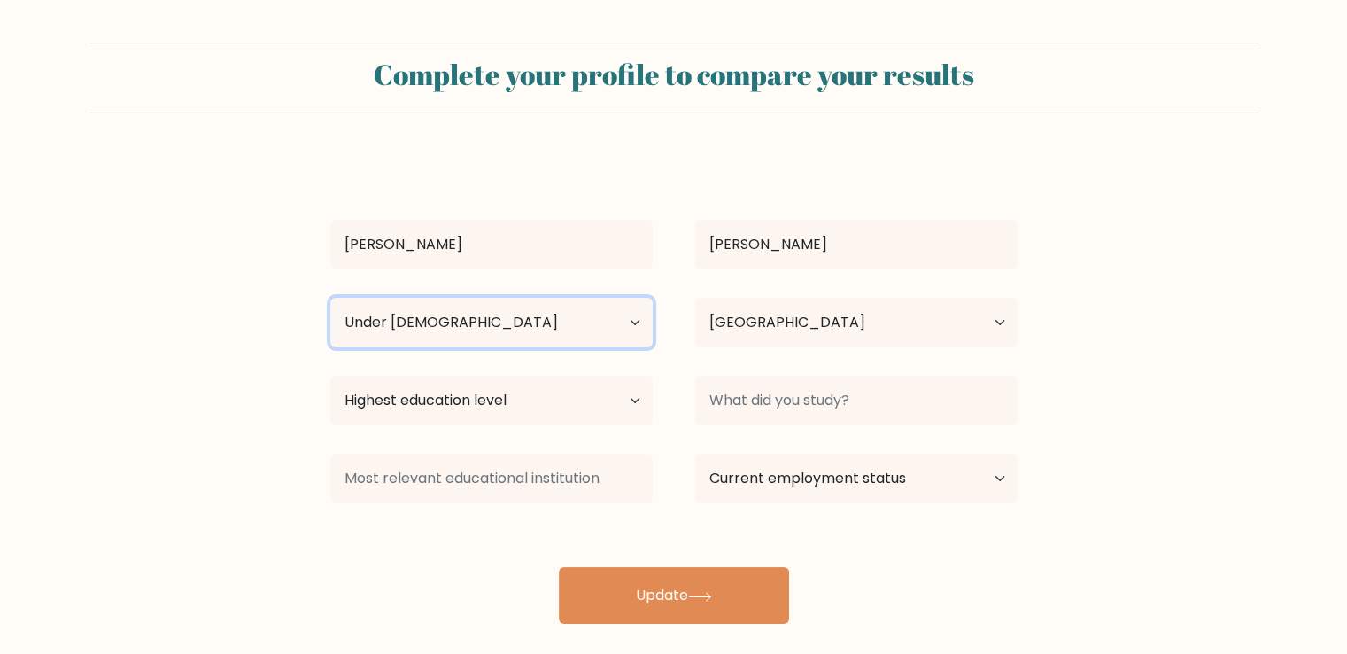
click at [330, 298] on select "Age Under 18 years old 18-24 years old 25-34 years old 35-44 years old 45-54 ye…" at bounding box center [491, 323] width 322 height 50
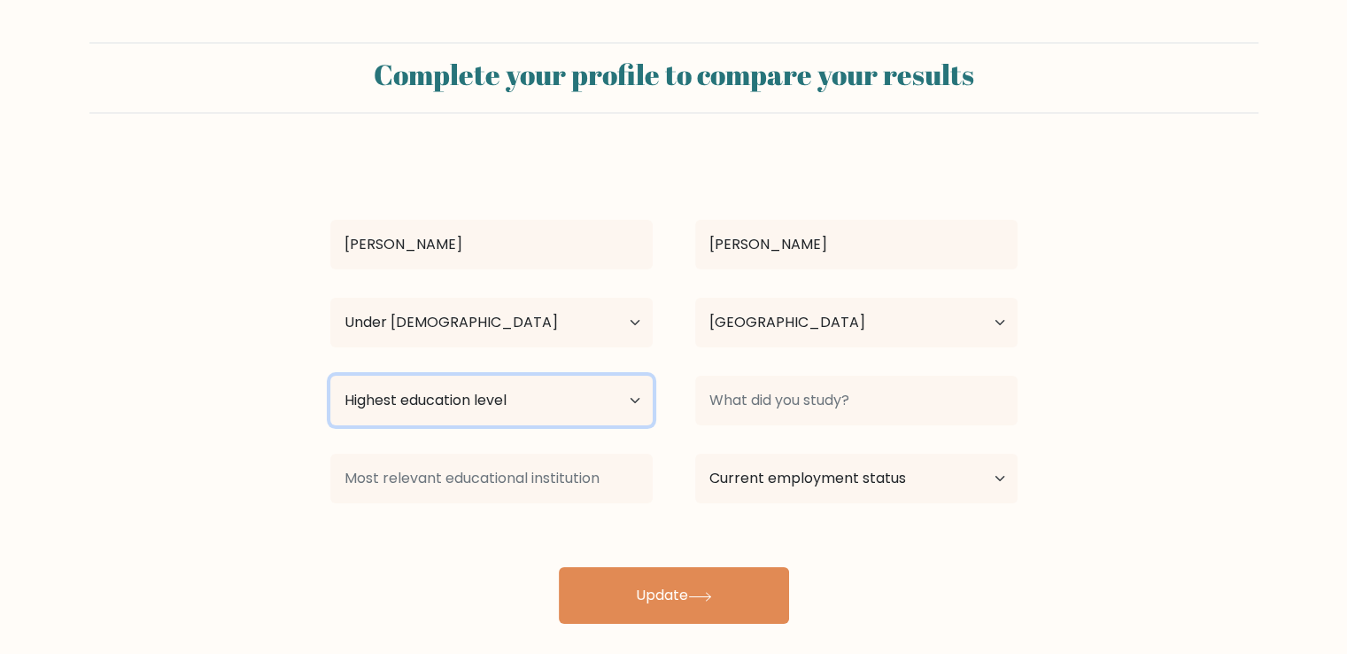
click at [475, 402] on select "Highest education level No schooling Primary Lower Secondary Upper Secondary Oc…" at bounding box center [491, 400] width 322 height 50
select select "lower_secondary"
click at [330, 375] on select "Highest education level No schooling Primary Lower Secondary Upper Secondary Oc…" at bounding box center [491, 400] width 322 height 50
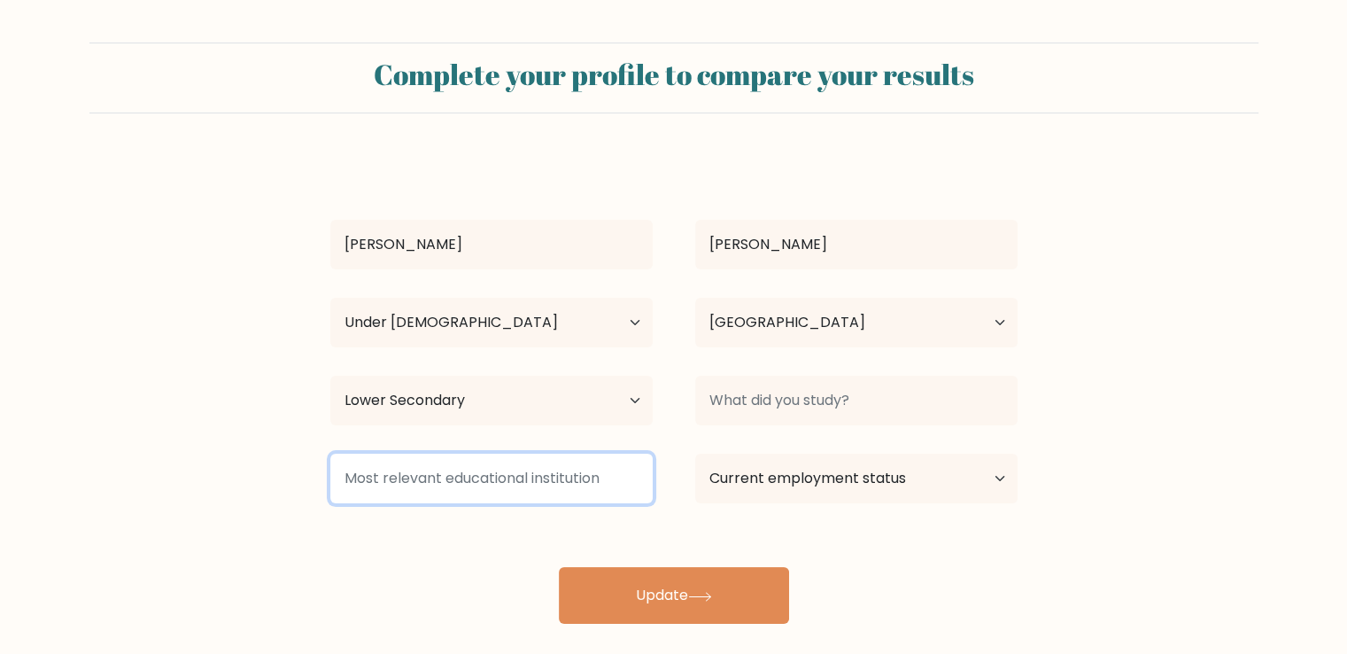
drag, startPoint x: 470, startPoint y: 481, endPoint x: 434, endPoint y: 479, distance: 36.4
click at [470, 481] on input at bounding box center [491, 478] width 322 height 50
click at [353, 476] on input "lyceum" at bounding box center [491, 478] width 322 height 50
type input "liceum"
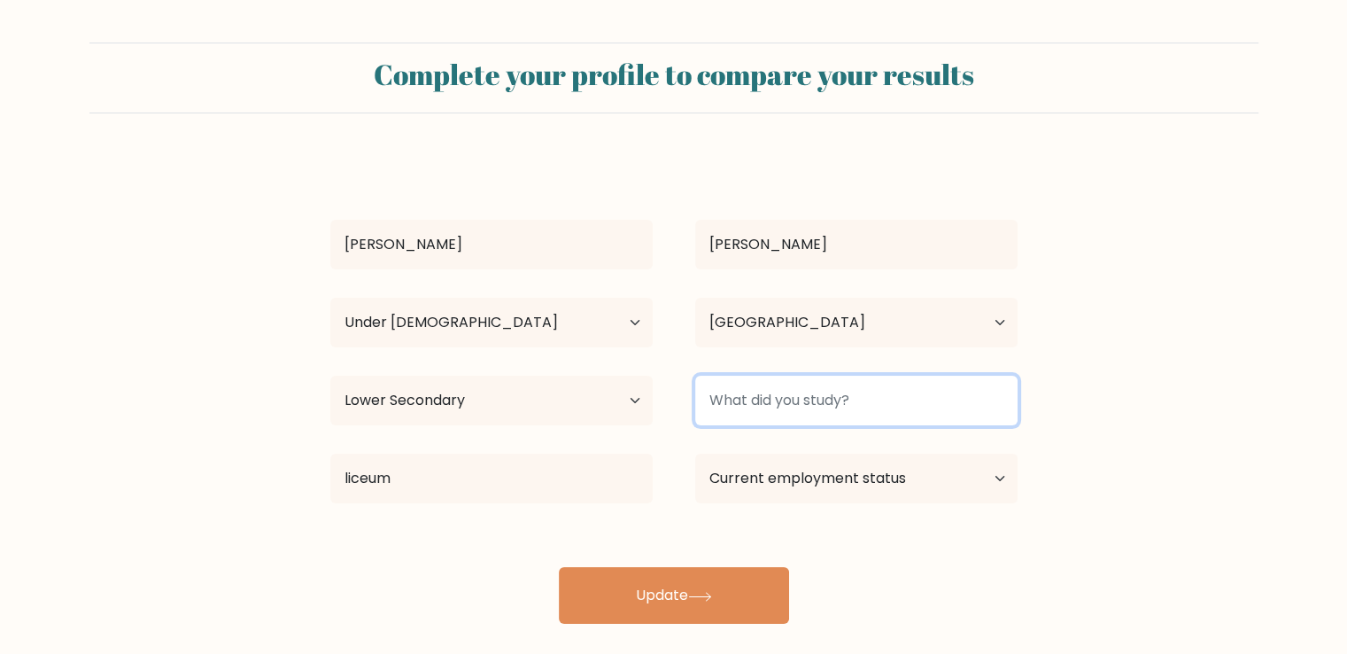
click at [783, 402] on input at bounding box center [856, 400] width 322 height 50
type input "Physics/Math"
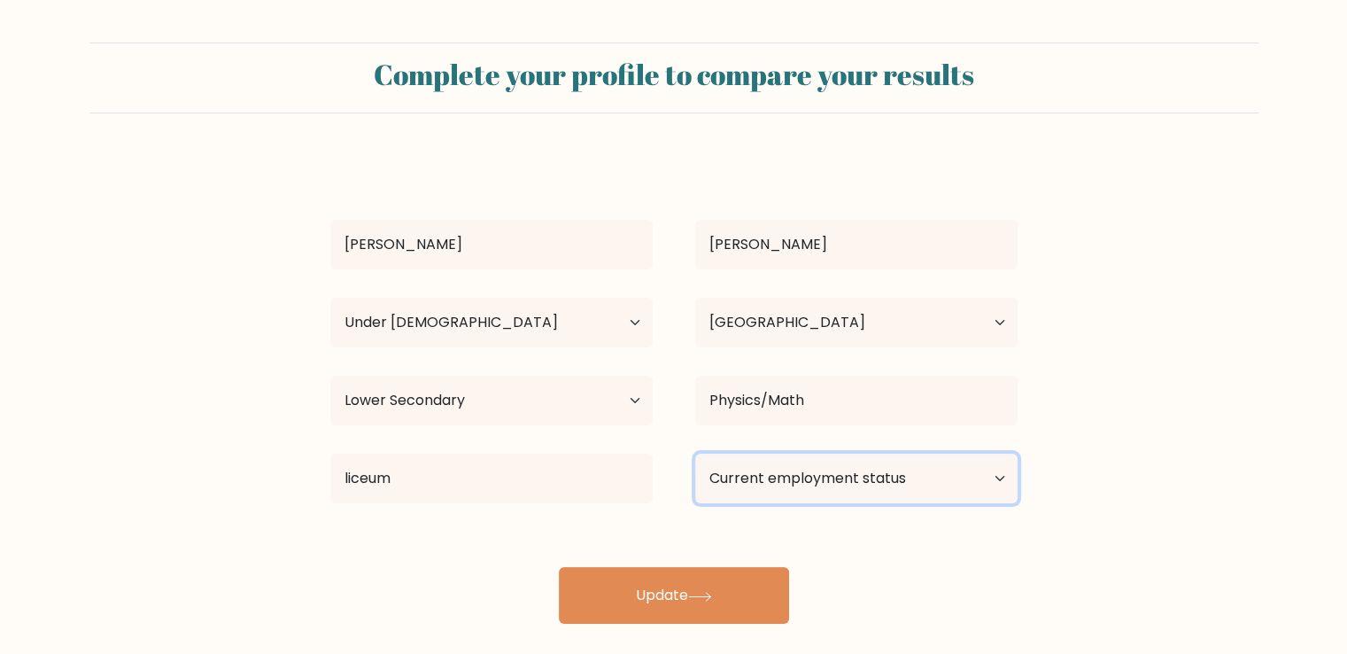
click at [895, 479] on select "Current employment status Employed Student Retired Other / prefer not to answer" at bounding box center [856, 478] width 322 height 50
select select "student"
click at [695, 453] on select "Current employment status Employed Student Retired Other / prefer not to answer" at bounding box center [856, 478] width 322 height 50
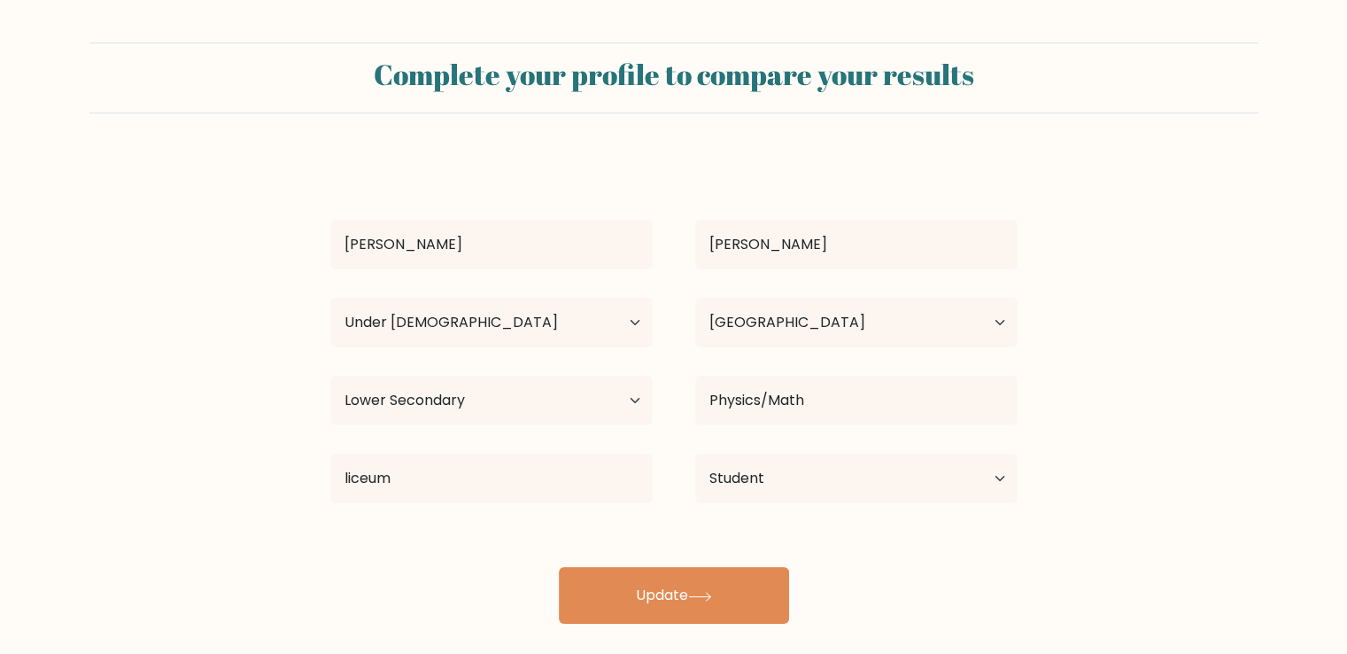
click at [901, 525] on div "Pavel Zinchuk Age Under 18 years old 18-24 years old 25-34 years old 35-44 year…" at bounding box center [674, 390] width 708 height 468
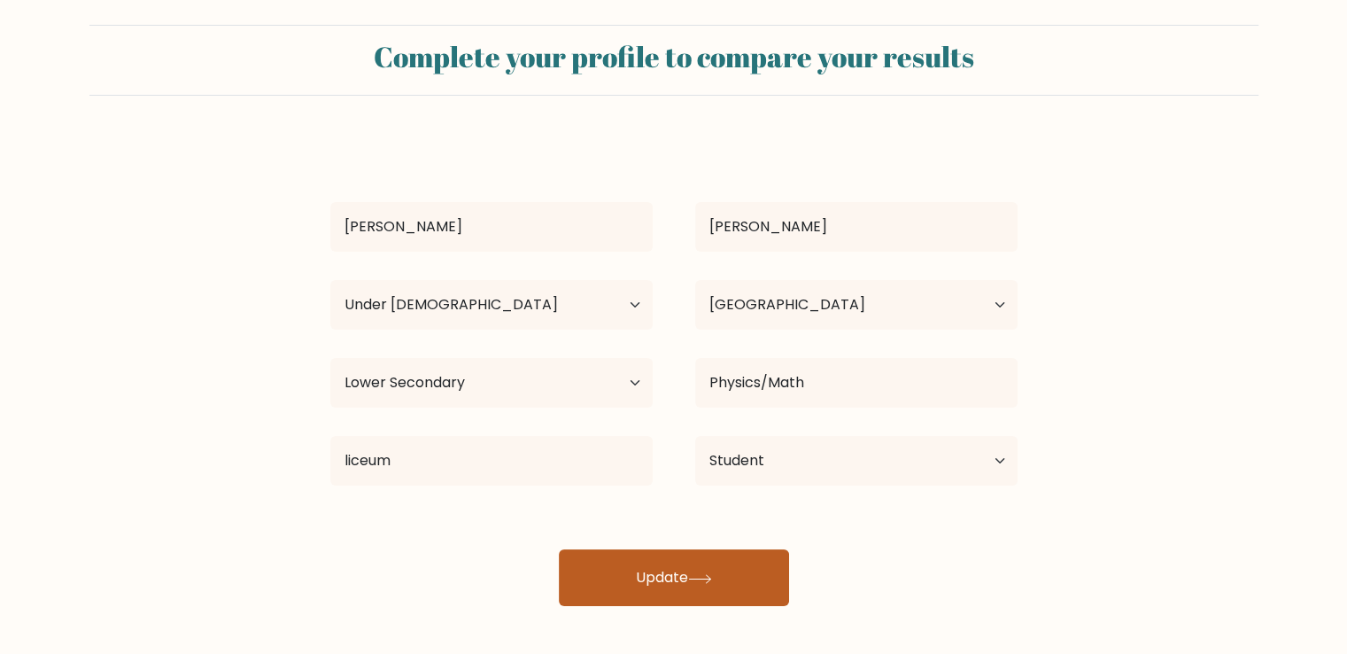
click at [724, 571] on button "Update" at bounding box center [674, 577] width 230 height 57
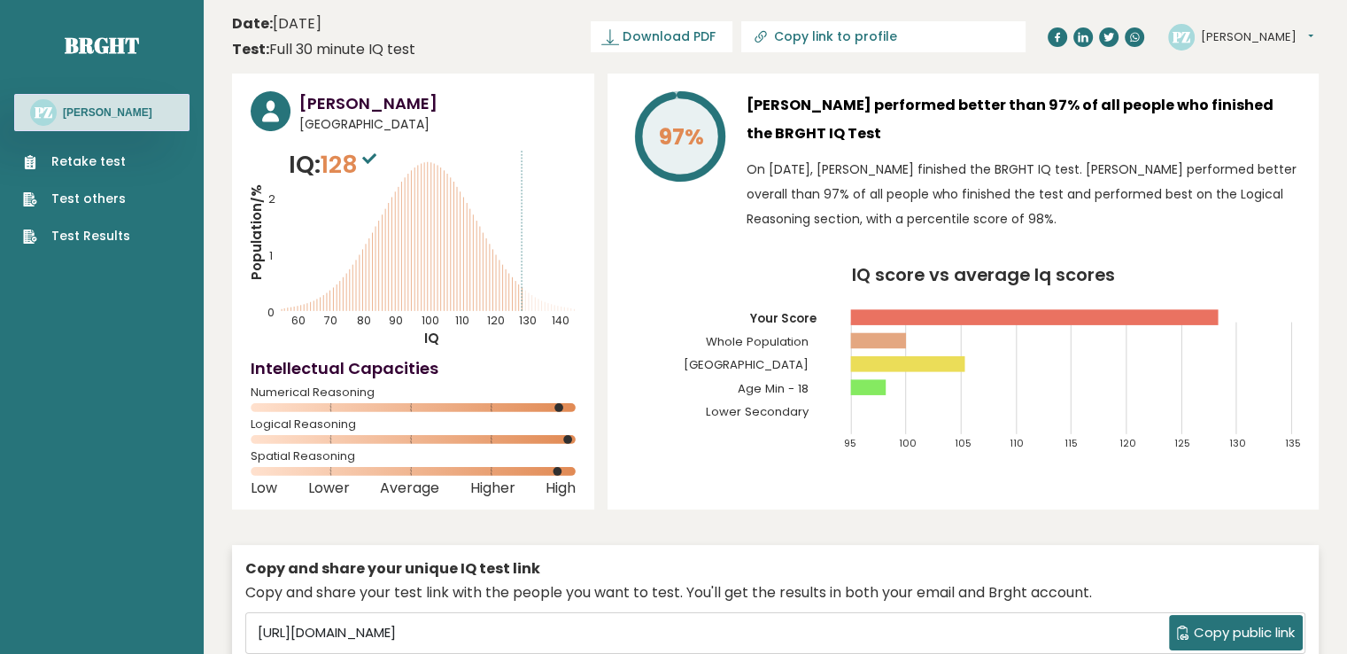
click at [371, 153] on icon at bounding box center [369, 158] width 14 height 11
drag, startPoint x: 361, startPoint y: 167, endPoint x: 316, endPoint y: 167, distance: 45.2
click at [316, 167] on p "IQ: 128" at bounding box center [335, 164] width 92 height 35
click at [907, 192] on p "On [DATE], [PERSON_NAME] finished the BRGHT IQ test. [PERSON_NAME] performed be…" at bounding box center [1023, 194] width 553 height 74
click at [329, 167] on span "128" at bounding box center [351, 164] width 60 height 33
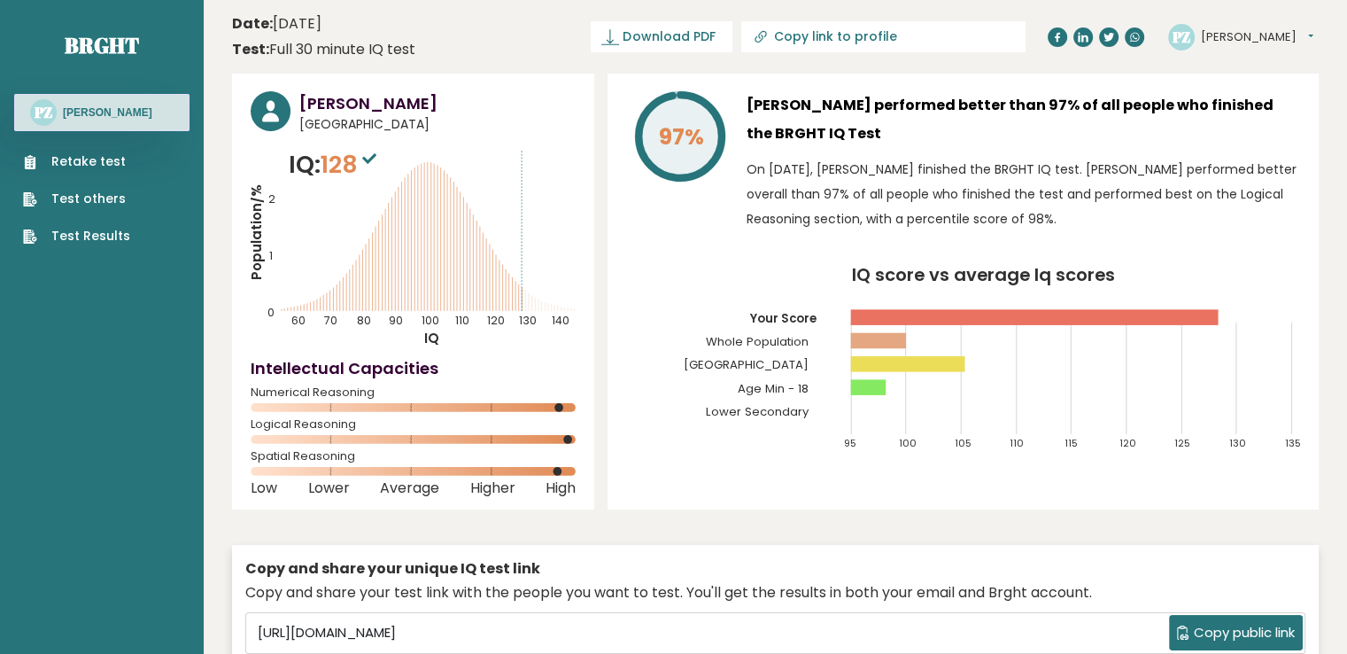
click at [468, 192] on icon "Population/% IQ 0 1 2 60 70 80 90 100 110 120 130 140" at bounding box center [413, 247] width 325 height 200
click at [321, 159] on p "IQ: 128" at bounding box center [335, 164] width 92 height 35
click at [507, 188] on icon "Population/% IQ 0 1 2 60 70 80 90 100 110 120 130 140" at bounding box center [413, 247] width 325 height 200
click at [514, 282] on icon "Population/% IQ 0 1 2 60 70 80 90 100 110 120 130 140" at bounding box center [413, 247] width 325 height 200
click at [517, 282] on icon "Population/% IQ 0 1 2 60 70 80 90 100 110 120 130 140" at bounding box center [413, 247] width 325 height 200
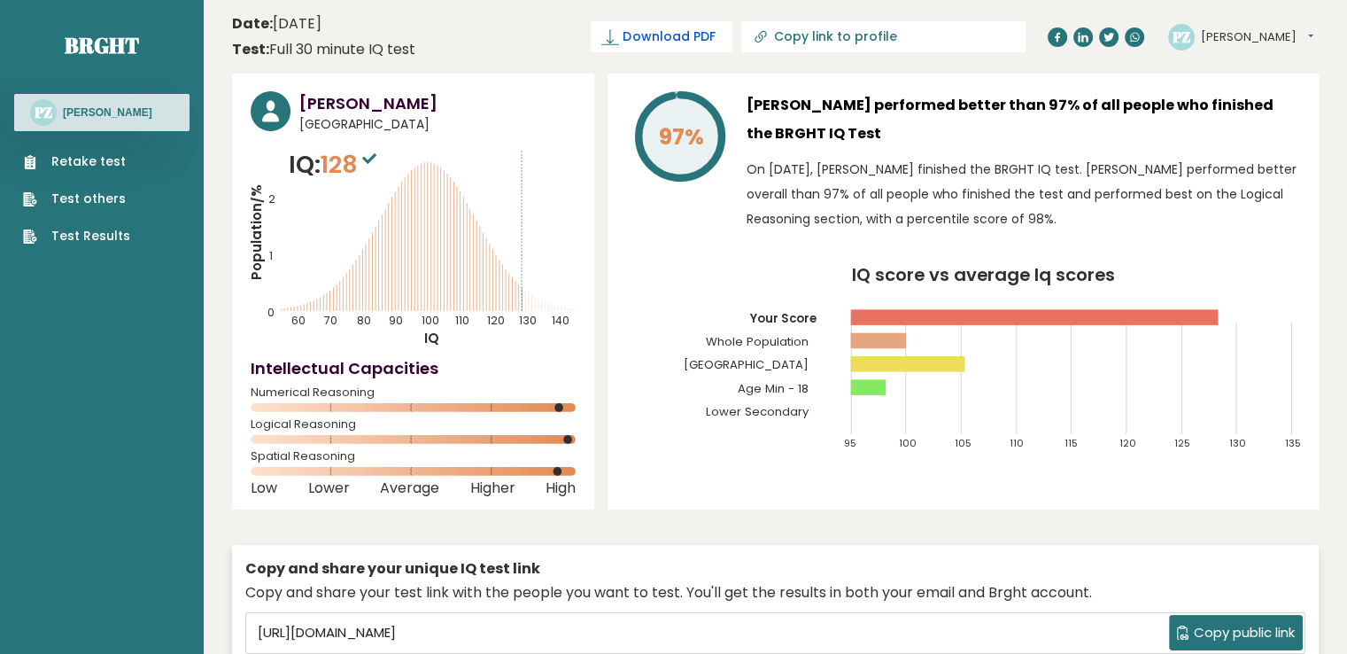
drag, startPoint x: 691, startPoint y: 212, endPoint x: 686, endPoint y: 51, distance: 160.3
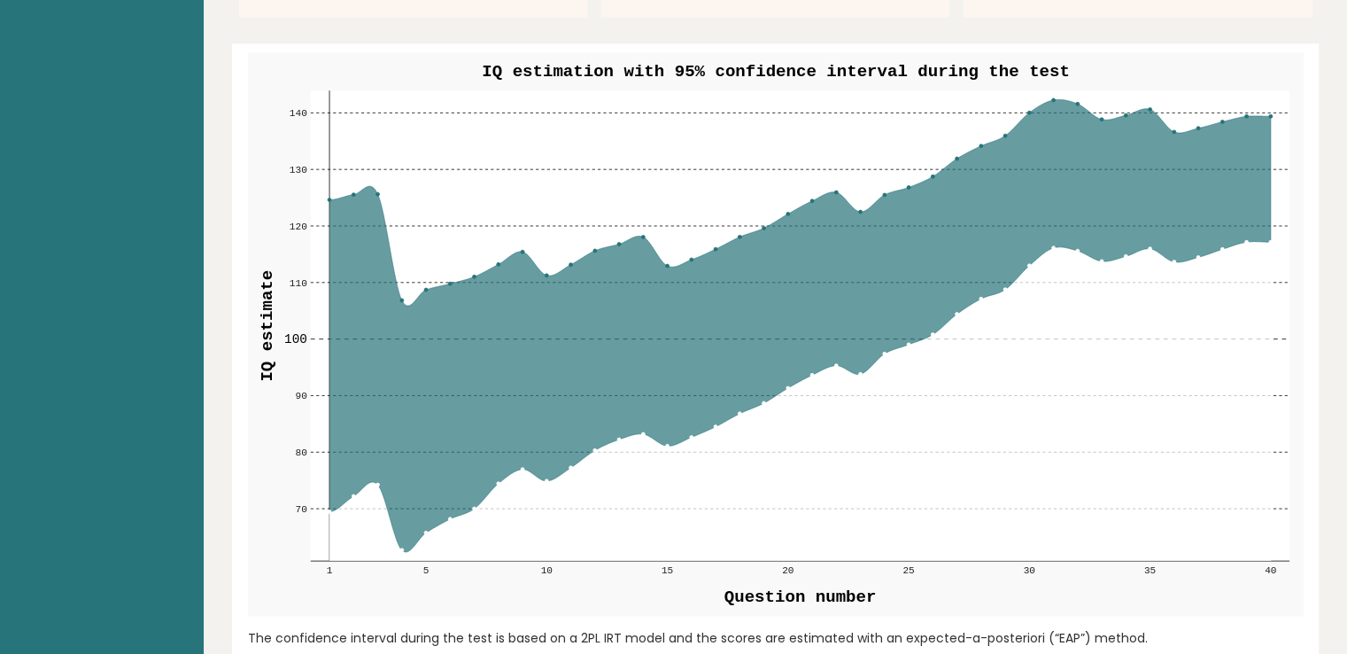
scroll to position [2037, 0]
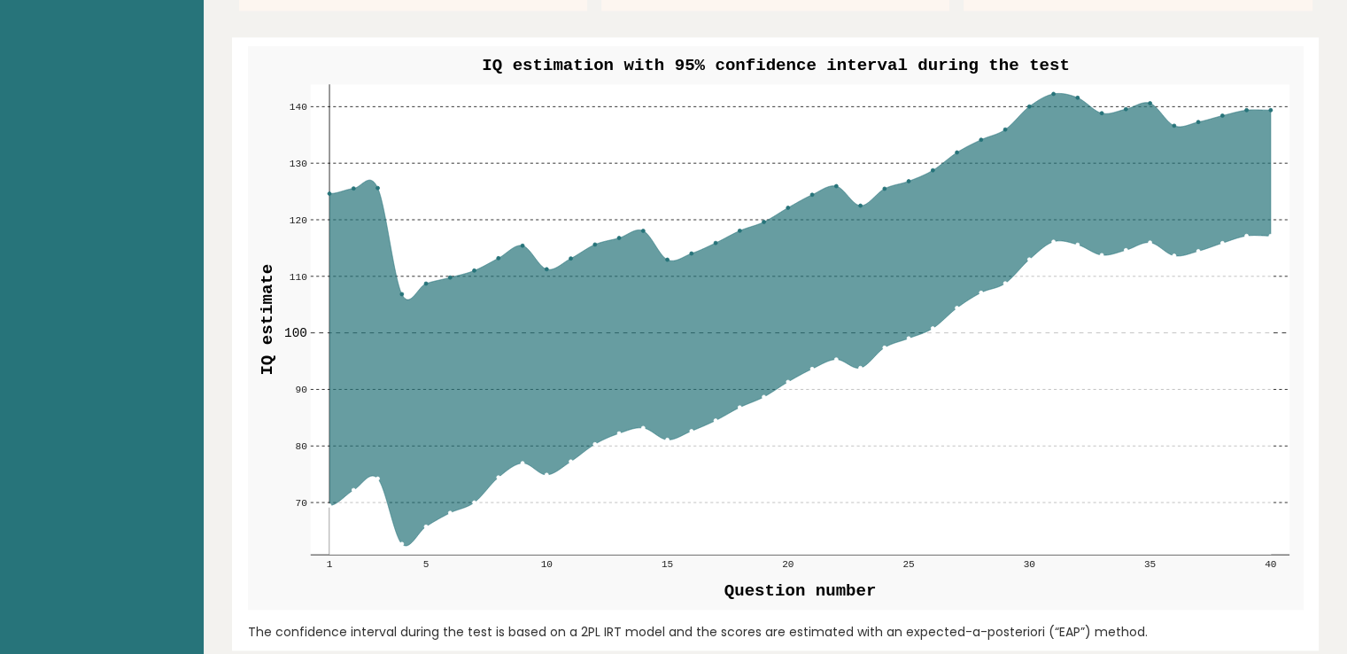
click at [1053, 93] on circle at bounding box center [1053, 94] width 4 height 4
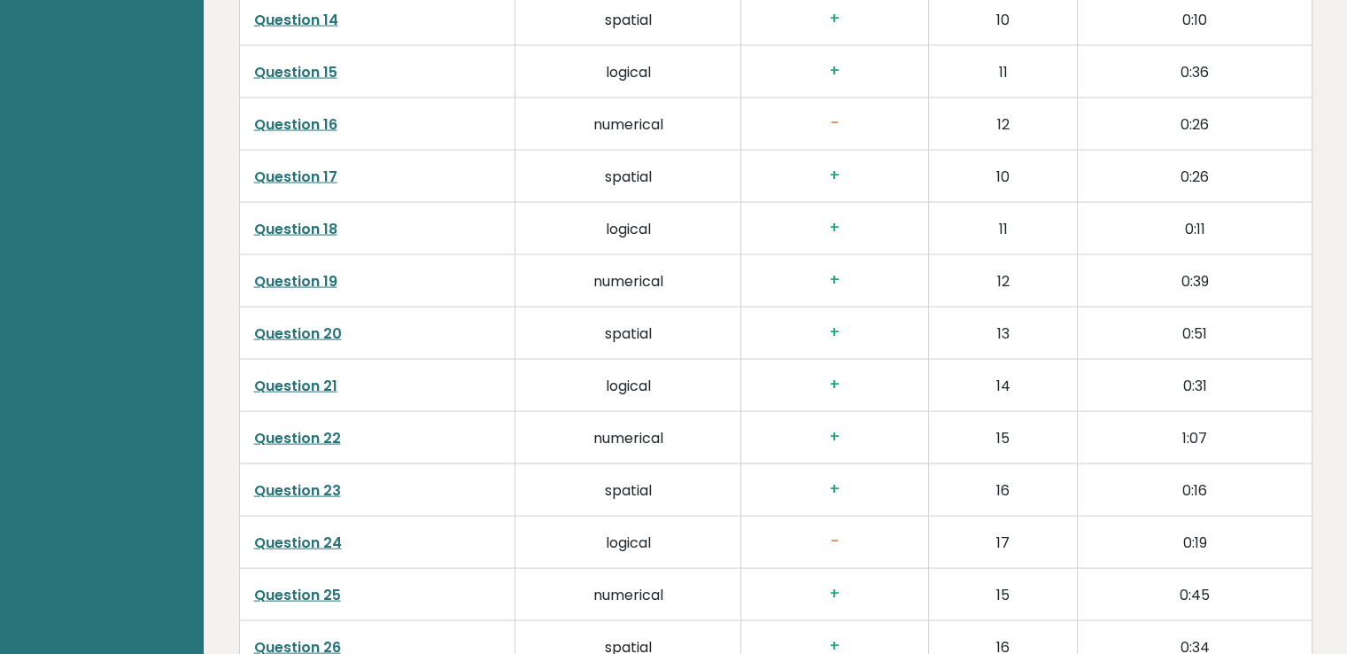
scroll to position [3542, 0]
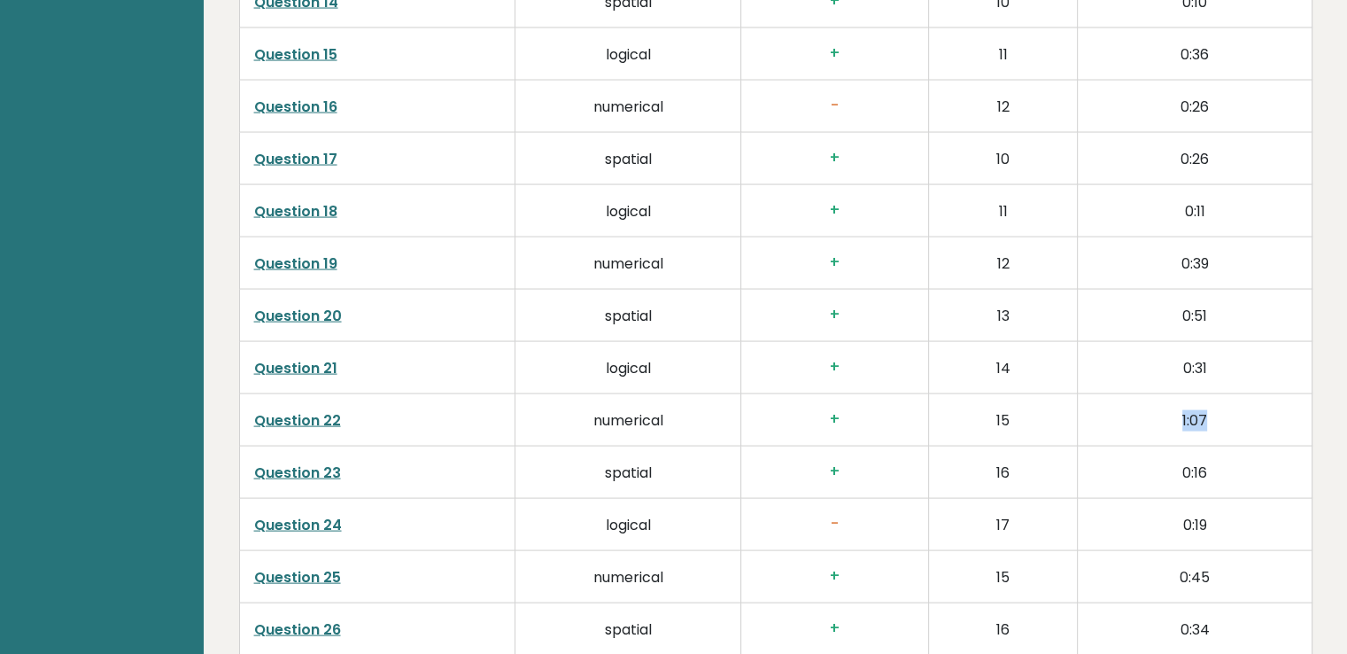
drag, startPoint x: 1211, startPoint y: 413, endPoint x: 1166, endPoint y: 410, distance: 45.2
click at [1166, 410] on td "1:07" at bounding box center [1195, 419] width 234 height 52
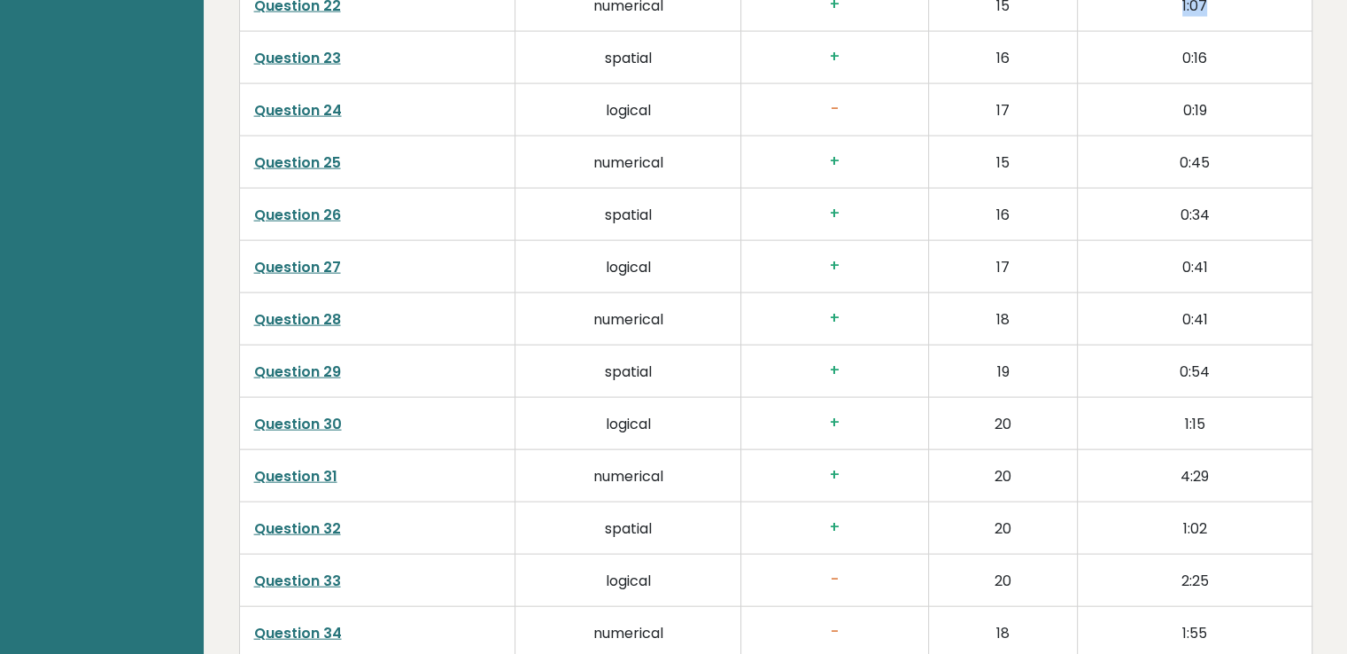
scroll to position [3985, 0]
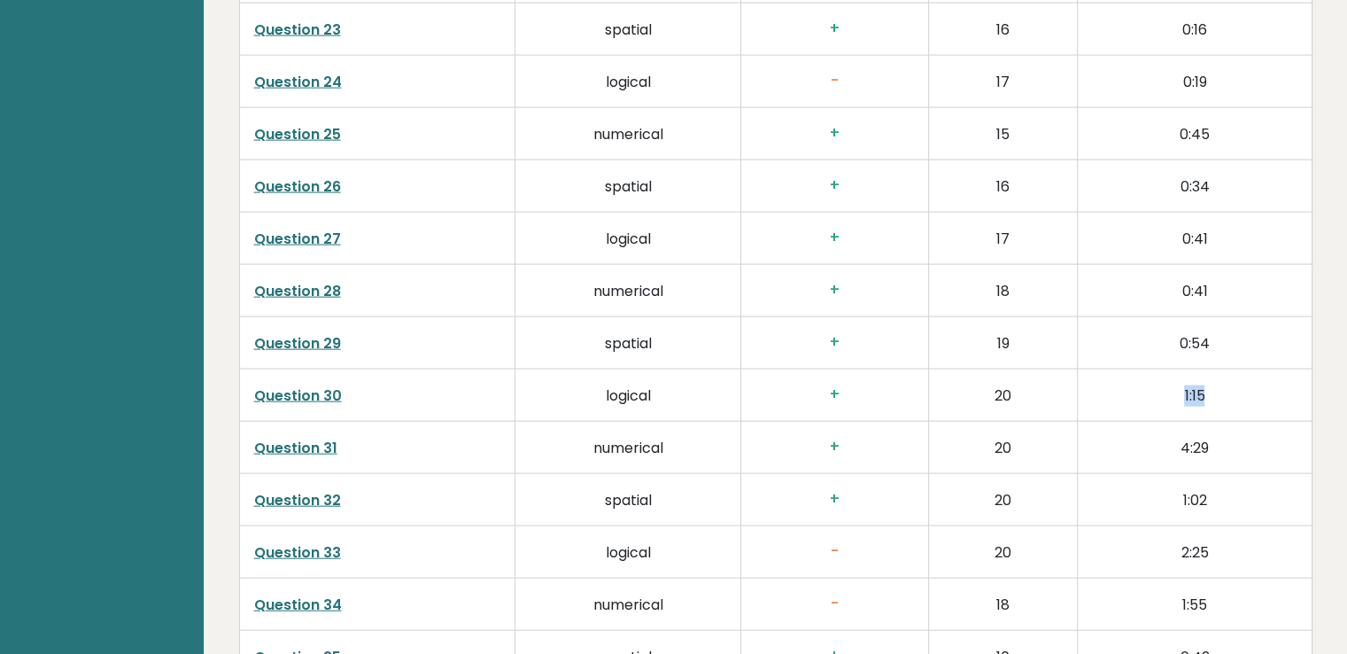
drag, startPoint x: 1211, startPoint y: 384, endPoint x: 1164, endPoint y: 389, distance: 48.0
click at [1164, 390] on td "1:15" at bounding box center [1195, 394] width 234 height 52
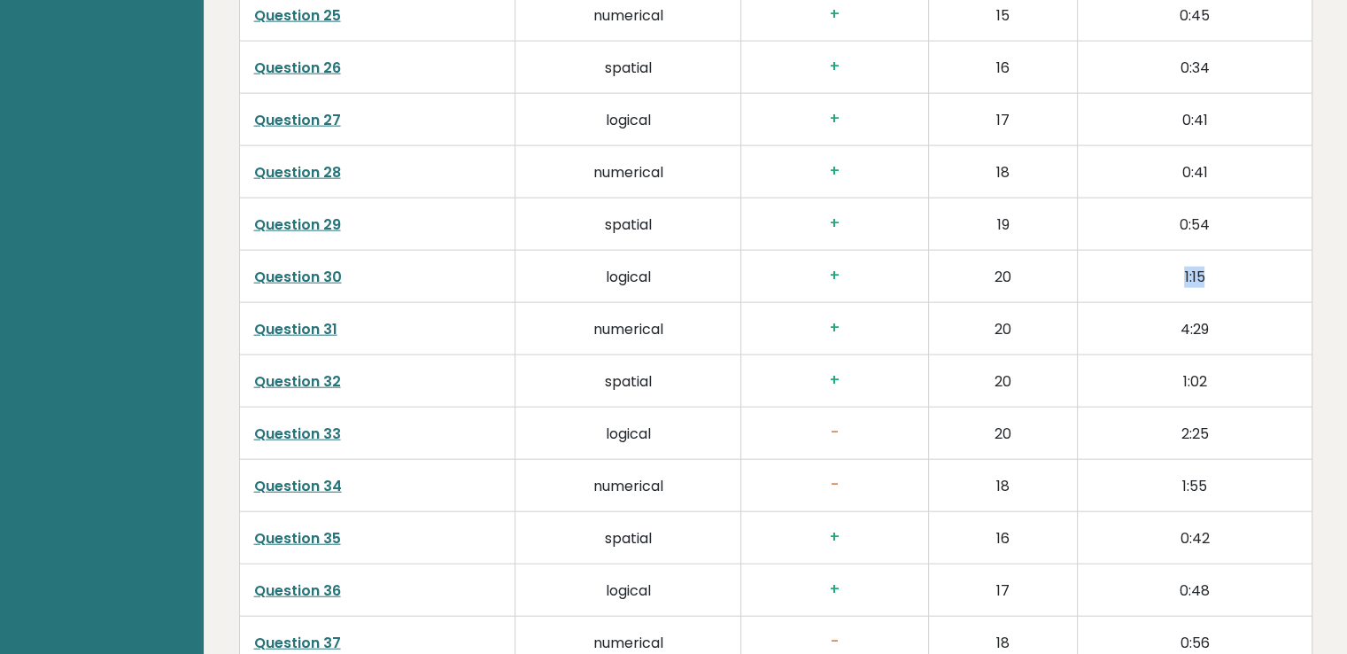
scroll to position [4162, 0]
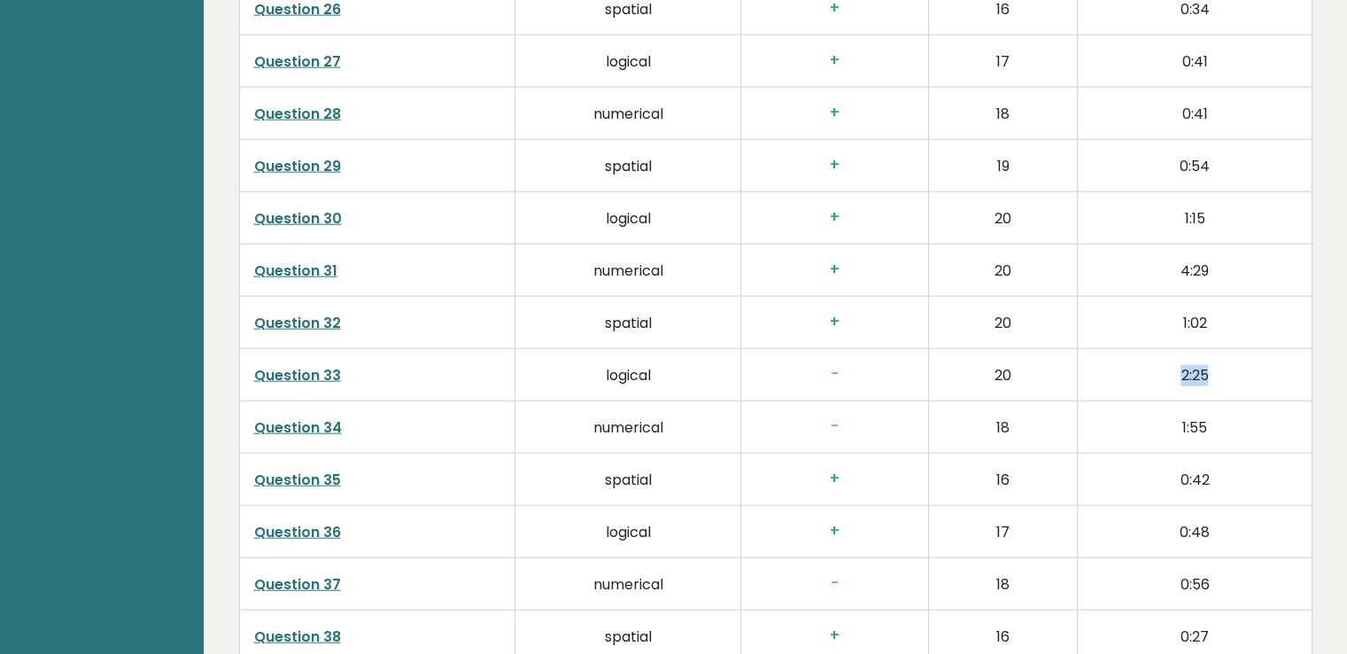
drag, startPoint x: 1157, startPoint y: 380, endPoint x: 1145, endPoint y: 380, distance: 12.4
click at [1145, 380] on td "2:25" at bounding box center [1195, 374] width 234 height 52
click at [1205, 389] on td "2:25" at bounding box center [1195, 374] width 234 height 52
drag, startPoint x: 1206, startPoint y: 369, endPoint x: 1154, endPoint y: 359, distance: 53.3
click at [1154, 359] on td "2:25" at bounding box center [1195, 374] width 234 height 52
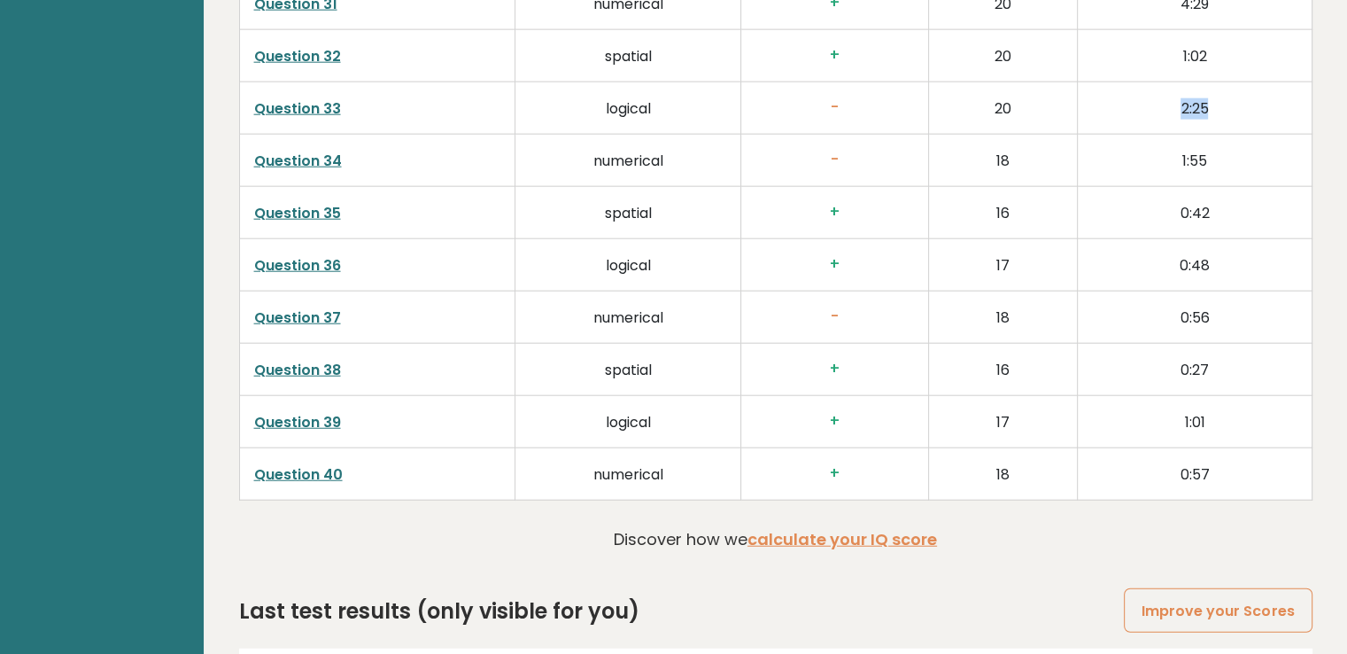
scroll to position [4428, 0]
drag, startPoint x: 893, startPoint y: 104, endPoint x: 794, endPoint y: 104, distance: 98.3
click at [790, 104] on h3 "-" at bounding box center [834, 108] width 159 height 19
click at [980, 147] on td "18" at bounding box center [1002, 161] width 149 height 52
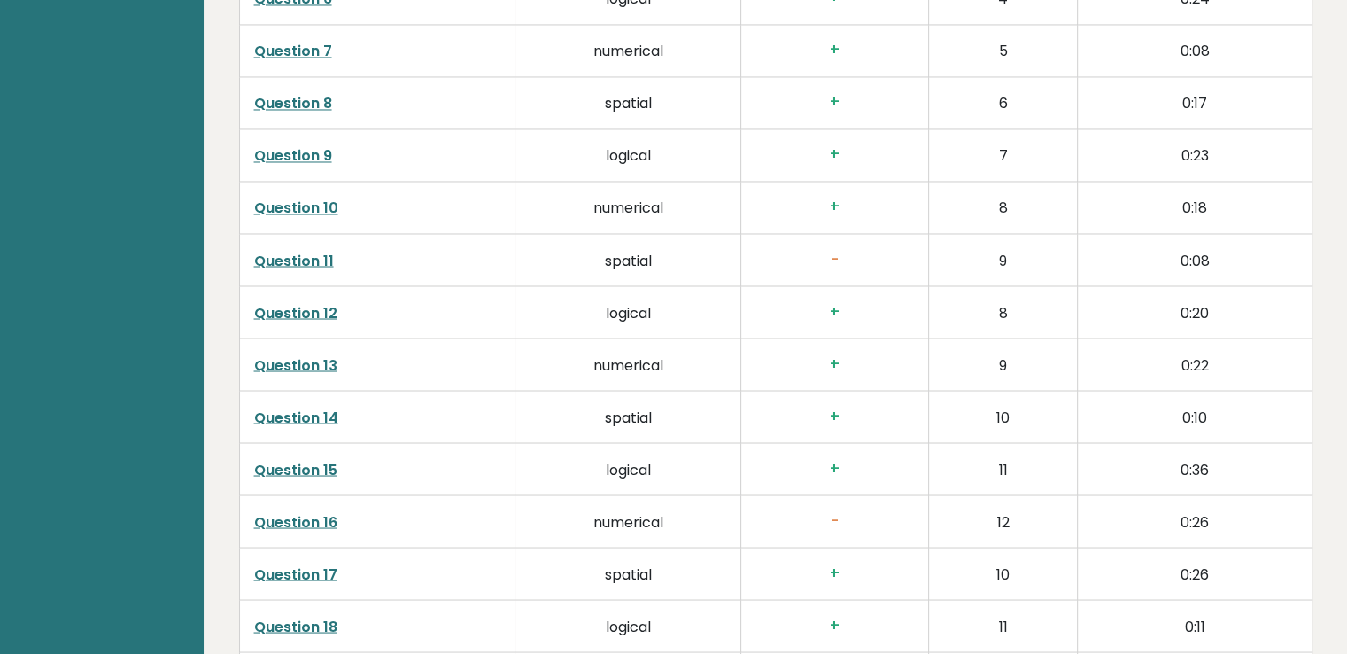
scroll to position [0, 0]
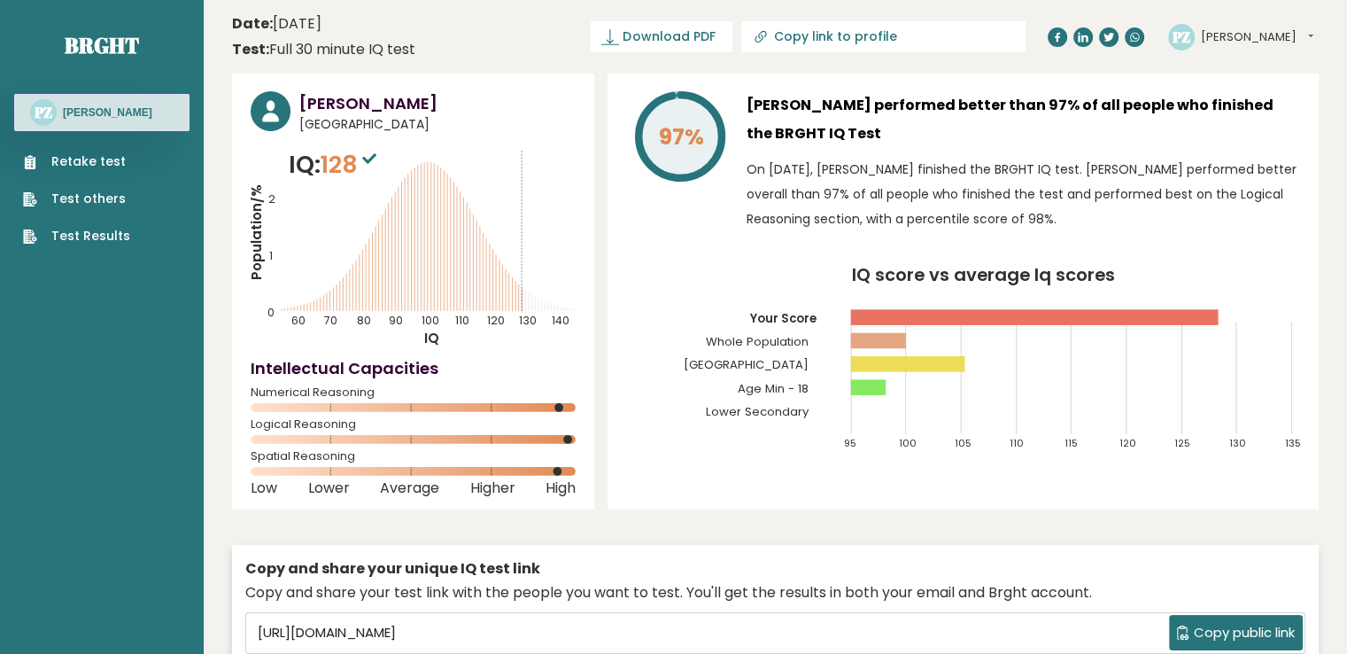
drag, startPoint x: 856, startPoint y: 363, endPoint x: 776, endPoint y: 47, distance: 326.2
drag, startPoint x: 364, startPoint y: 159, endPoint x: 348, endPoint y: 167, distance: 17.8
click at [344, 167] on span "128" at bounding box center [351, 164] width 60 height 33
click at [413, 183] on icon "Population/% IQ 0 1 2 60 70 80 90 100 110 120 130 140" at bounding box center [413, 247] width 325 height 200
drag, startPoint x: 361, startPoint y: 157, endPoint x: 340, endPoint y: 168, distance: 24.2
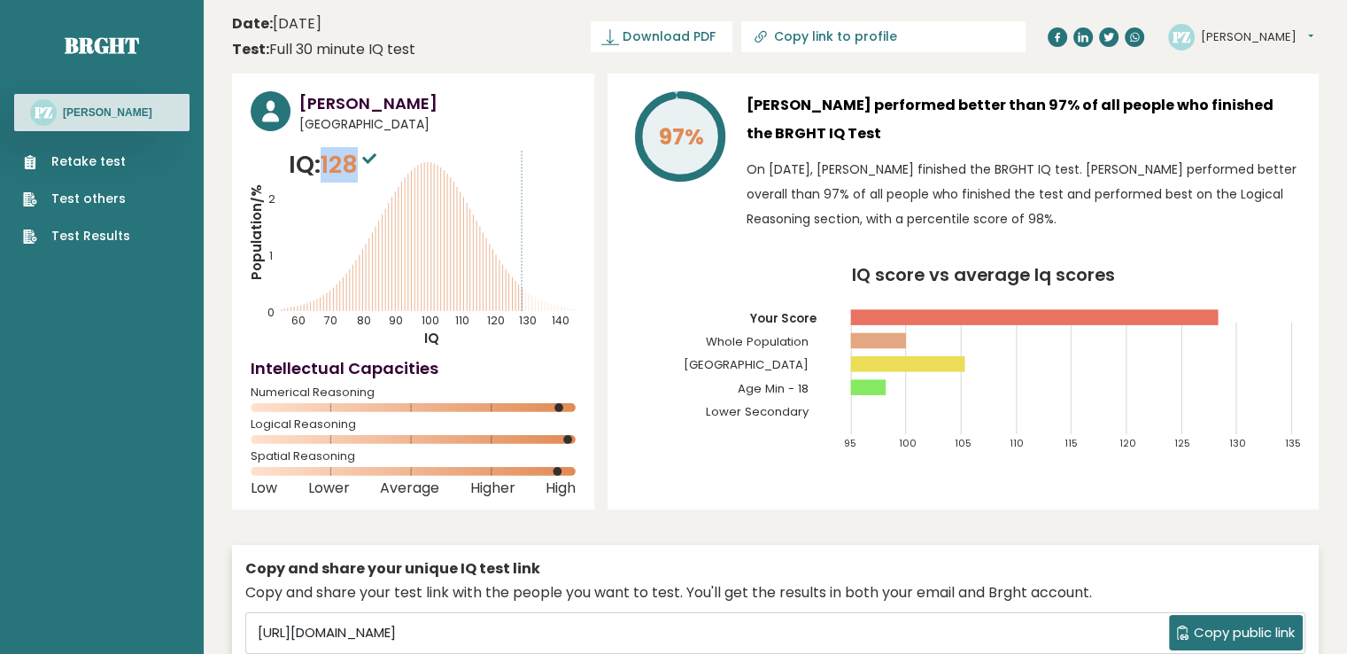
click at [323, 161] on p "IQ: 128" at bounding box center [335, 164] width 92 height 35
click at [425, 206] on icon "Population/% IQ 0 1 2 60 70 80 90 100 110 120 130 140" at bounding box center [413, 247] width 325 height 200
click at [308, 58] on div "Test: Full 30 minute IQ test" at bounding box center [323, 49] width 183 height 21
click at [770, 35] on icon at bounding box center [761, 37] width 18 height 18
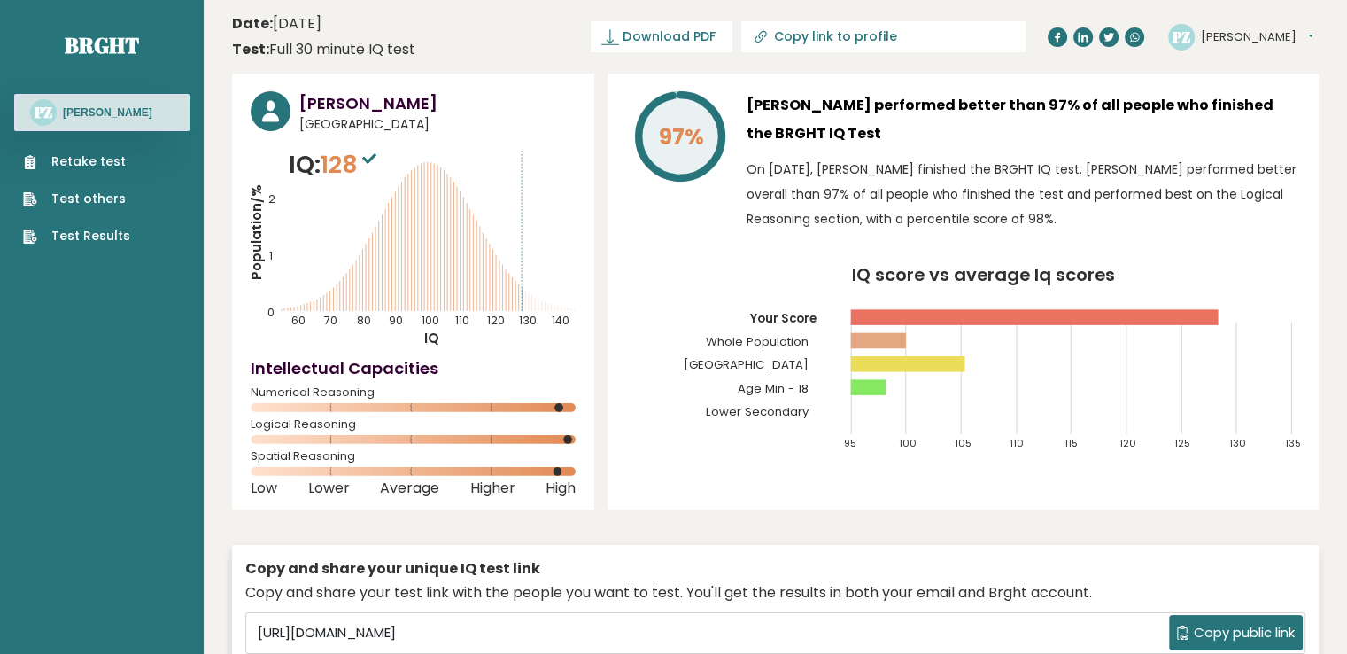
type input "https://brght.org/profile/pavel-zinchuk/?utm_source=share&utm_medium=copy&utm_c…"
drag, startPoint x: 755, startPoint y: 343, endPoint x: 797, endPoint y: 340, distance: 41.7
click at [734, 340] on text "Whole Population" at bounding box center [758, 312] width 166 height 76
click at [909, 338] on icon "IQ score vs average Iq scores 95 100 105 110 115 120 125 130 135 Your Score Who…" at bounding box center [963, 366] width 674 height 199
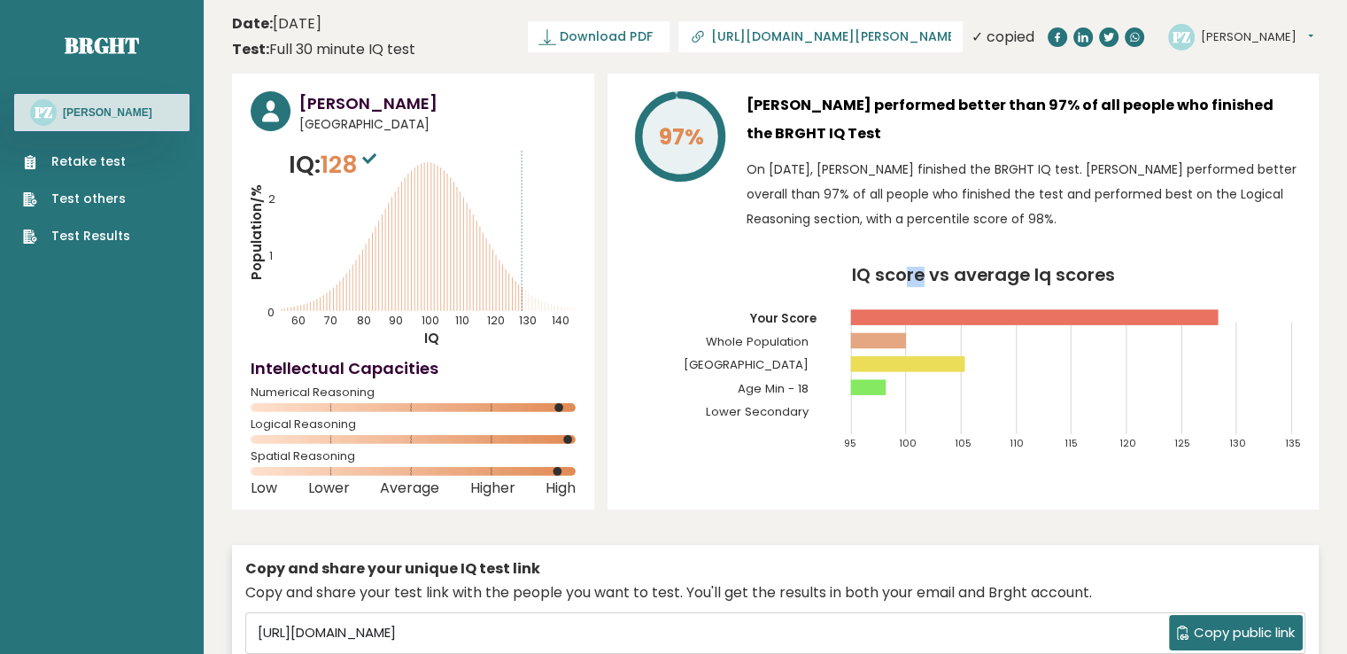
click at [921, 348] on icon "IQ score vs average Iq scores 95 100 105 110 115 120 125 130 135 Your Score Who…" at bounding box center [963, 366] width 674 height 199
drag, startPoint x: 900, startPoint y: 334, endPoint x: 871, endPoint y: 337, distance: 28.6
click at [871, 337] on rect at bounding box center [878, 341] width 55 height 16
click at [932, 339] on icon "IQ score vs average Iq scores 95 100 105 110 115 120 125 130 135 Your Score Who…" at bounding box center [963, 366] width 674 height 199
drag, startPoint x: 893, startPoint y: 377, endPoint x: 829, endPoint y: 383, distance: 64.1
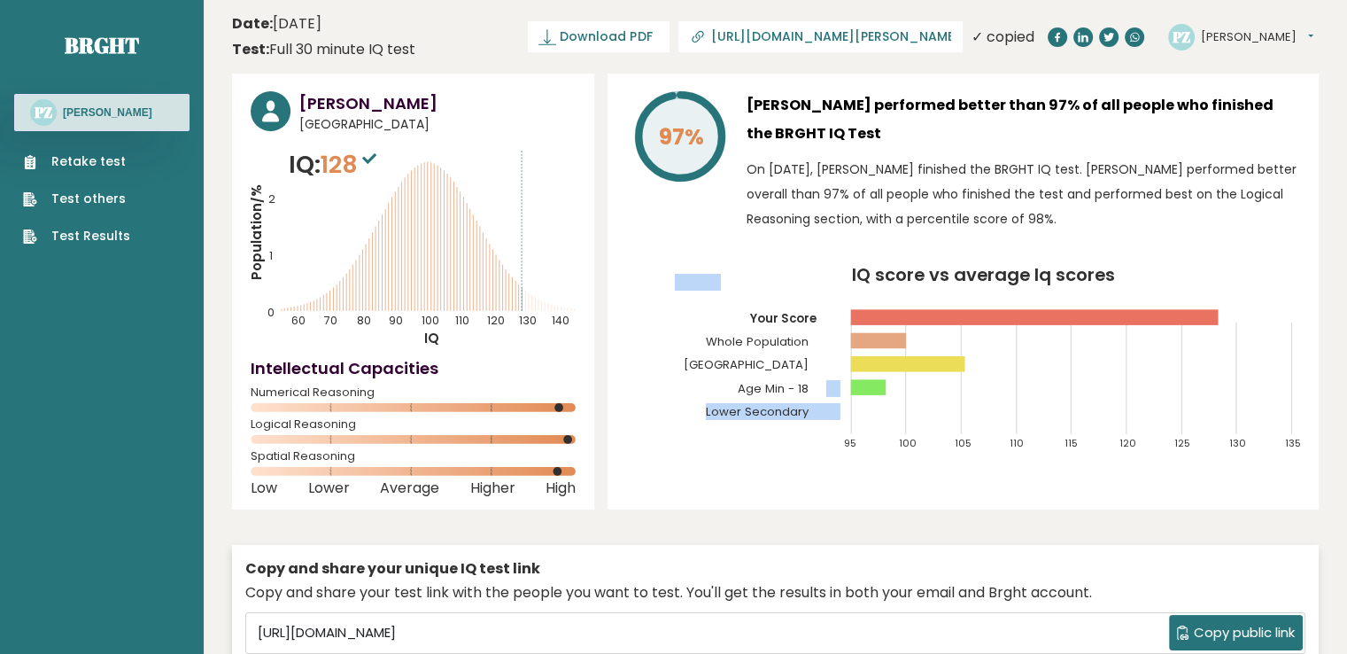
click at [826, 383] on icon "IQ score vs average Iq scores 95 100 105 110 115 120 125 130 135 Your Score Who…" at bounding box center [963, 366] width 674 height 199
click at [836, 387] on text "Age Min - 18" at bounding box center [758, 335] width 166 height 123
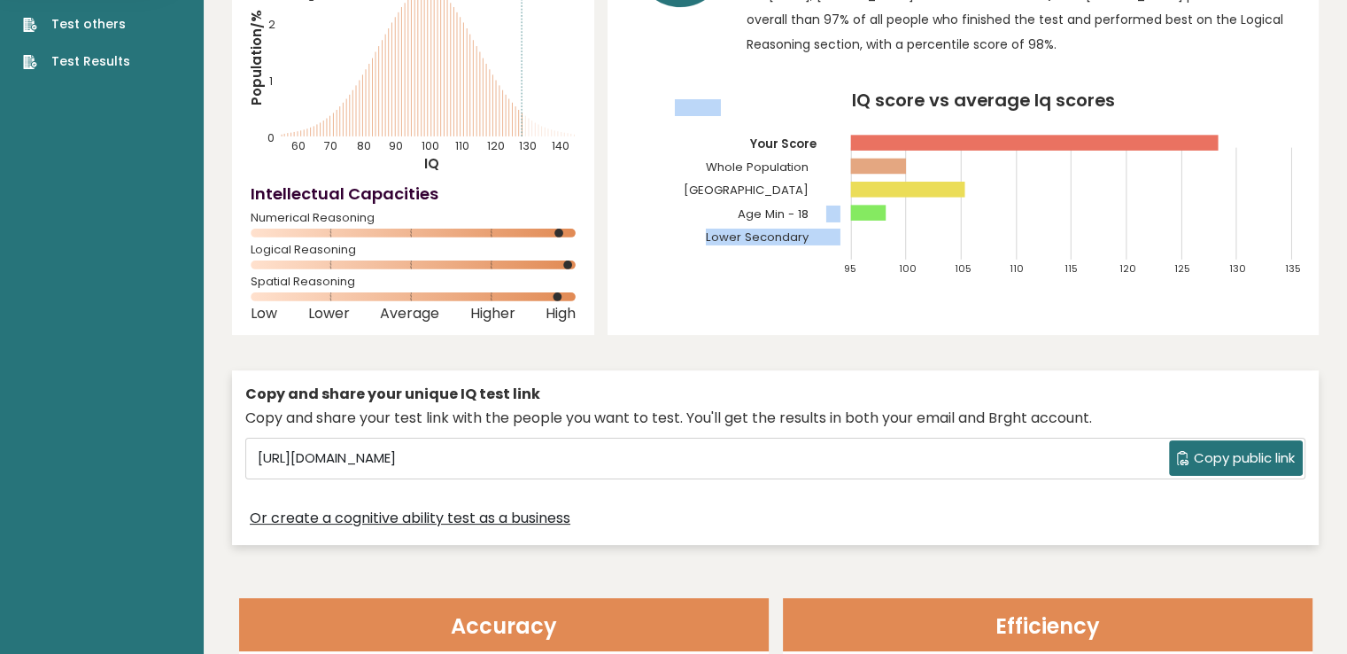
scroll to position [177, 0]
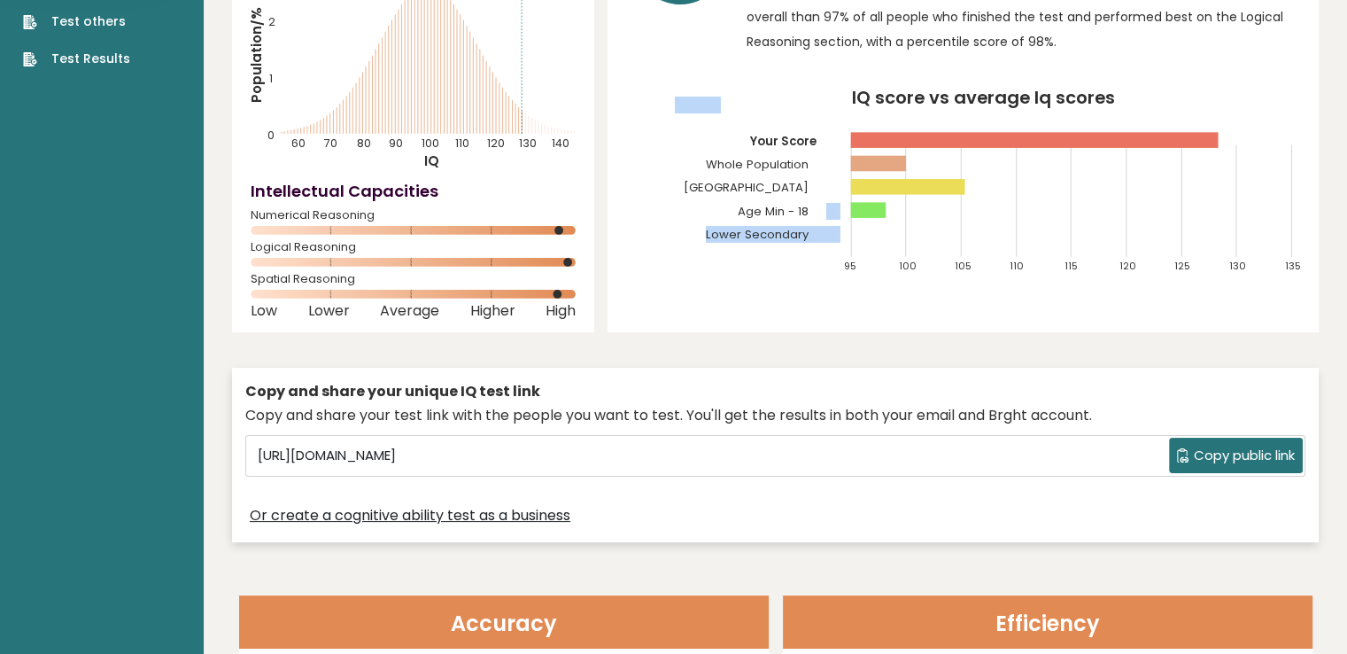
click at [779, 295] on div "97% Pavel Zinchuk performed better than 97% of all people who finished the BRGH…" at bounding box center [962, 114] width 711 height 436
click at [772, 263] on icon "IQ score vs average Iq scores 95 100 105 110 115 120 125 130 135 Your Score Who…" at bounding box center [963, 188] width 674 height 199
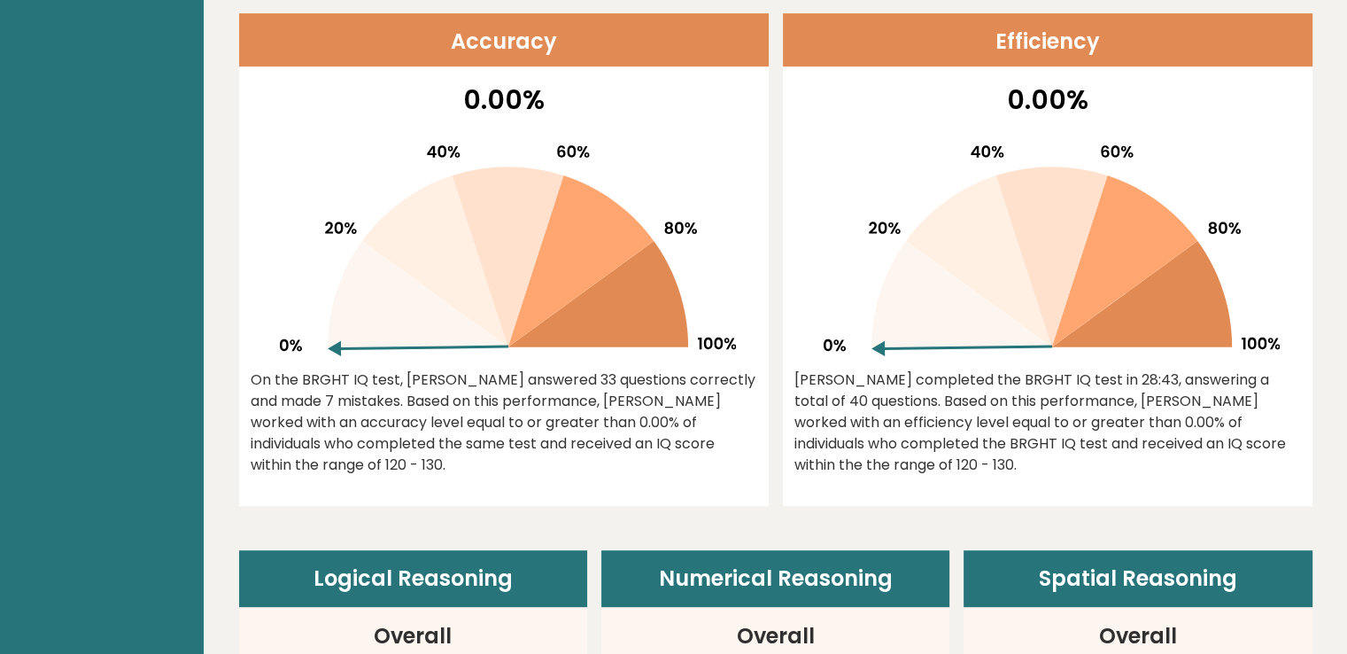
scroll to position [708, 0]
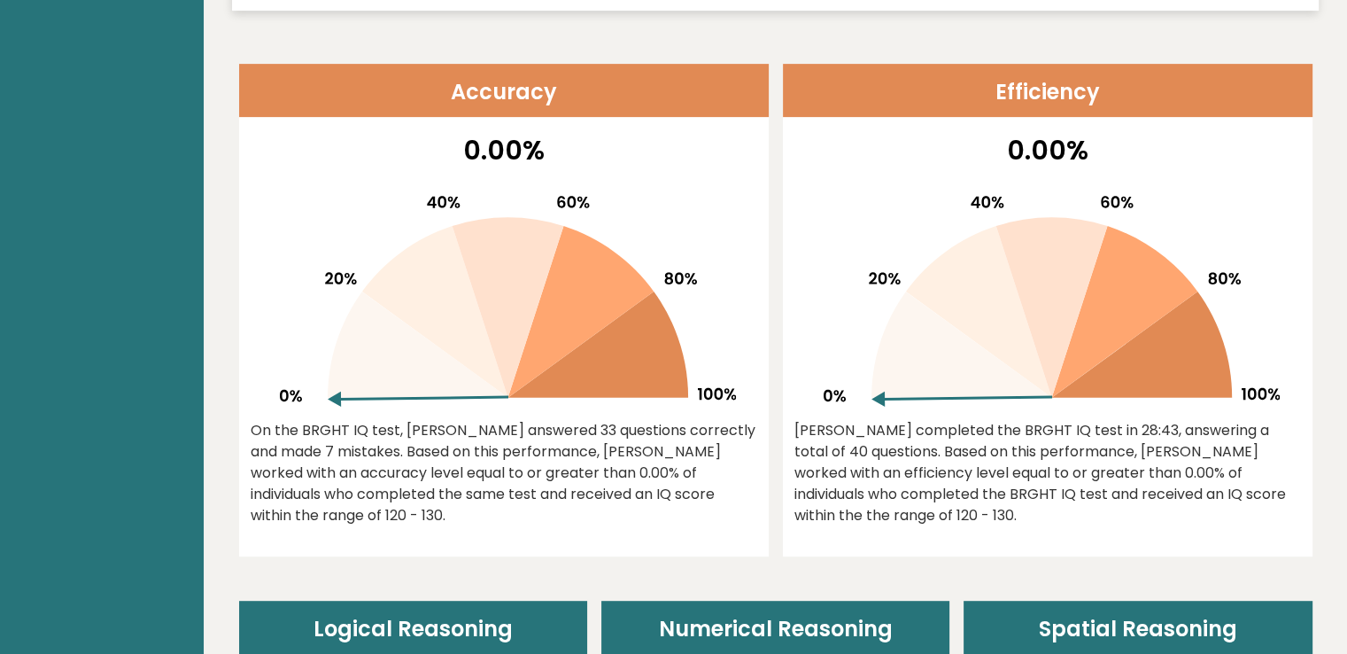
drag, startPoint x: 283, startPoint y: 437, endPoint x: 511, endPoint y: 527, distance: 244.9
click at [494, 517] on div "On the BRGHT IQ test, Pavel Zinchuk answered 33 questions correctly and made 7 …" at bounding box center [504, 473] width 507 height 106
drag, startPoint x: 523, startPoint y: 530, endPoint x: 539, endPoint y: 497, distance: 37.2
click at [524, 530] on div "0.00% On the BRGHT IQ test, Pavel Zinchuk answered 33 questions correctly and m…" at bounding box center [504, 343] width 530 height 426
click at [549, 471] on div "On the BRGHT IQ test, Pavel Zinchuk answered 33 questions correctly and made 7 …" at bounding box center [504, 473] width 507 height 106
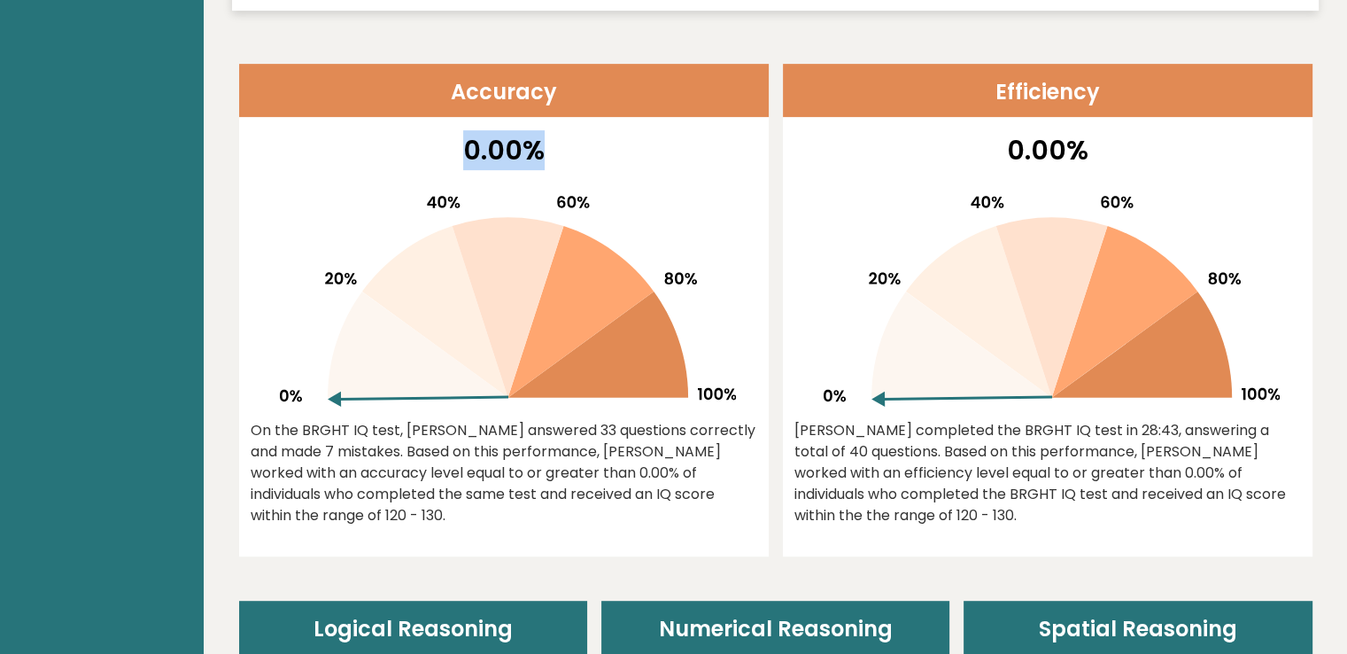
drag, startPoint x: 540, startPoint y: 132, endPoint x: 455, endPoint y: 136, distance: 85.1
click at [453, 135] on p "0.00%" at bounding box center [504, 150] width 507 height 40
click at [570, 296] on icon at bounding box center [581, 312] width 146 height 172
click at [406, 158] on p "0.00%" at bounding box center [504, 150] width 507 height 40
click at [616, 199] on icon at bounding box center [503, 294] width 465 height 226
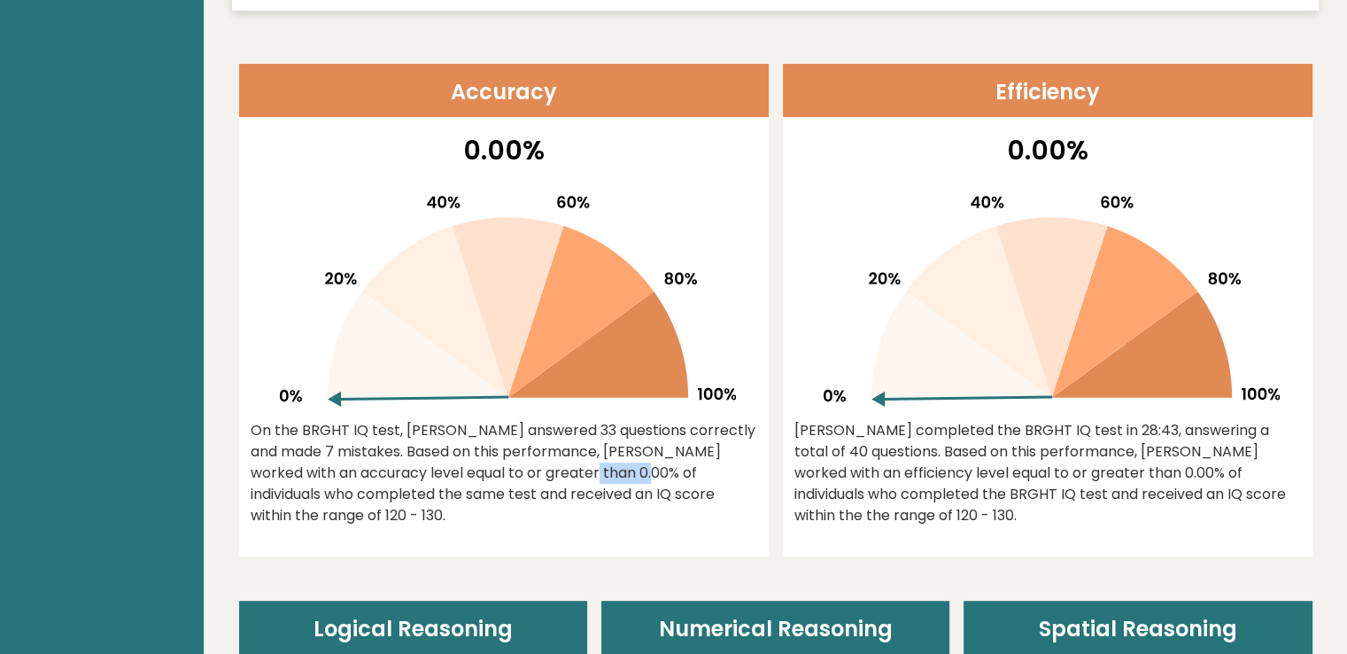
drag, startPoint x: 499, startPoint y: 477, endPoint x: 439, endPoint y: 473, distance: 59.5
click at [433, 476] on div "On the BRGHT IQ test, Pavel Zinchuk answered 33 questions correctly and made 7 …" at bounding box center [504, 473] width 507 height 106
click at [530, 490] on div "On the BRGHT IQ test, Pavel Zinchuk answered 33 questions correctly and made 7 …" at bounding box center [504, 473] width 507 height 106
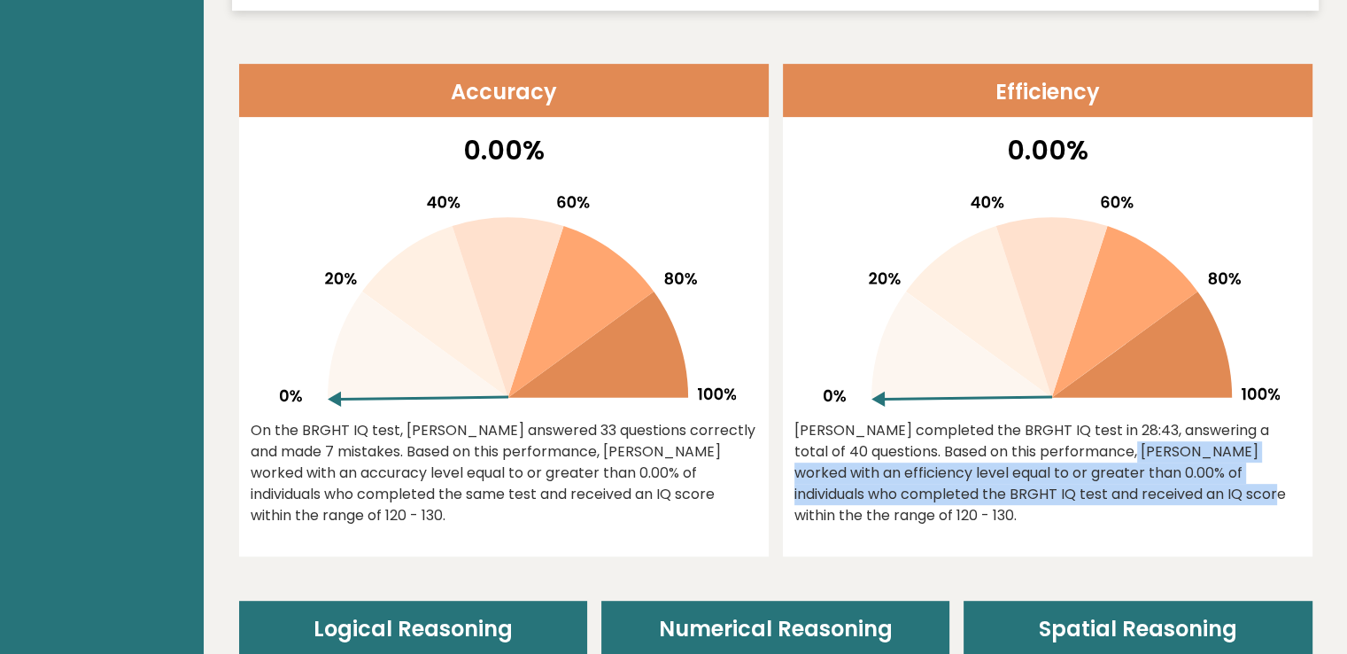
drag, startPoint x: 995, startPoint y: 465, endPoint x: 1086, endPoint y: 494, distance: 94.9
click at [1080, 492] on div "Pavel completed the BRGHT IQ test in 28:43, answering a total of 40 questions. …" at bounding box center [1047, 473] width 507 height 106
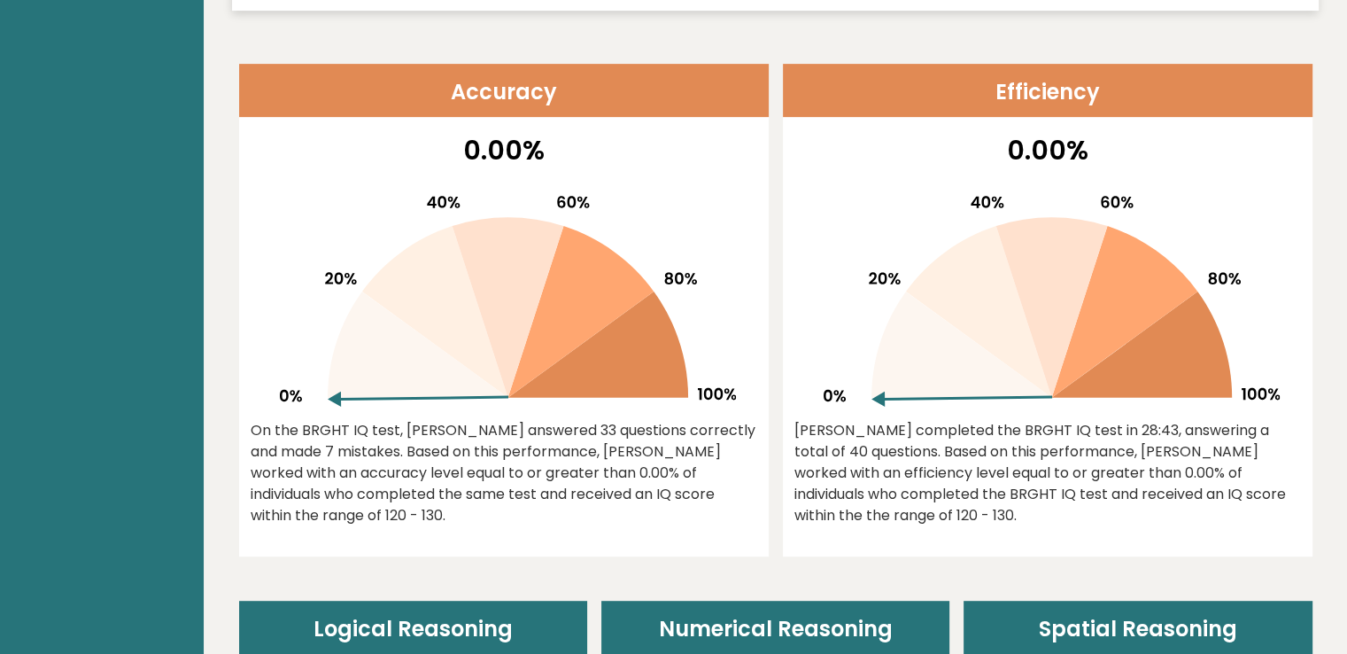
click at [1090, 504] on div "0.00% Pavel completed the BRGHT IQ test in 28:43, answering a total of 40 quest…" at bounding box center [1048, 343] width 530 height 426
drag, startPoint x: 878, startPoint y: 448, endPoint x: 955, endPoint y: 472, distance: 80.7
click at [940, 465] on div "Pavel completed the BRGHT IQ test in 28:43, answering a total of 40 questions. …" at bounding box center [1047, 473] width 507 height 106
click at [986, 500] on div "Pavel completed the BRGHT IQ test in 28:43, answering a total of 40 questions. …" at bounding box center [1047, 473] width 507 height 106
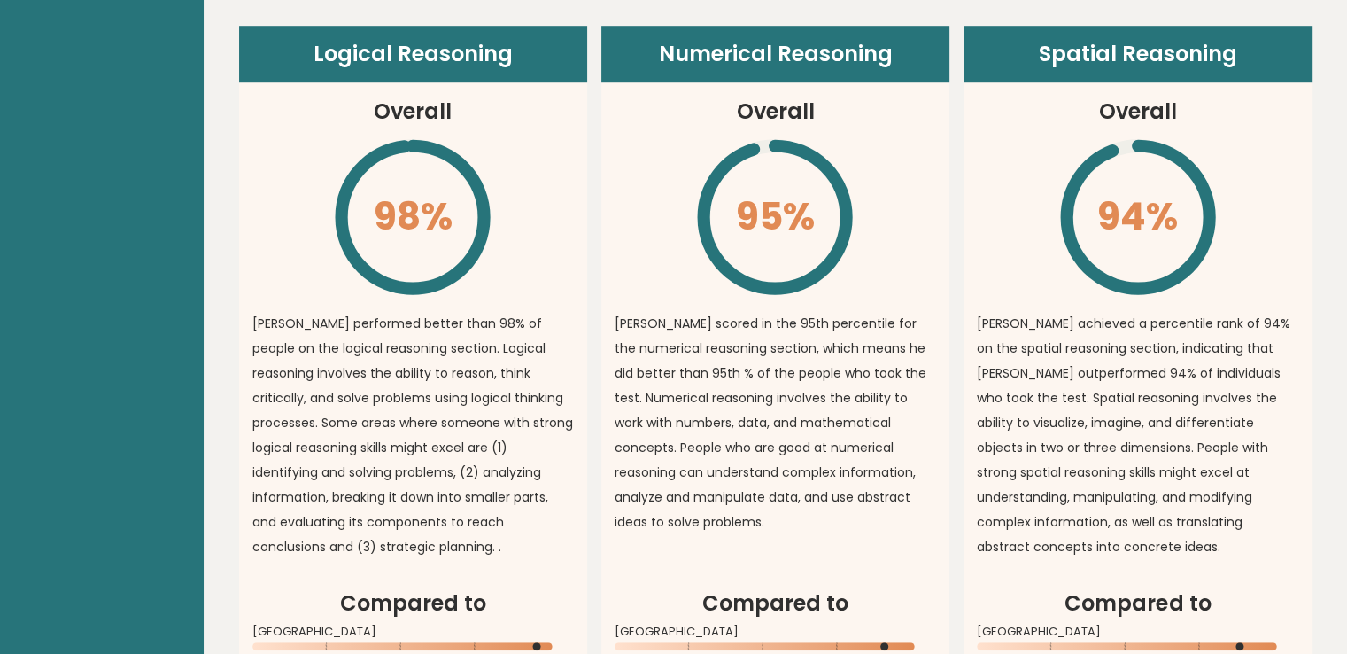
scroll to position [1240, 0]
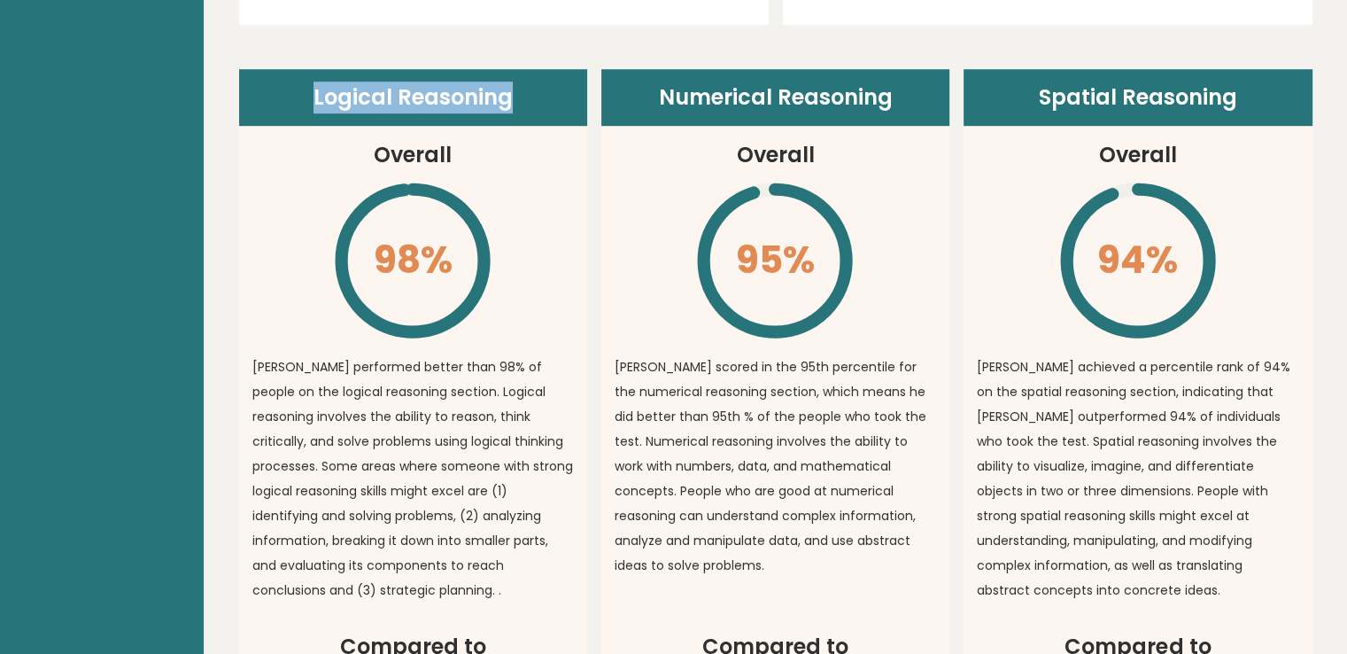
drag, startPoint x: 504, startPoint y: 83, endPoint x: 452, endPoint y: 152, distance: 86.6
click at [290, 97] on header "Logical Reasoning" at bounding box center [413, 97] width 348 height 57
click at [484, 162] on article "Logical Reasoning Overall 98% \ Pavel performed better than 98% of people on th…" at bounding box center [413, 349] width 348 height 561
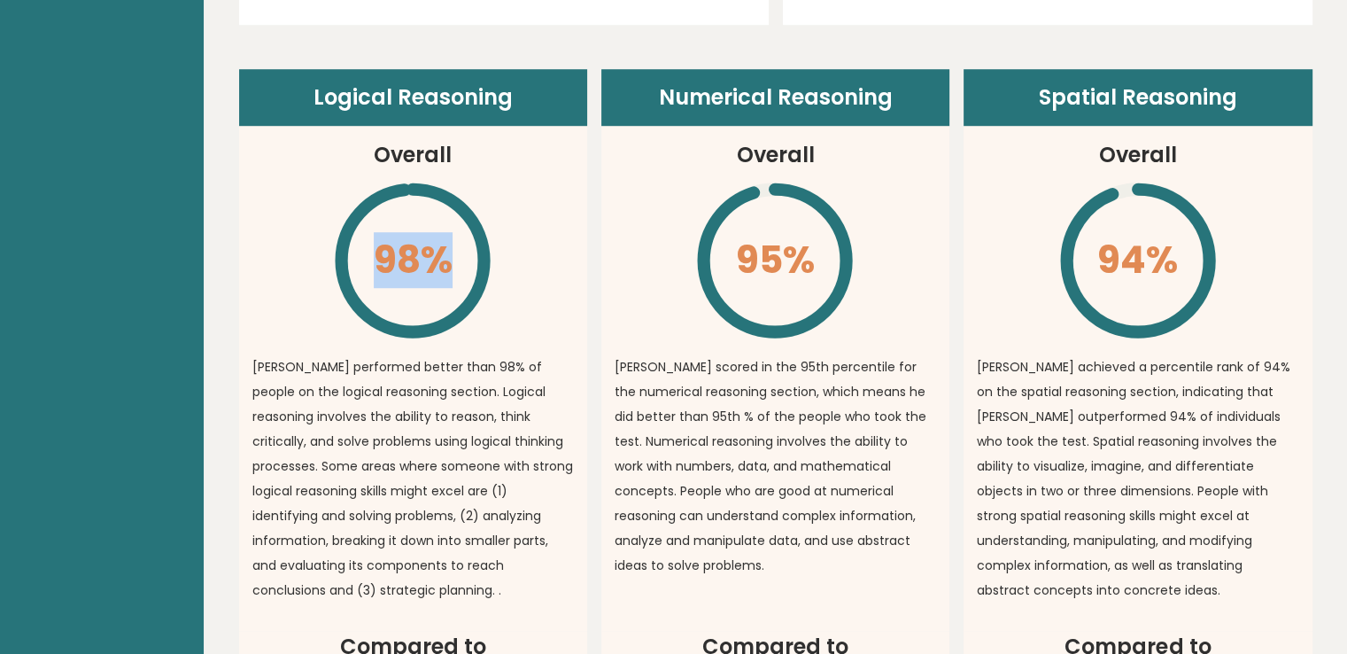
drag, startPoint x: 455, startPoint y: 165, endPoint x: 367, endPoint y: 174, distance: 89.1
click at [361, 169] on article "Logical Reasoning Overall 98% \ Pavel performed better than 98% of people on th…" at bounding box center [413, 349] width 348 height 561
click at [545, 270] on article "Logical Reasoning Overall 98% \ Pavel performed better than 98% of people on th…" at bounding box center [413, 349] width 348 height 561
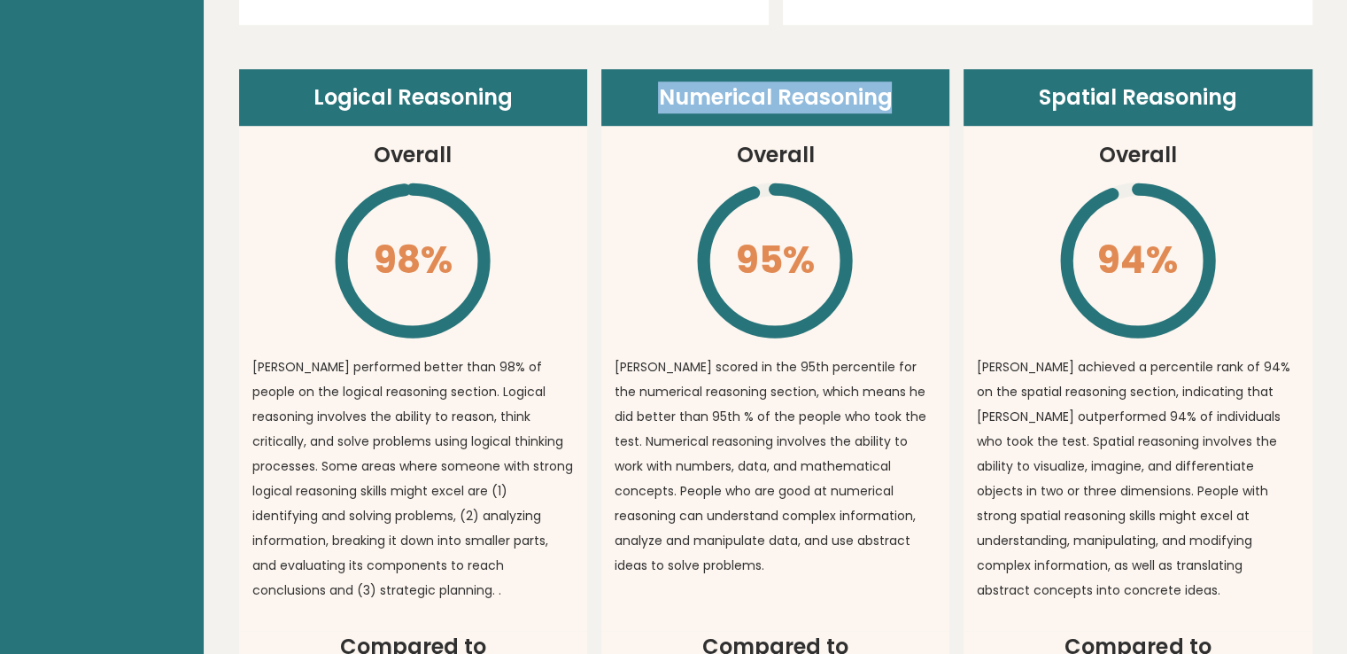
drag, startPoint x: 888, startPoint y: 93, endPoint x: 695, endPoint y: 137, distance: 198.1
click at [643, 106] on header "Numerical Reasoning" at bounding box center [775, 97] width 348 height 57
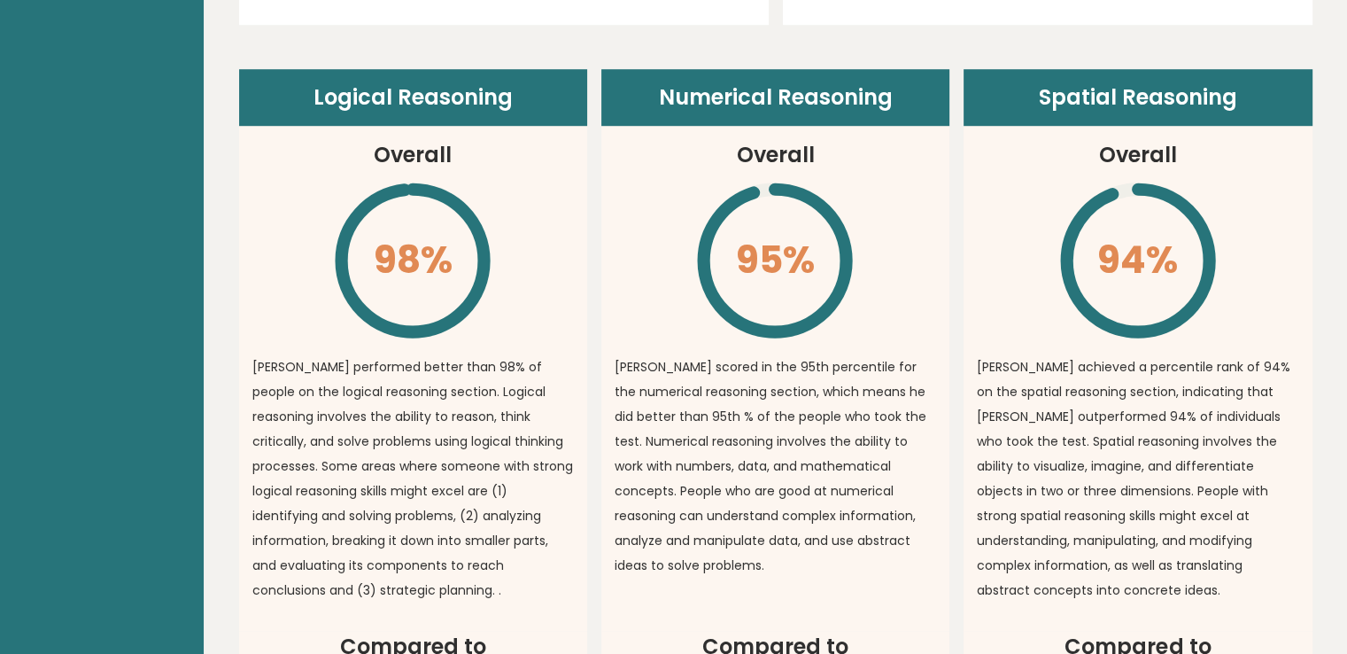
drag, startPoint x: 784, startPoint y: 249, endPoint x: 798, endPoint y: 283, distance: 37.3
click at [704, 238] on icon "\" at bounding box center [774, 260] width 161 height 161
click at [949, 339] on article "Numerical Reasoning Overall 95% \ Pavel scored in the 95th percentile for the n…" at bounding box center [775, 349] width 348 height 561
drag, startPoint x: 1118, startPoint y: 94, endPoint x: 1064, endPoint y: 98, distance: 55.1
click at [1064, 98] on header "Spatial Reasoning" at bounding box center [1137, 97] width 348 height 57
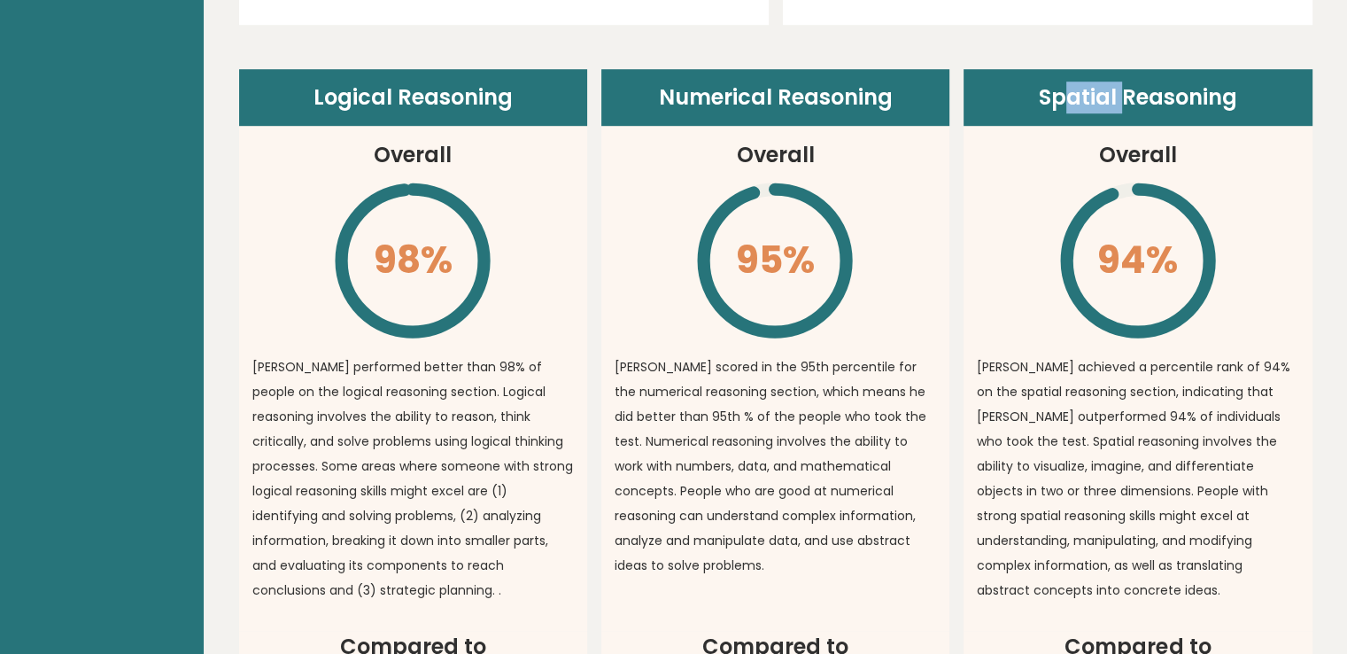
click at [1121, 98] on header "Spatial Reasoning" at bounding box center [1137, 97] width 348 height 57
click at [1030, 232] on article "Spatial Reasoning Overall 94% \ Pavel achieved a percentile rank of 94% on the …" at bounding box center [1137, 349] width 348 height 561
drag, startPoint x: 1164, startPoint y: 157, endPoint x: 1195, endPoint y: 178, distance: 37.6
click at [1187, 167] on article "Spatial Reasoning Overall 94% \ Pavel achieved a percentile rank of 94% on the …" at bounding box center [1137, 349] width 348 height 561
click at [1203, 196] on icon "\" at bounding box center [1137, 260] width 161 height 161
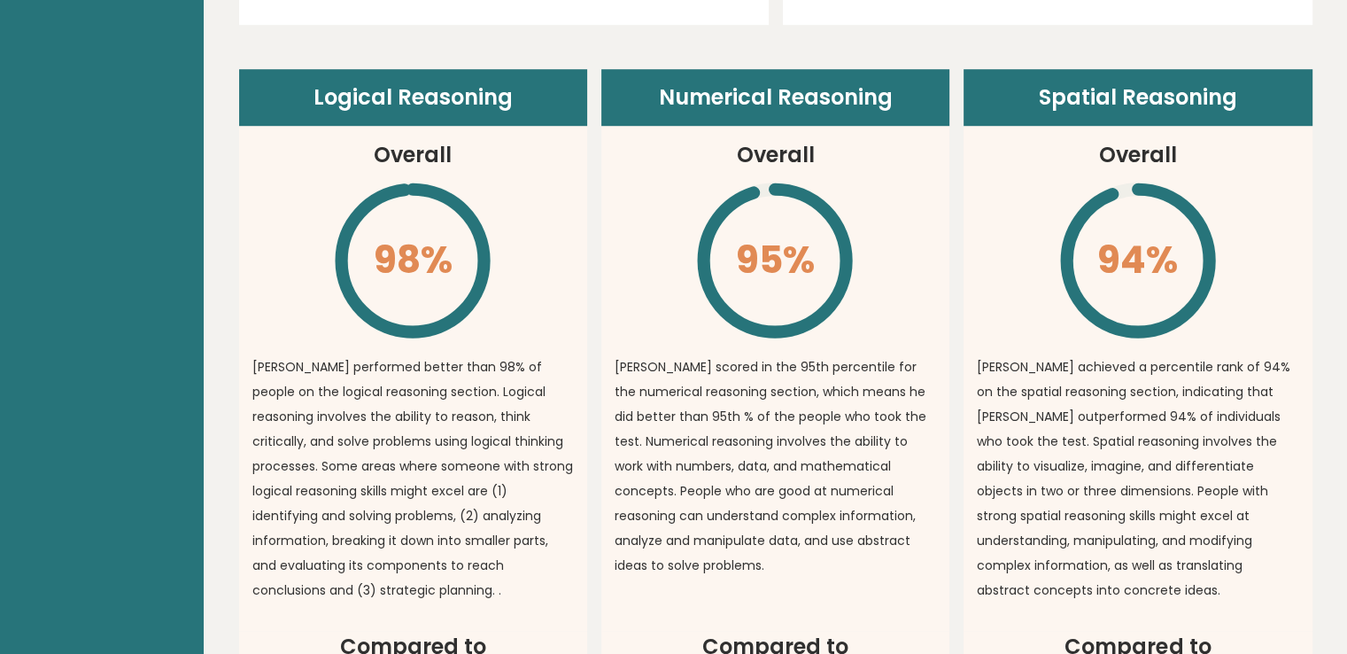
drag, startPoint x: 1172, startPoint y: 238, endPoint x: 1115, endPoint y: 263, distance: 61.9
click at [1073, 232] on icon "\" at bounding box center [1137, 260] width 161 height 161
drag, startPoint x: 1157, startPoint y: 252, endPoint x: 1077, endPoint y: 255, distance: 79.7
click at [1077, 255] on icon "\" at bounding box center [1137, 260] width 161 height 161
drag, startPoint x: 1116, startPoint y: 291, endPoint x: 1074, endPoint y: 291, distance: 41.6
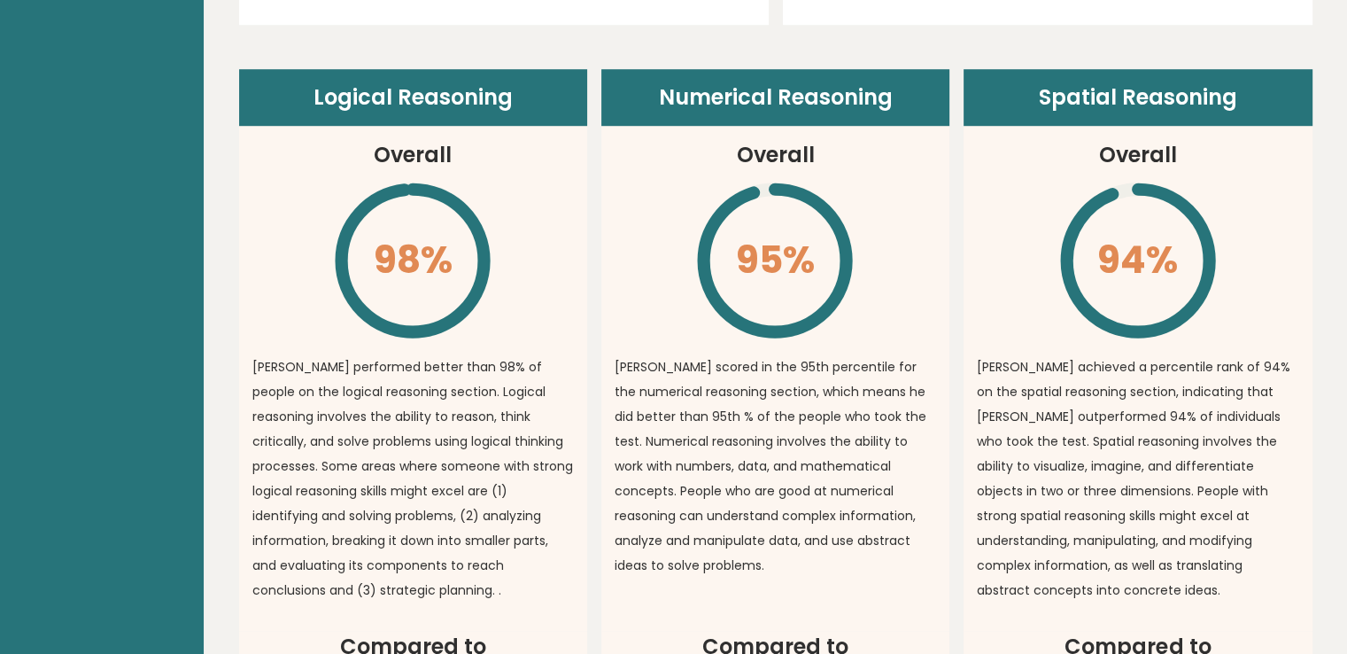
click at [1116, 291] on icon "\" at bounding box center [1137, 260] width 161 height 161
drag, startPoint x: 398, startPoint y: 256, endPoint x: 321, endPoint y: 145, distance: 134.4
click at [312, 252] on article "Logical Reasoning Overall 98% \ Pavel performed better than 98% of people on th…" at bounding box center [413, 349] width 348 height 561
drag, startPoint x: 404, startPoint y: 97, endPoint x: 489, endPoint y: 104, distance: 85.3
click at [450, 97] on header "Logical Reasoning" at bounding box center [413, 97] width 348 height 57
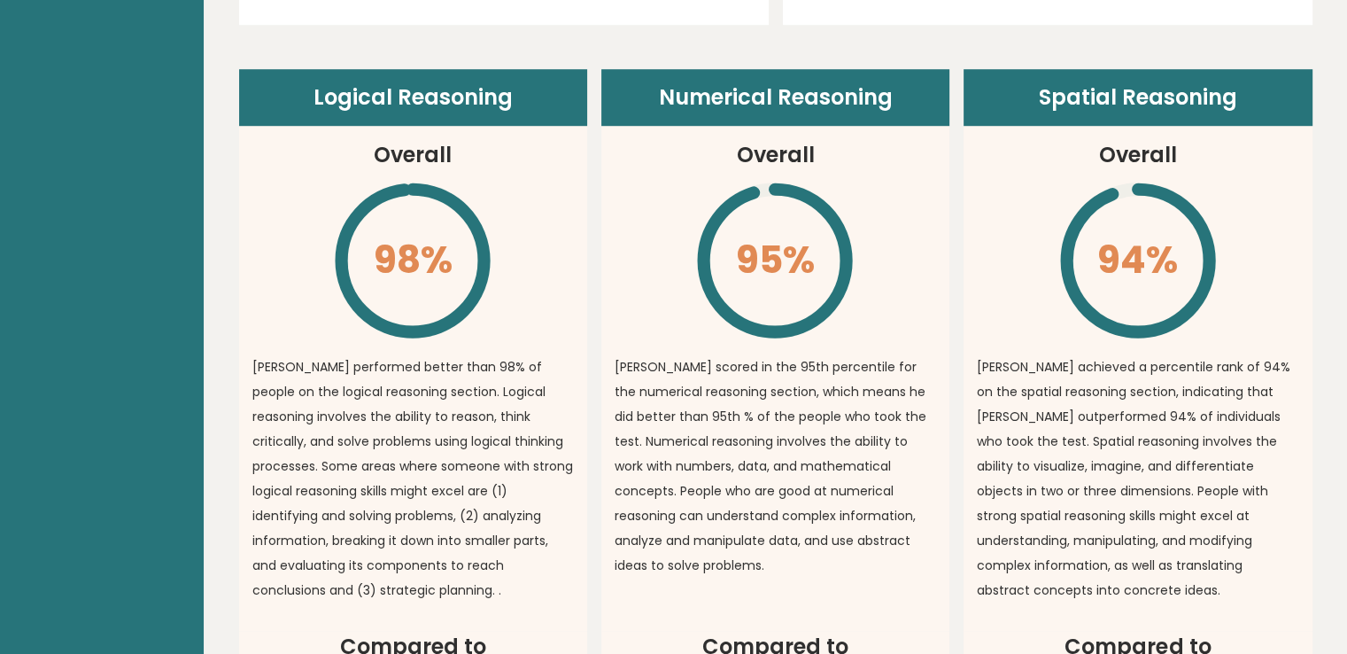
click at [575, 237] on article "Logical Reasoning Overall 98% \ Pavel performed better than 98% of people on th…" at bounding box center [413, 349] width 348 height 561
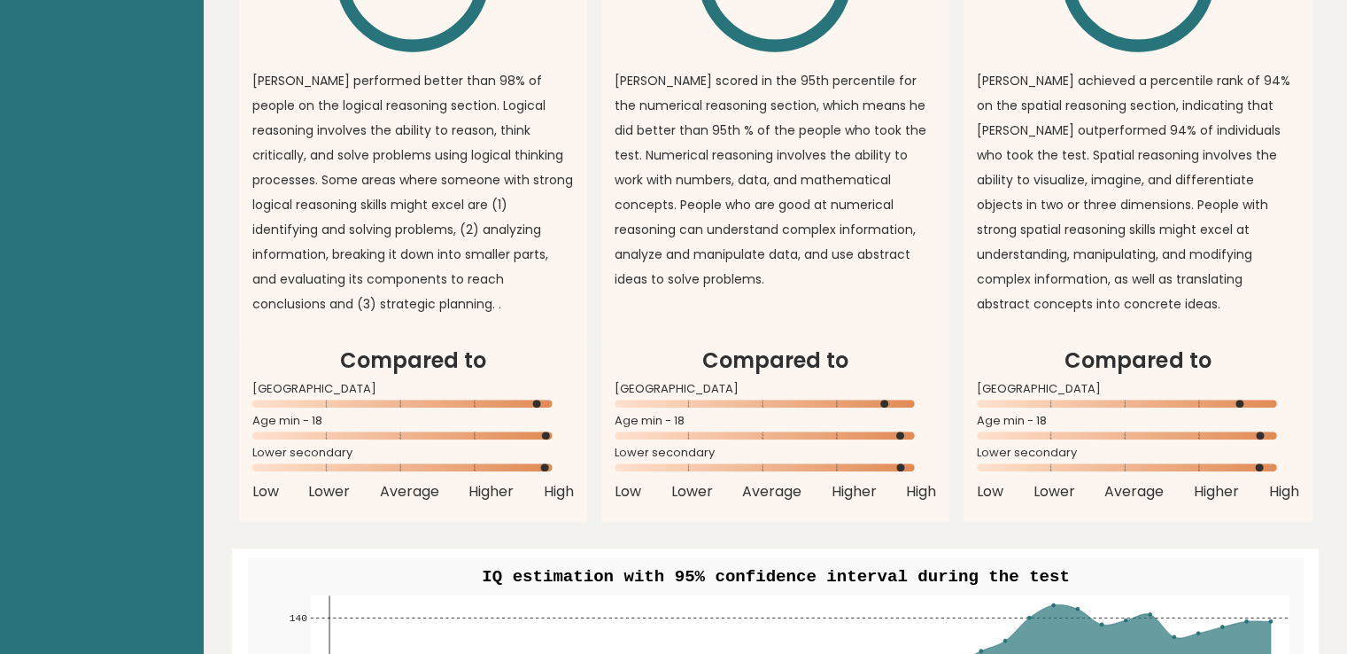
scroll to position [1594, 0]
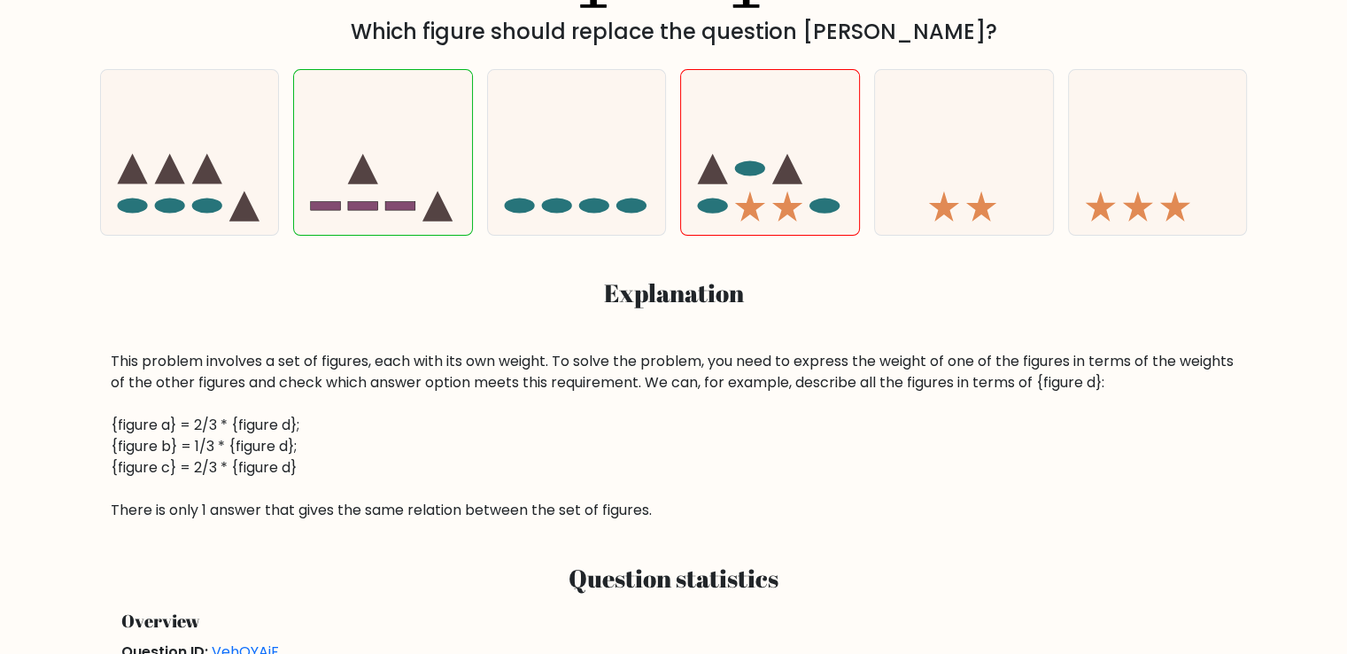
scroll to position [531, 0]
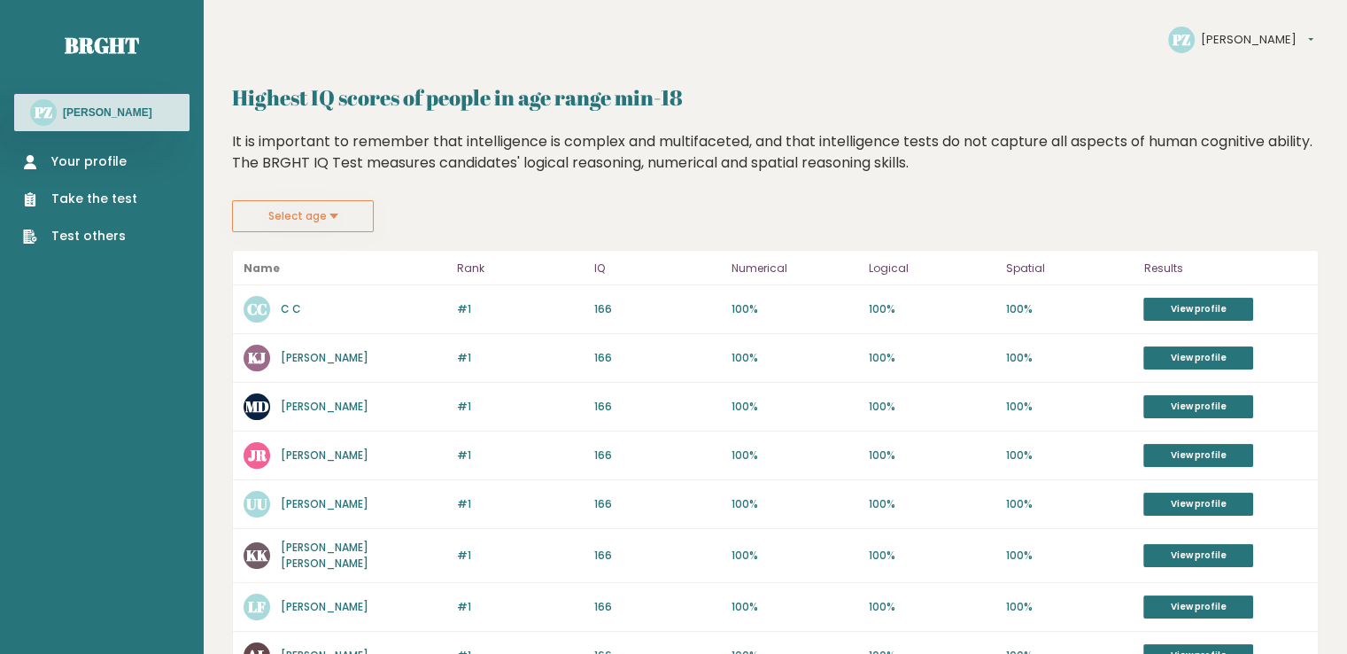
click at [758, 325] on div "#1 CC C C 166 #1 166 100% 100% 100% View profile" at bounding box center [775, 309] width 1085 height 49
drag, startPoint x: 598, startPoint y: 301, endPoint x: 564, endPoint y: 302, distance: 33.7
click at [564, 302] on div "#1 CC C C 166 #1 166 100% 100% 100% View profile" at bounding box center [775, 309] width 1085 height 49
click at [653, 325] on div "#1 CC C C 166 #1 166 100% 100% 100% View profile" at bounding box center [775, 309] width 1085 height 49
drag, startPoint x: 627, startPoint y: 323, endPoint x: 546, endPoint y: 306, distance: 82.5
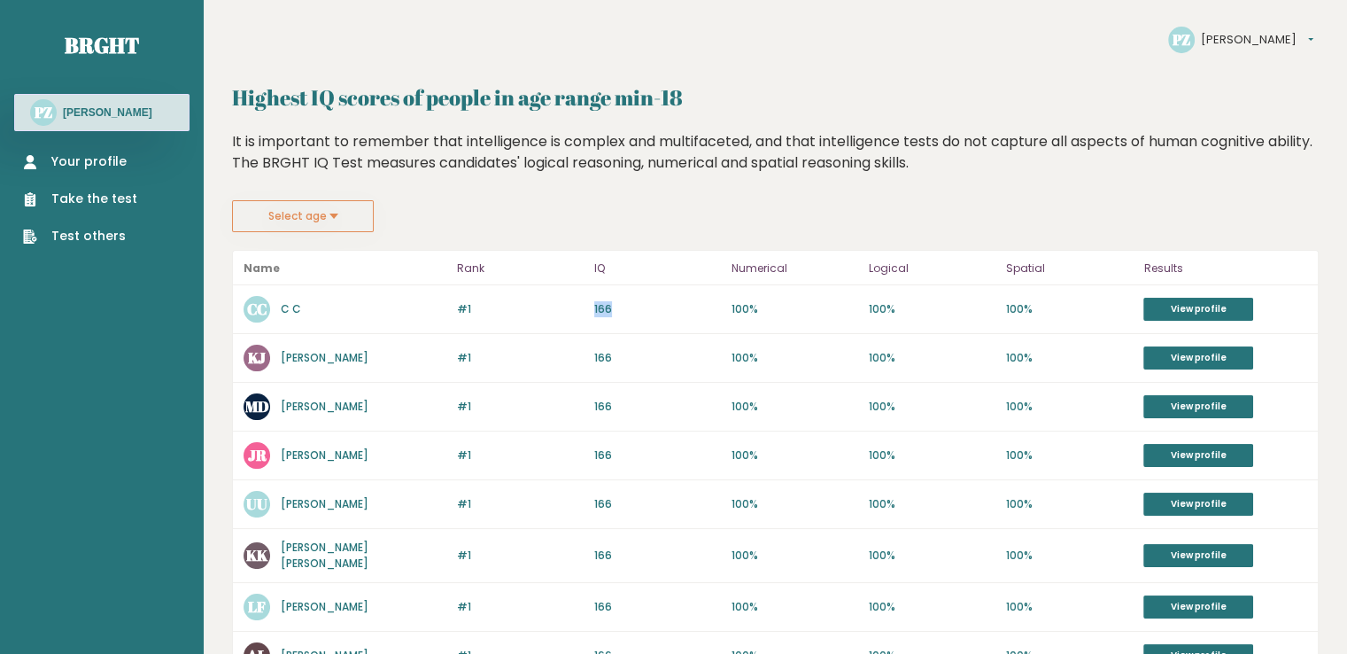
click at [546, 306] on div "#1 CC C C 166 #1 166 100% 100% 100% View profile" at bounding box center [775, 309] width 1085 height 49
click at [658, 325] on div "#1 CC C C 166 #1 166 100% 100% 100% View profile" at bounding box center [775, 309] width 1085 height 49
drag, startPoint x: 1163, startPoint y: 312, endPoint x: 1159, endPoint y: 298, distance: 14.6
drag, startPoint x: 545, startPoint y: 267, endPoint x: 538, endPoint y: 259, distance: 9.4
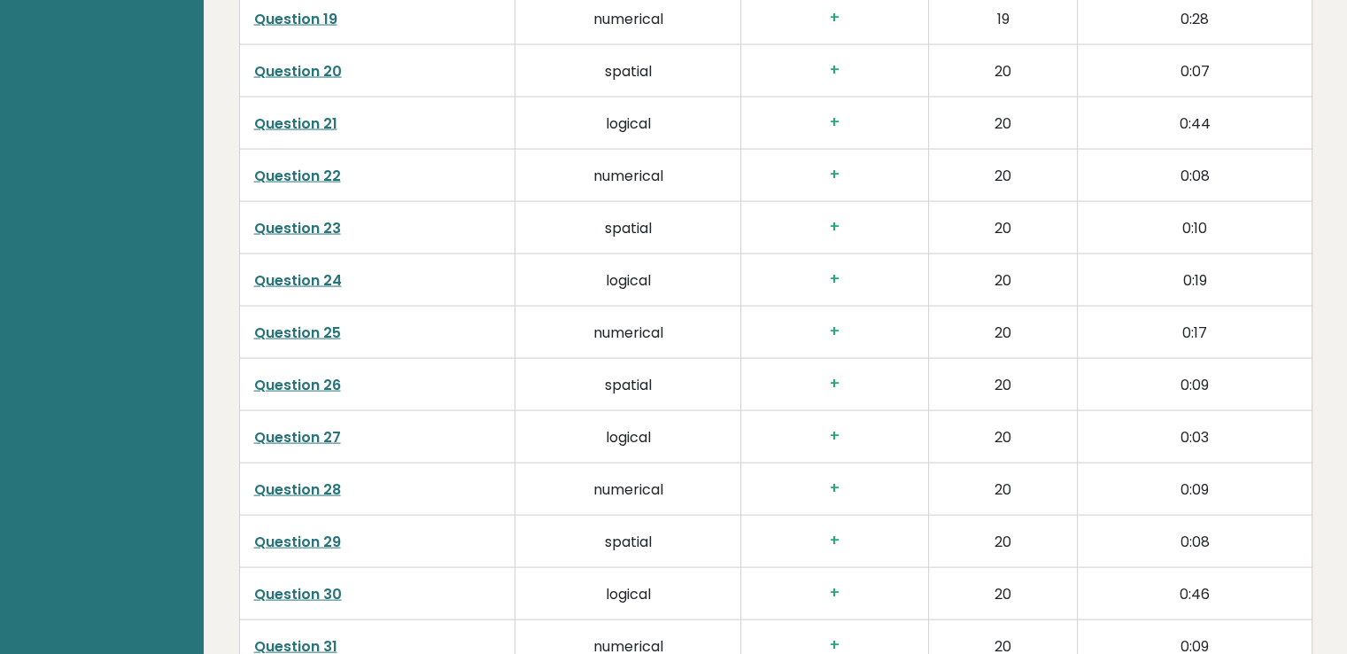
scroll to position [3532, 0]
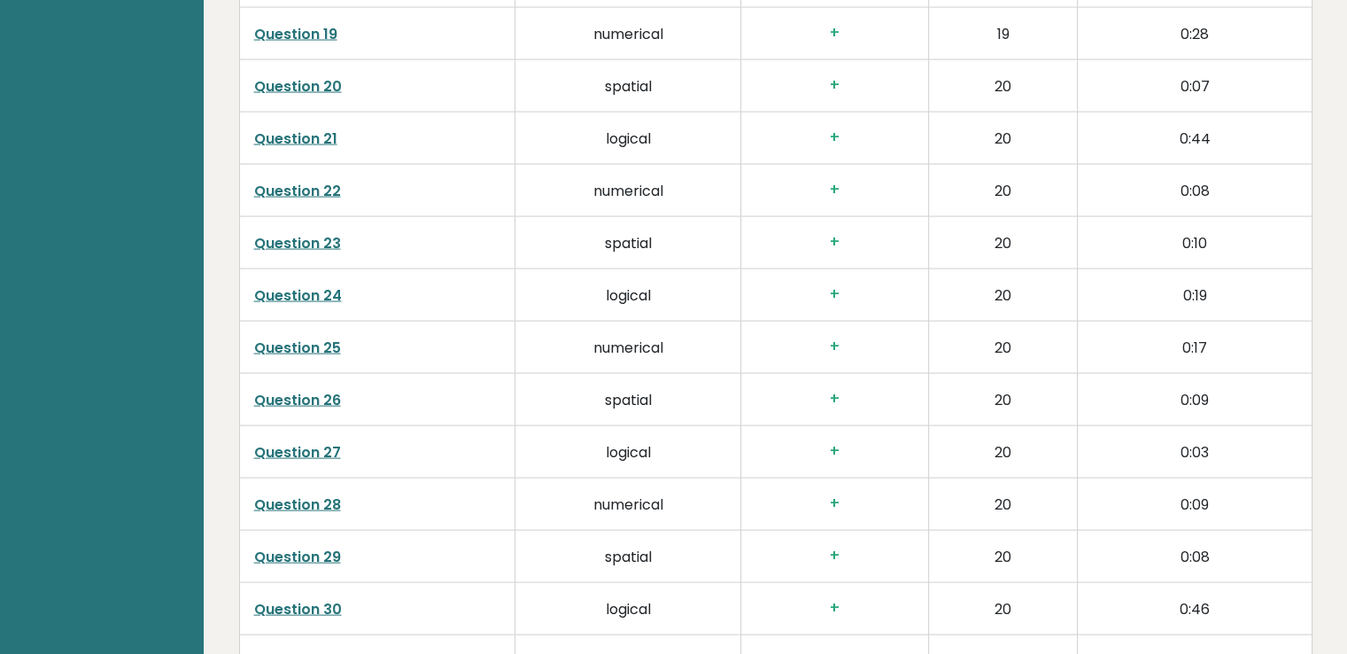
drag, startPoint x: 730, startPoint y: 146, endPoint x: 1042, endPoint y: 202, distance: 317.5
click at [1147, 131] on td "0:44" at bounding box center [1195, 138] width 234 height 52
click at [1191, 185] on td "0:08" at bounding box center [1195, 191] width 234 height 52
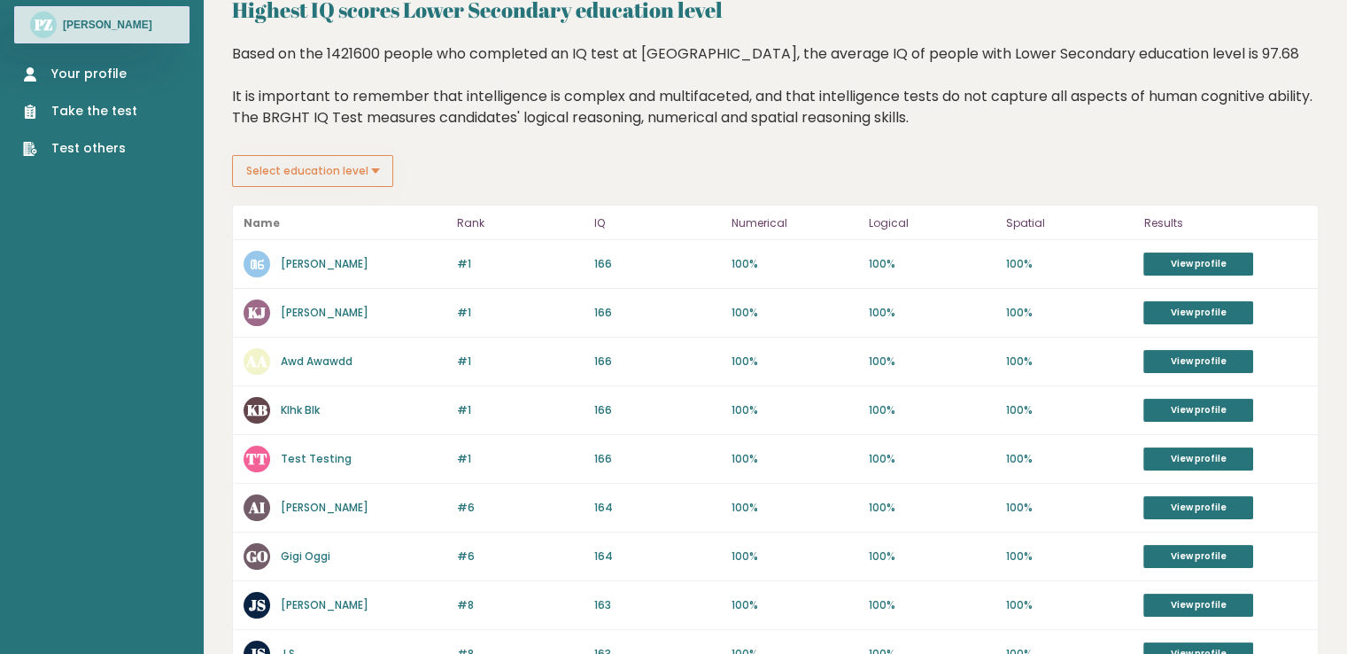
scroll to position [89, 0]
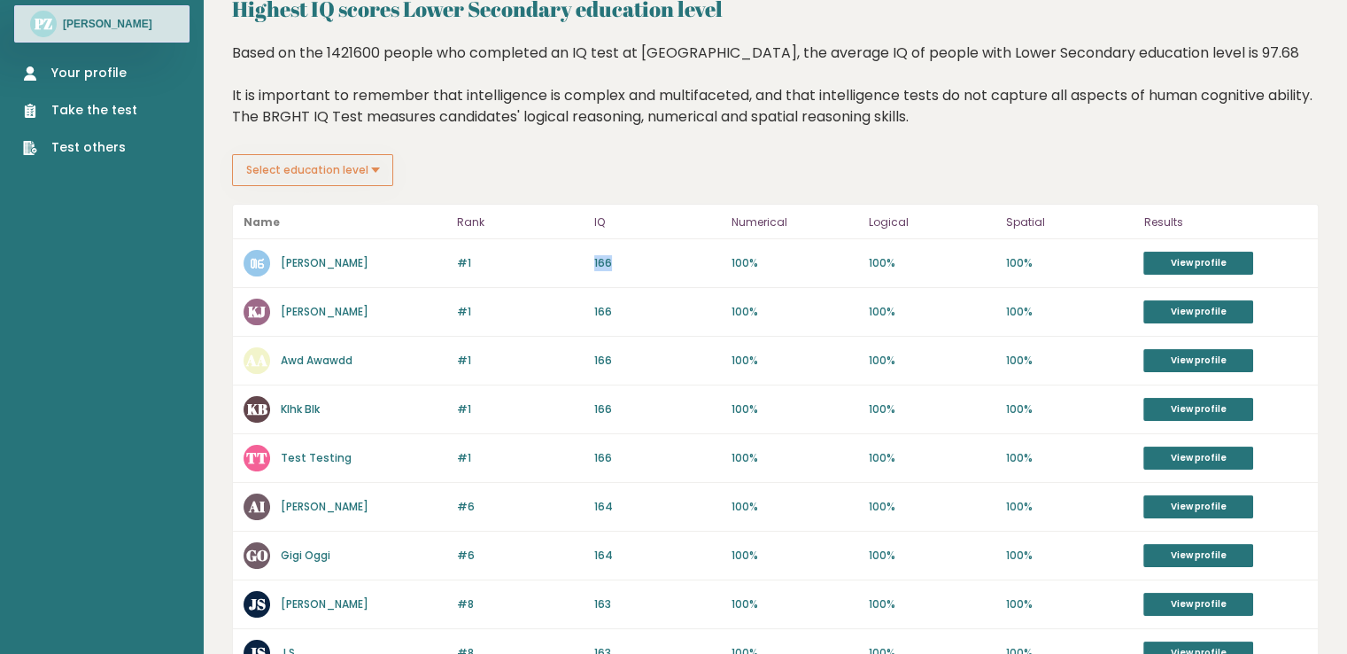
drag, startPoint x: 622, startPoint y: 259, endPoint x: 539, endPoint y: 270, distance: 83.2
click at [538, 270] on div "#1 ᲗᲜ [PERSON_NAME] 166 #1 166 100% 100% 100% View profile" at bounding box center [775, 263] width 1085 height 49
click at [693, 280] on div "#1 ᲗᲜ [PERSON_NAME] 166 #1 166 100% 100% 100% View profile" at bounding box center [775, 263] width 1085 height 49
